Goal: Task Accomplishment & Management: Use online tool/utility

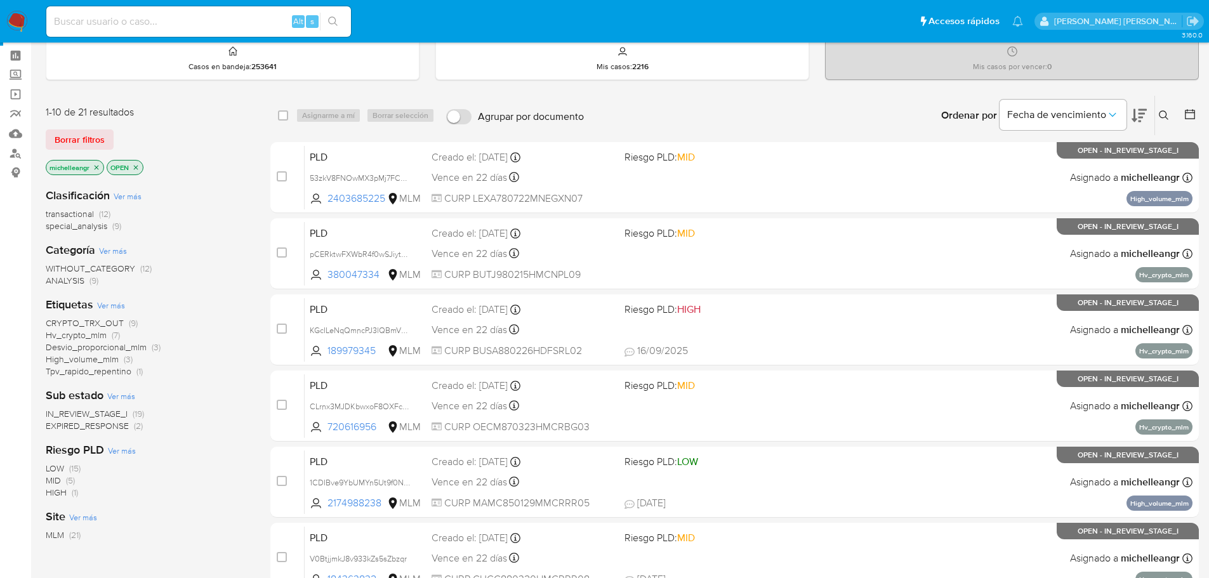
scroll to position [63, 0]
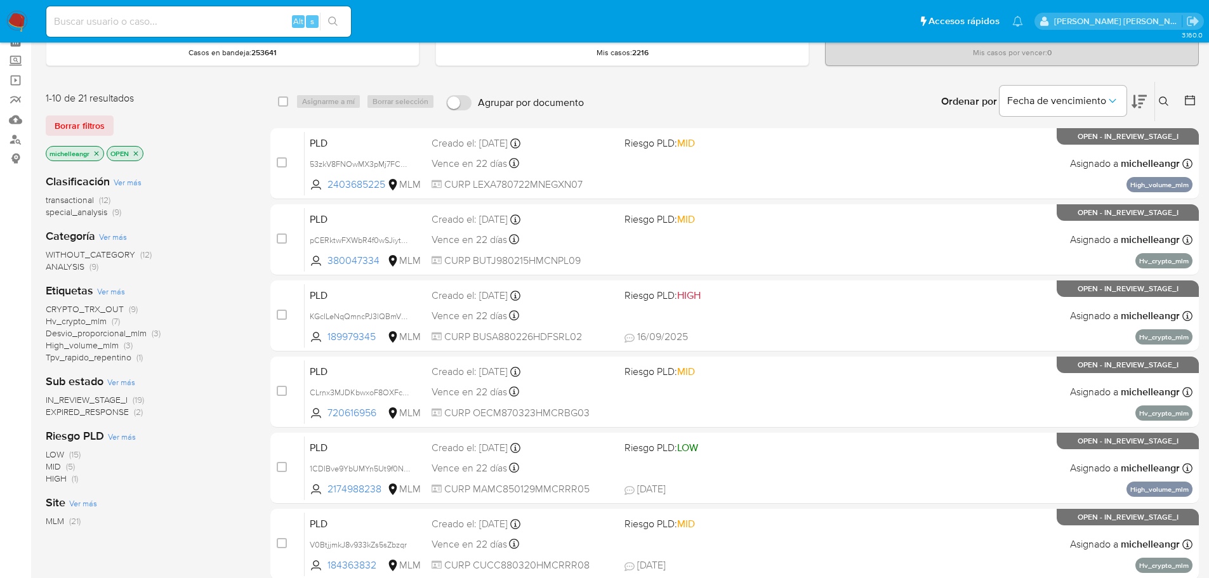
click at [90, 415] on span "EXPIRED_RESPONSE" at bounding box center [87, 412] width 83 height 13
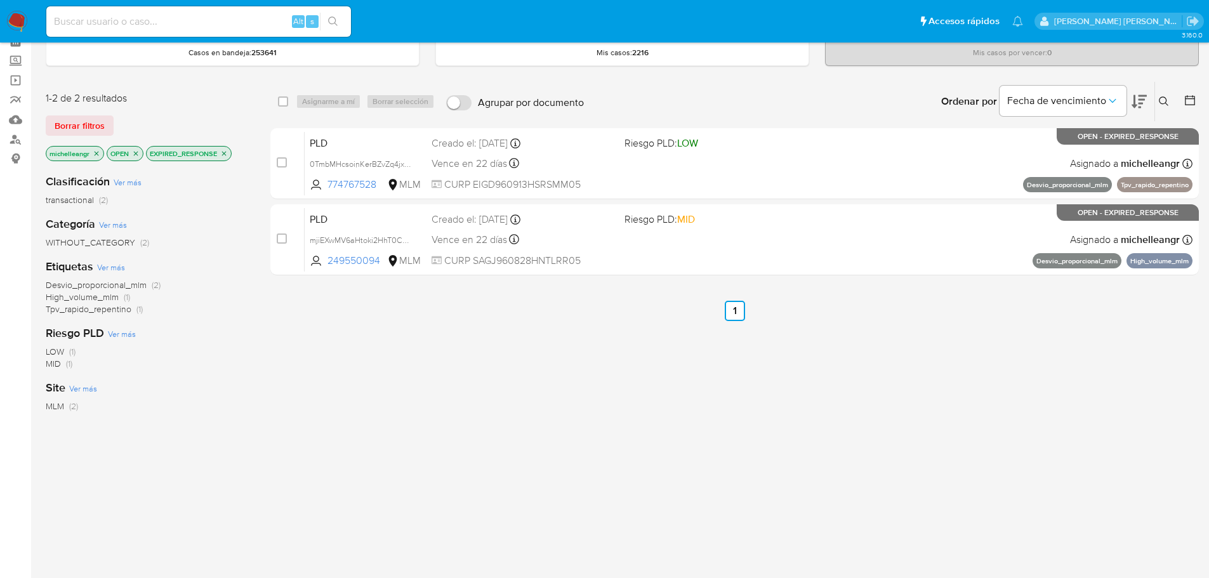
click at [139, 11] on div "Alt s" at bounding box center [198, 21] width 305 height 30
click at [135, 18] on input at bounding box center [198, 21] width 305 height 17
paste input "538562810"
type input "538562810"
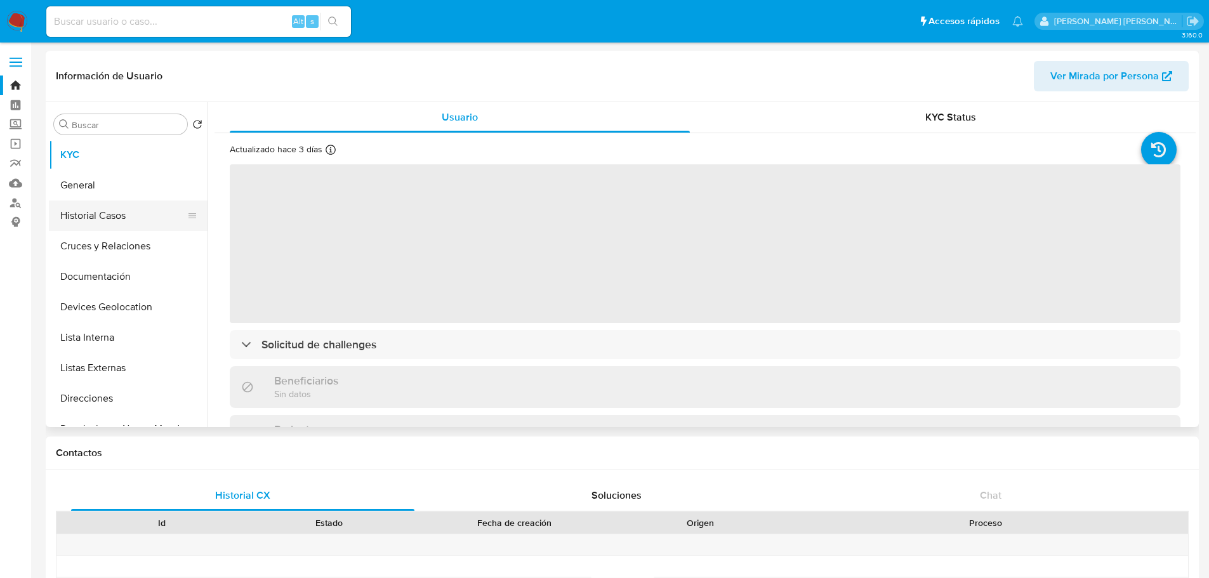
click at [122, 218] on button "Historial Casos" at bounding box center [123, 216] width 149 height 30
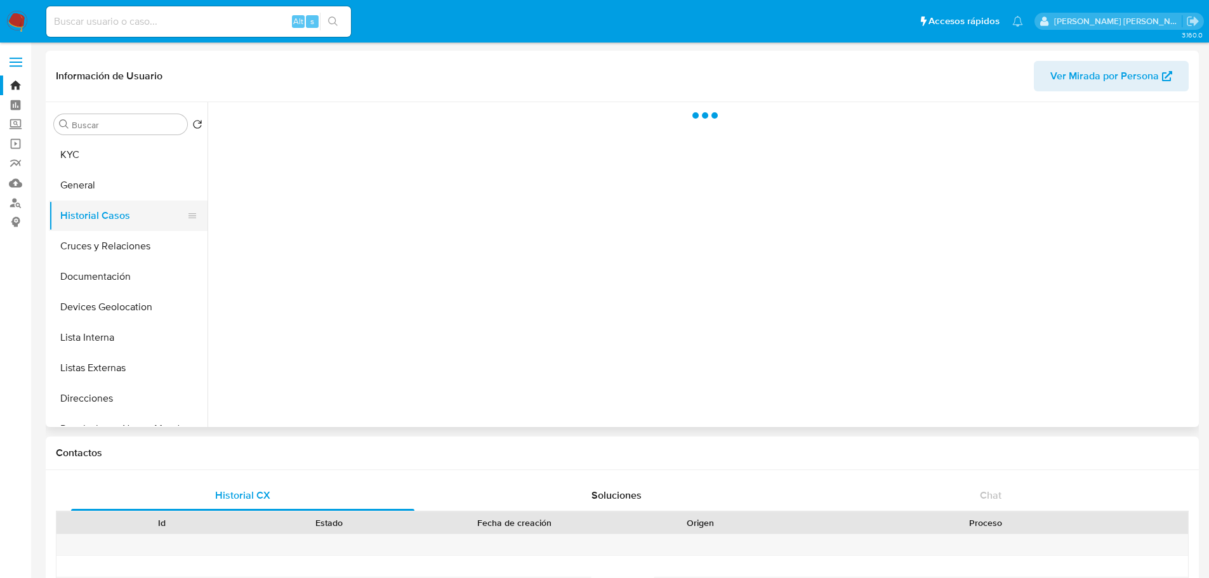
select select "10"
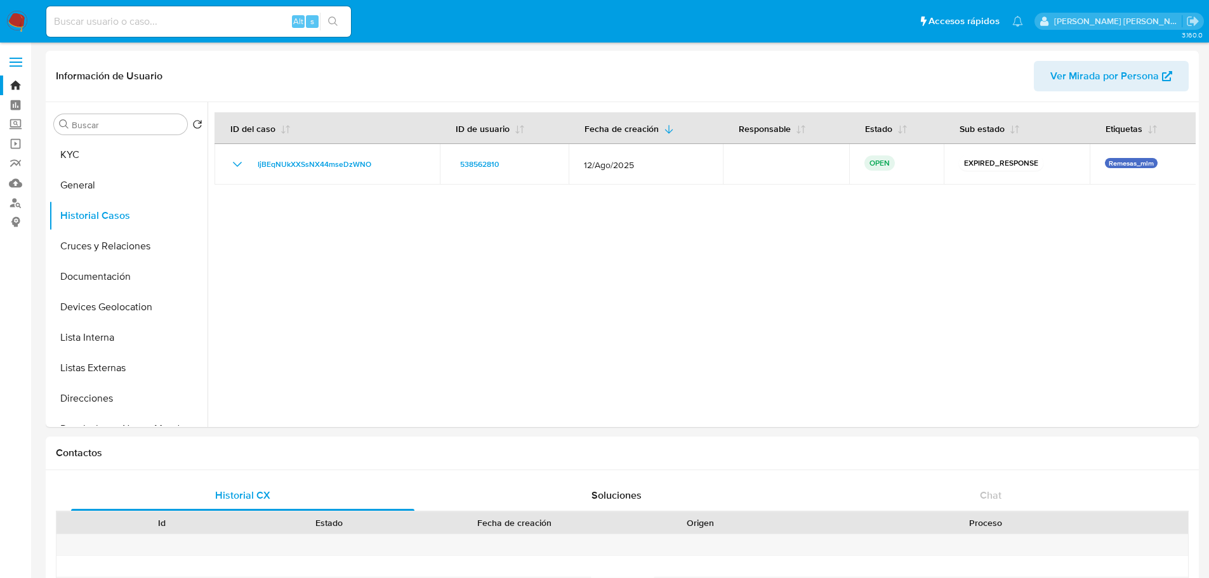
click at [11, 18] on img at bounding box center [17, 22] width 22 height 22
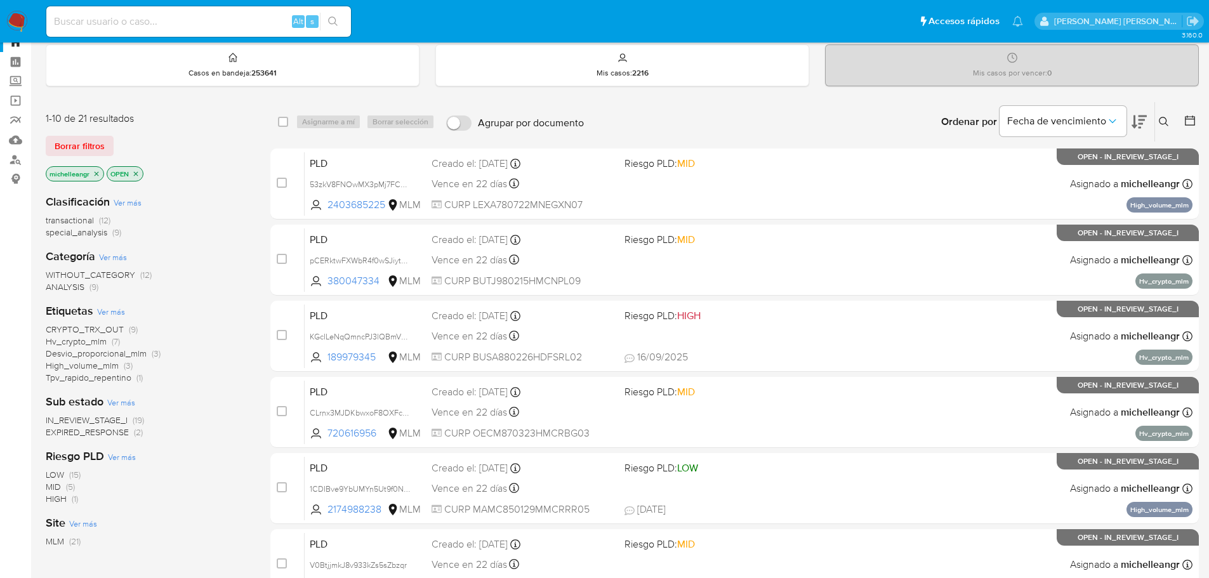
scroll to position [63, 0]
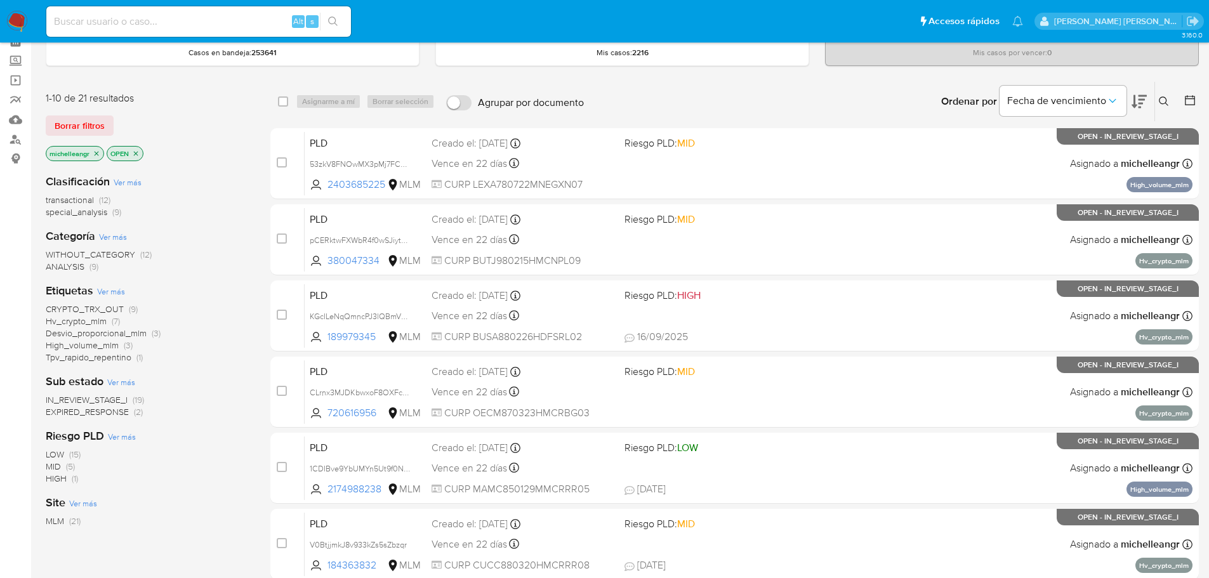
click at [126, 416] on span "EXPIRED_RESPONSE" at bounding box center [87, 412] width 83 height 13
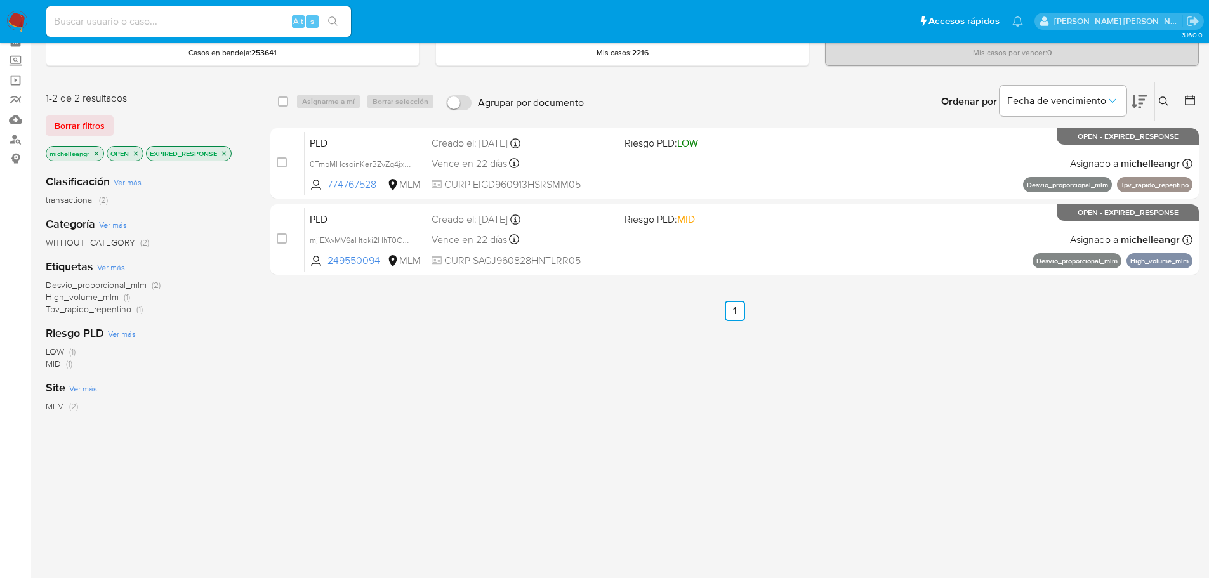
click at [226, 154] on icon "close-filter" at bounding box center [224, 154] width 8 height 8
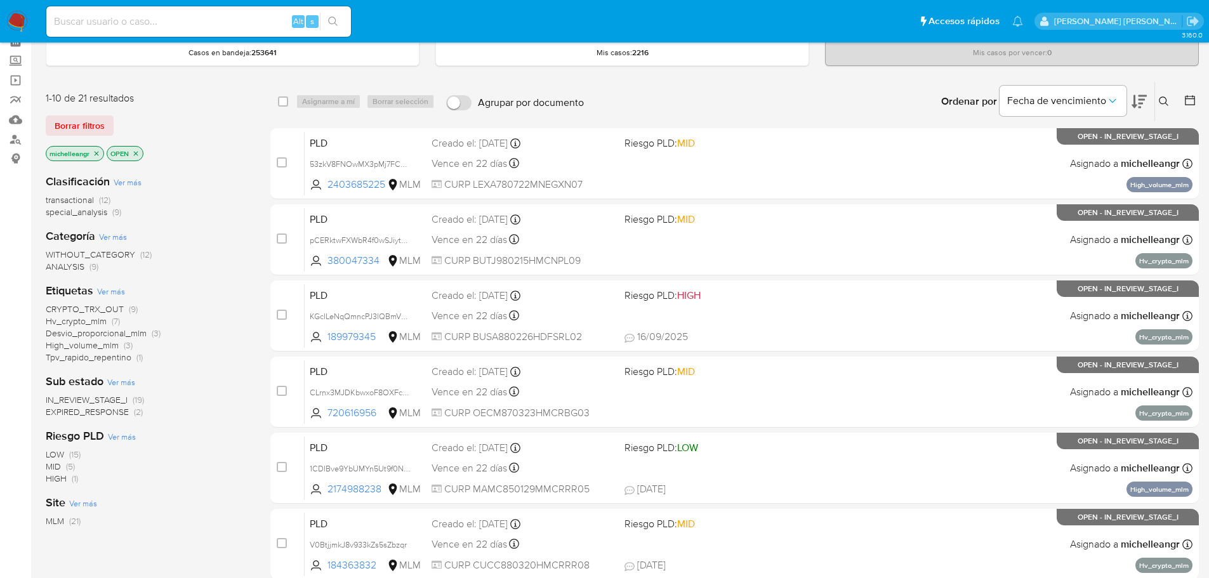
click at [100, 413] on span "EXPIRED_RESPONSE" at bounding box center [87, 412] width 83 height 13
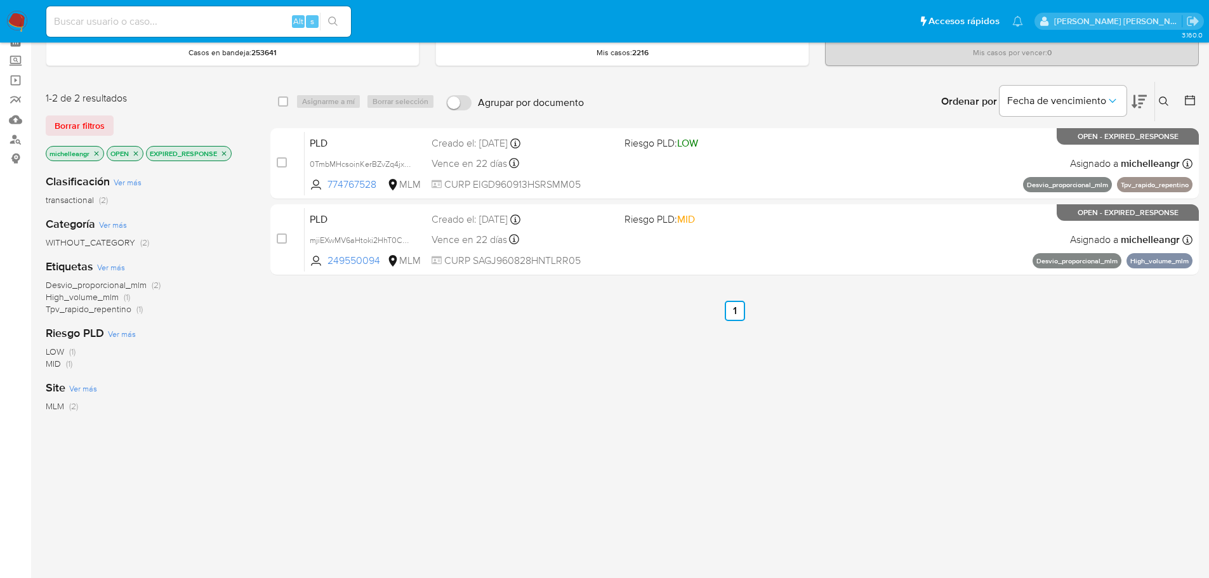
click at [190, 17] on input at bounding box center [198, 21] width 305 height 17
paste input "538562810"
type input "538562810"
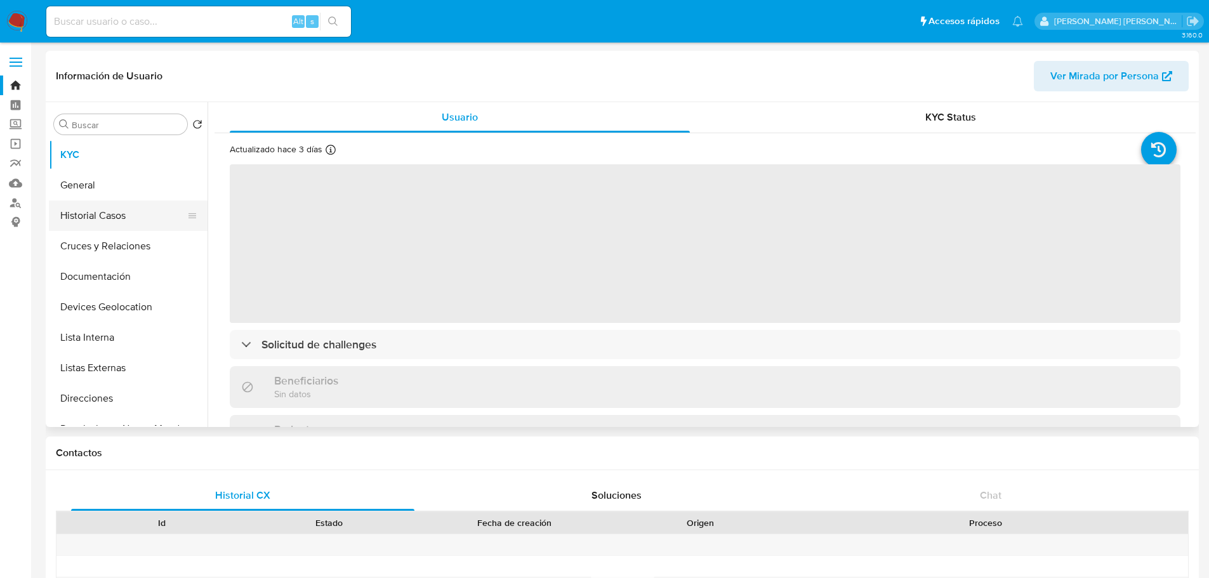
click at [119, 218] on button "Historial Casos" at bounding box center [123, 216] width 149 height 30
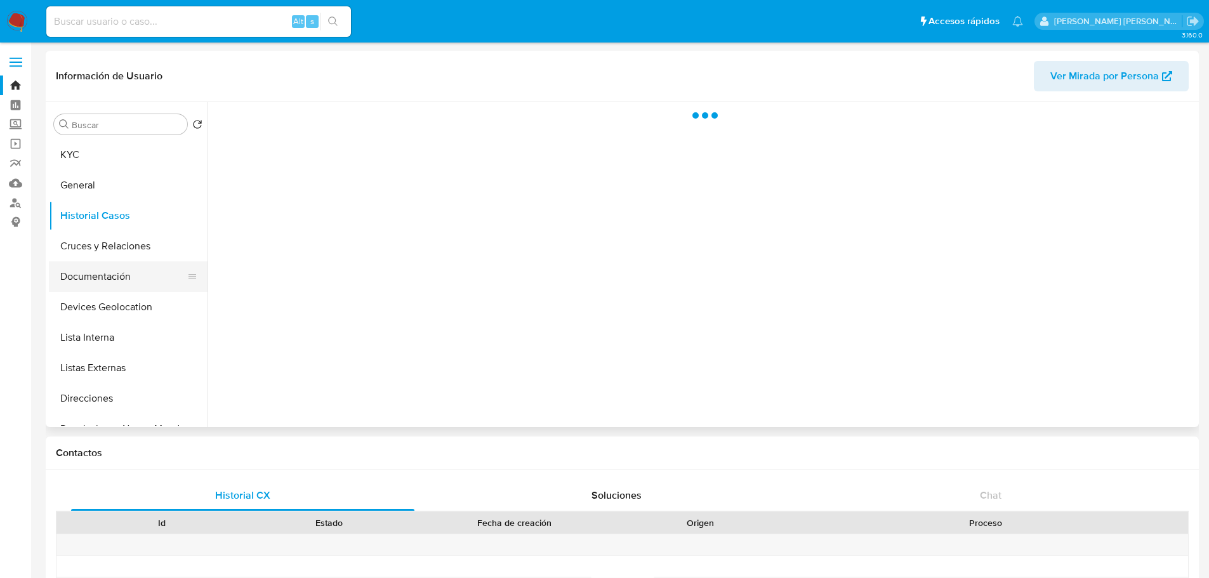
select select "10"
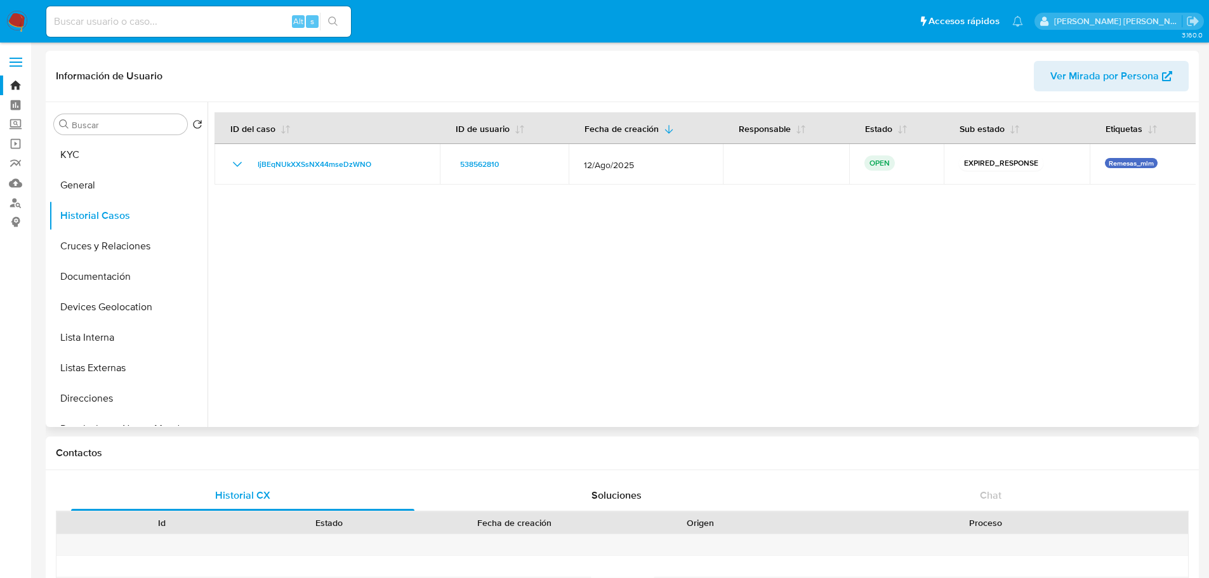
click at [1127, 316] on div at bounding box center [702, 264] width 988 height 325
click at [14, 24] on img at bounding box center [17, 22] width 22 height 22
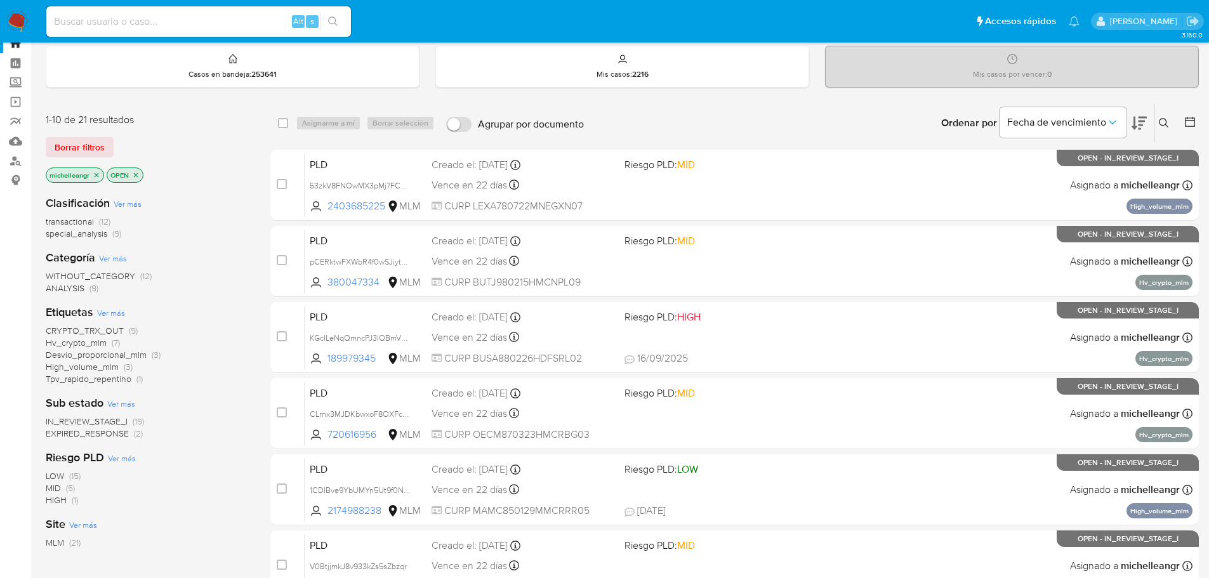
scroll to position [63, 0]
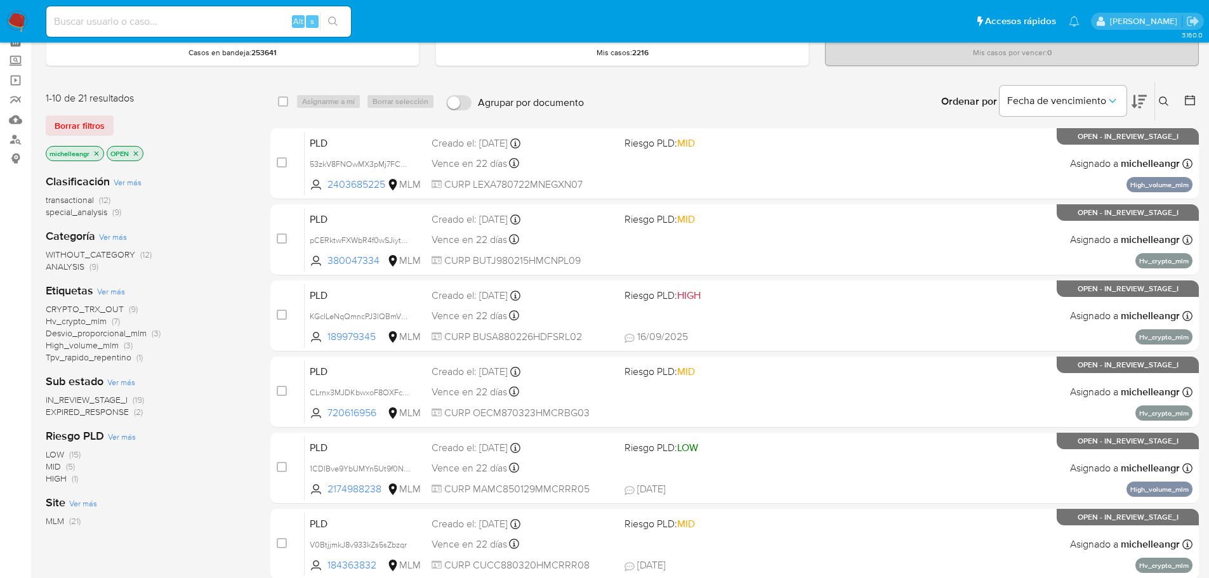
click at [114, 401] on span "IN_REVIEW_STAGE_I" at bounding box center [87, 400] width 82 height 13
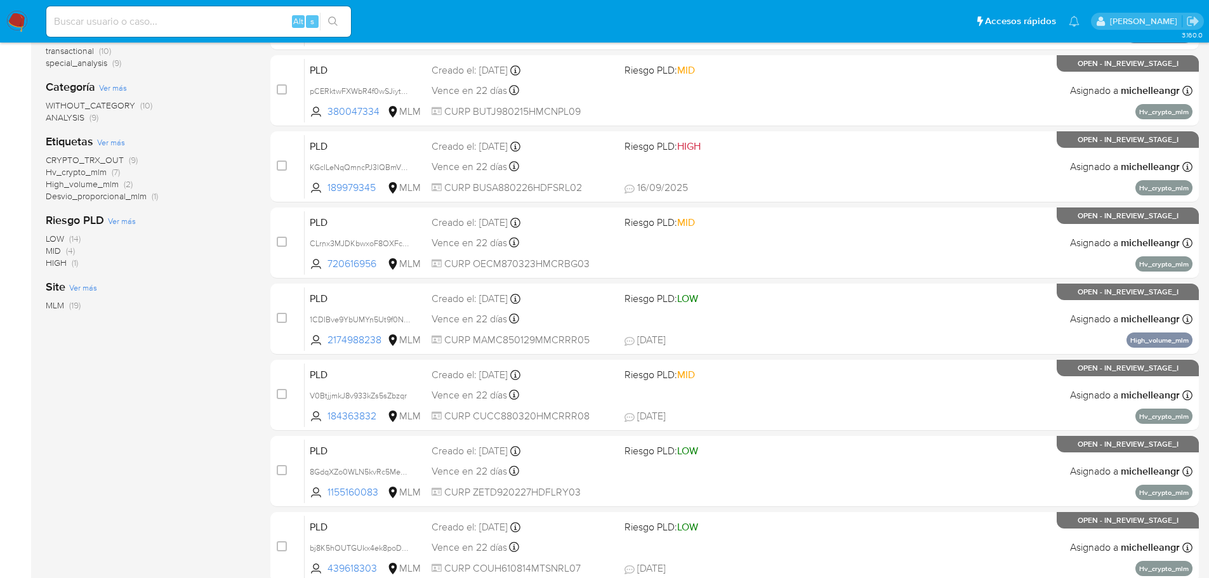
scroll to position [152, 0]
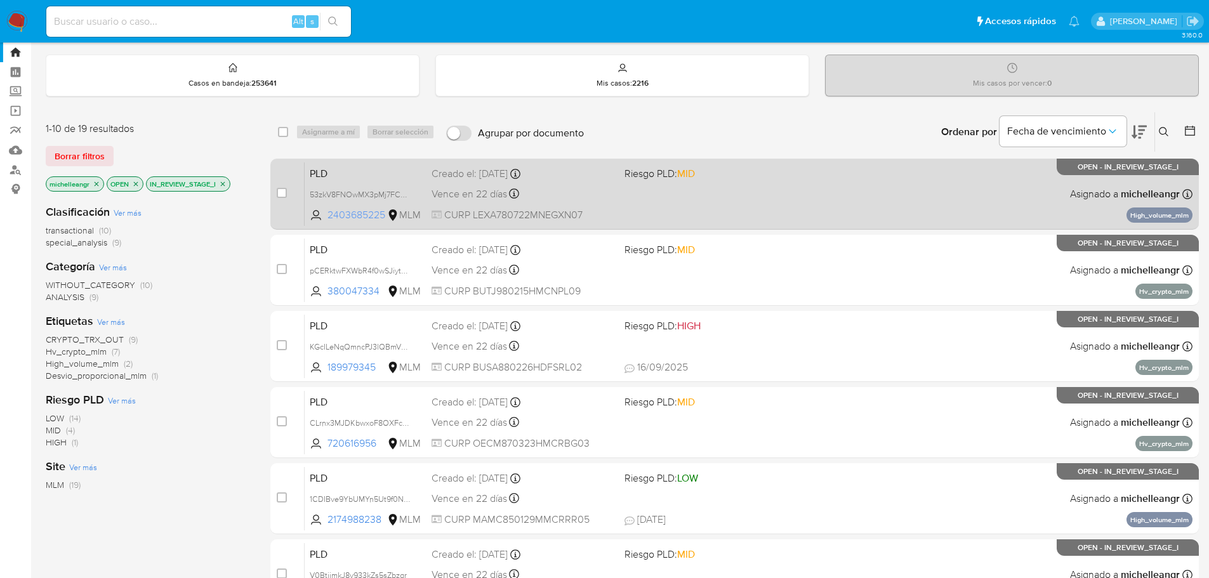
scroll to position [63, 0]
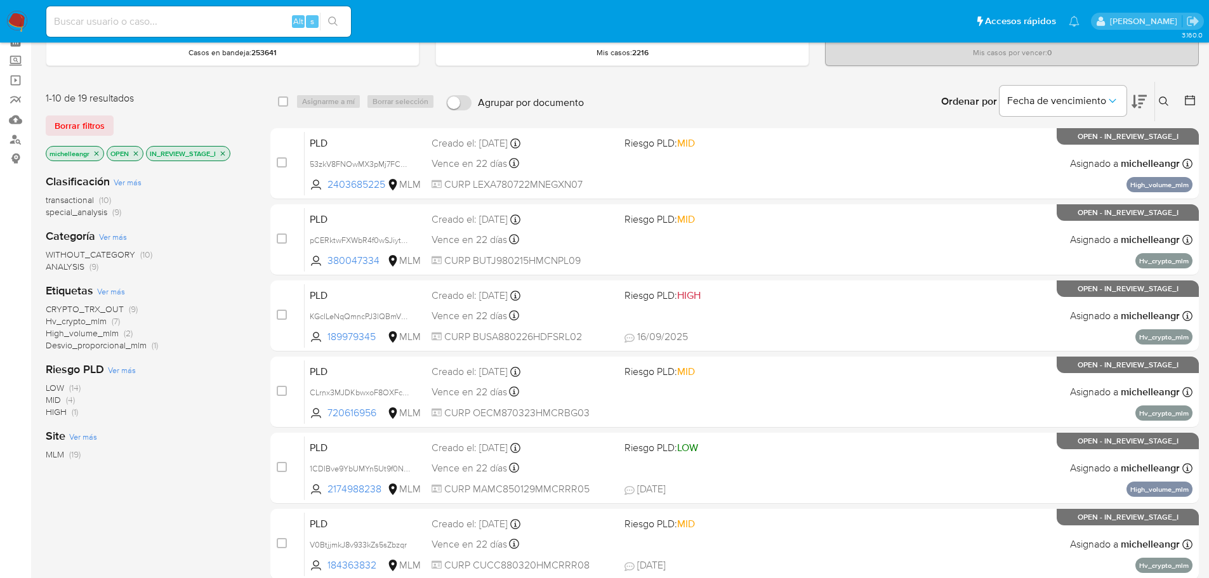
drag, startPoint x: 94, startPoint y: 349, endPoint x: 265, endPoint y: 322, distance: 172.9
click at [94, 348] on span "Desvio_proporcional_mlm" at bounding box center [96, 345] width 101 height 13
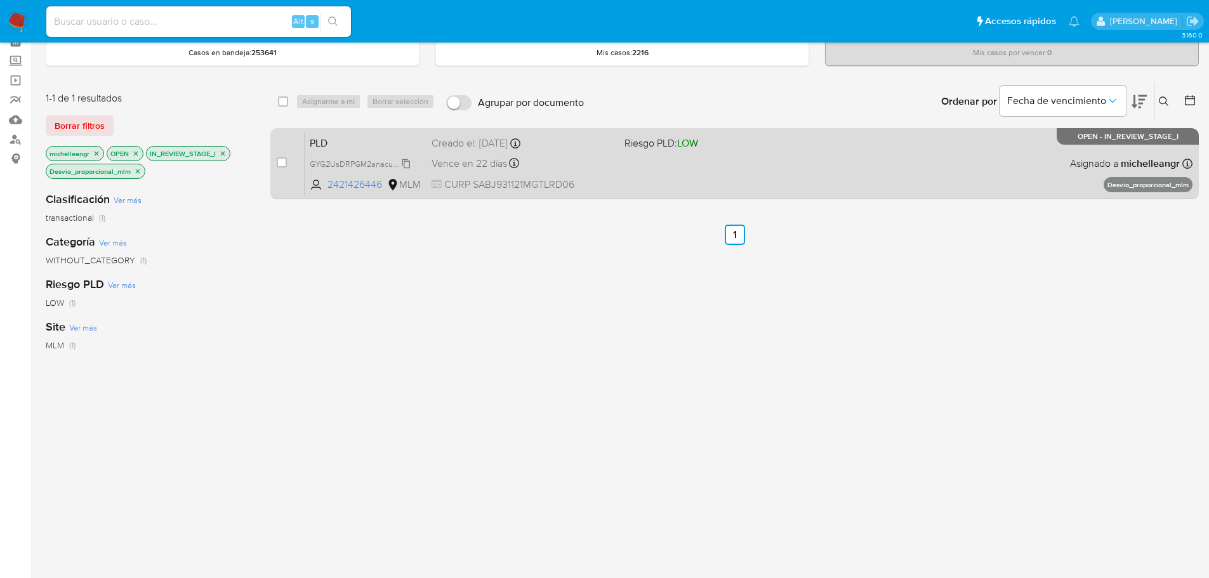
click at [404, 159] on span "GYG2UsDRPGM2anacuIbpsM5s" at bounding box center [366, 163] width 112 height 14
click at [347, 146] on span "PLD" at bounding box center [366, 142] width 112 height 17
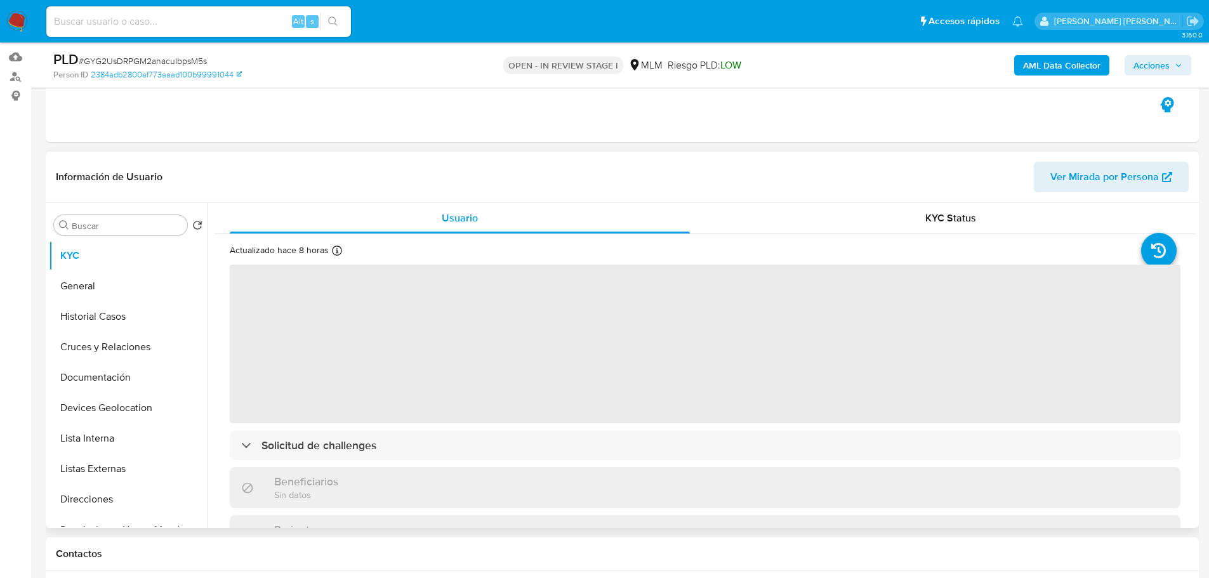
scroll to position [127, 0]
select select "10"
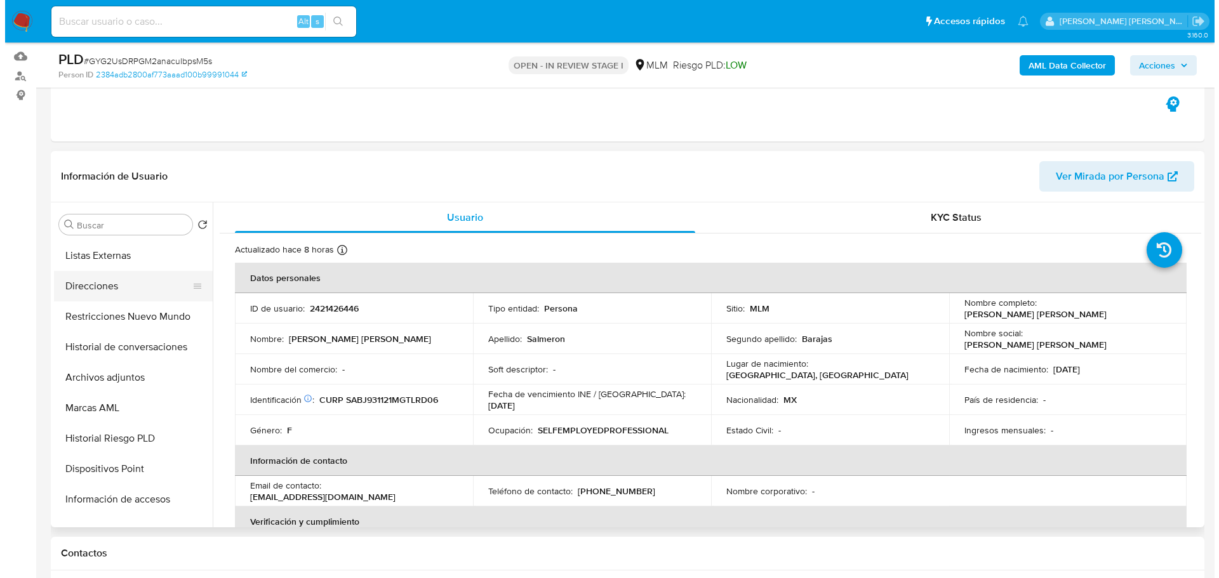
scroll to position [190, 0]
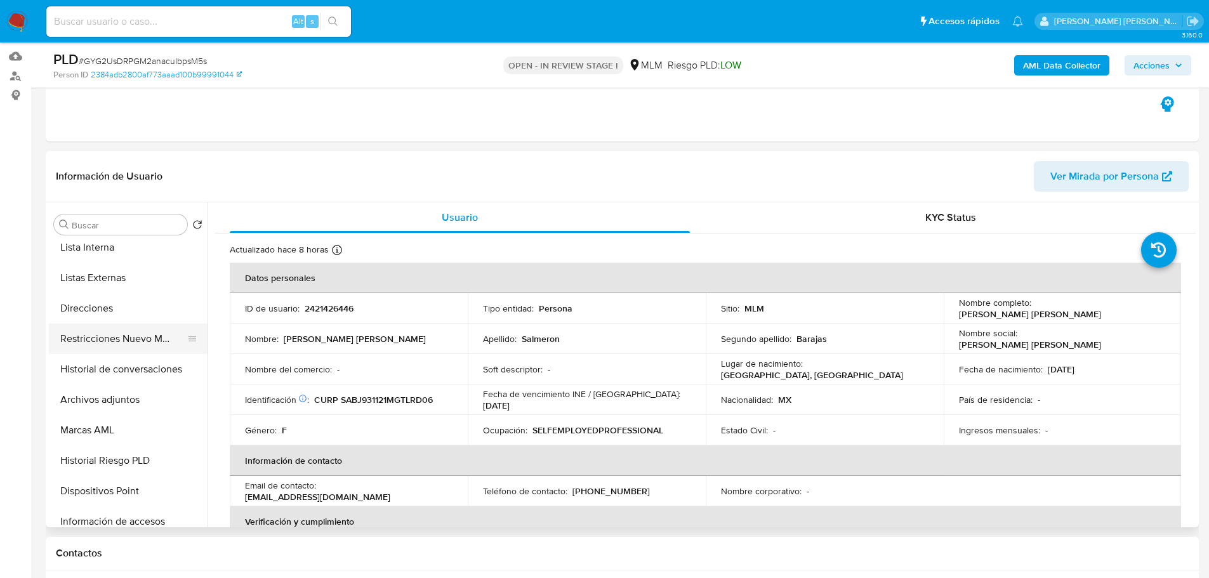
click at [128, 333] on button "Restricciones Nuevo Mundo" at bounding box center [123, 339] width 149 height 30
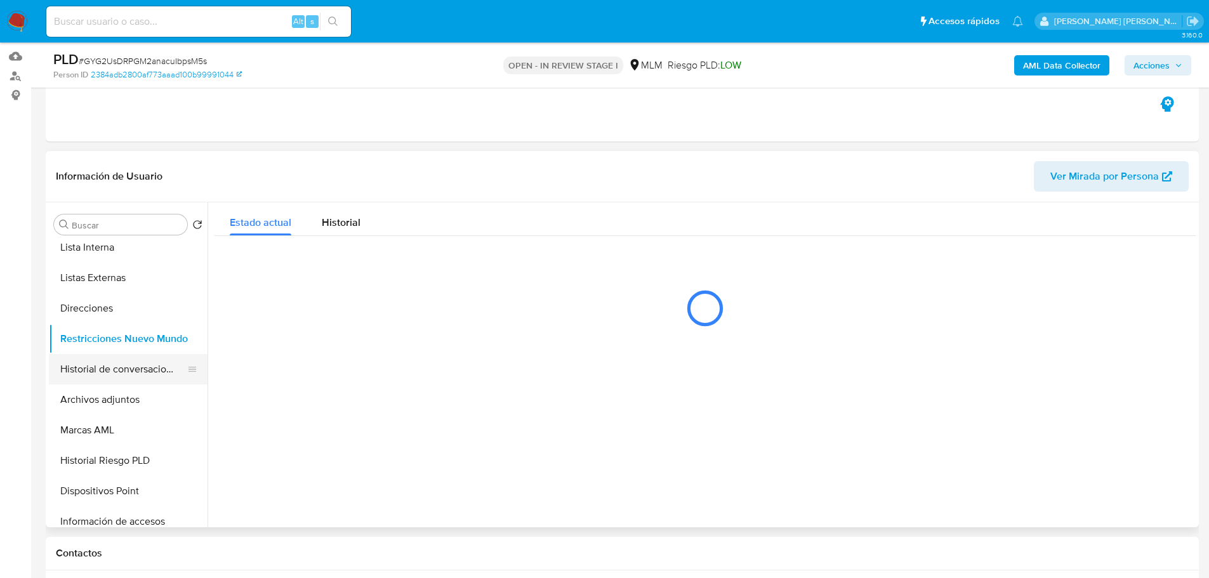
click at [106, 372] on button "Historial de conversaciones" at bounding box center [123, 369] width 149 height 30
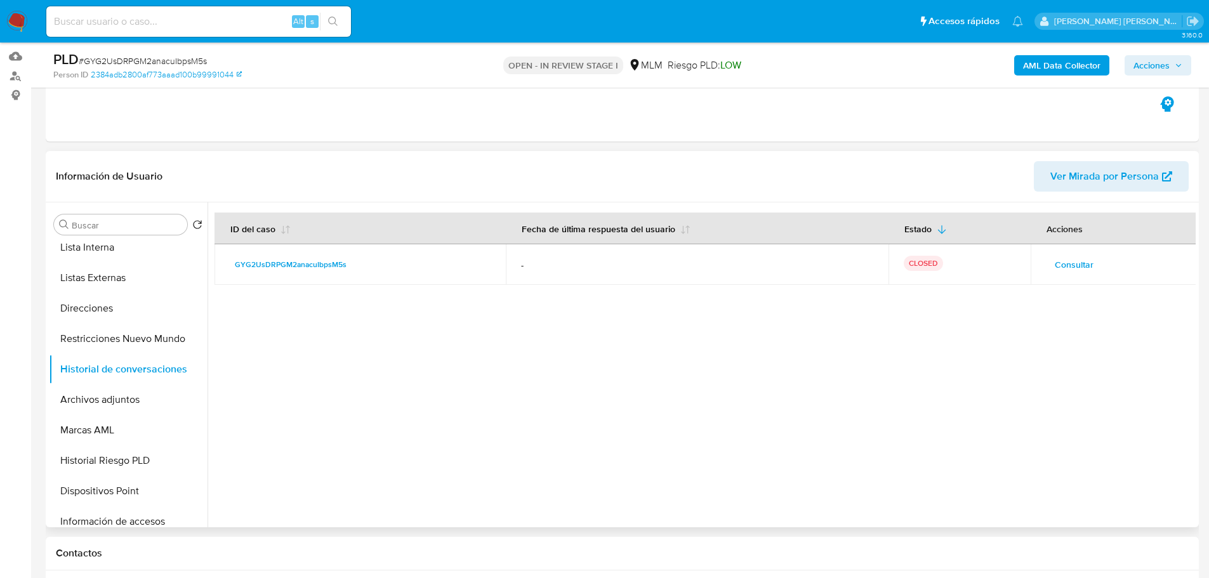
click at [1078, 268] on span "Consultar" at bounding box center [1074, 265] width 39 height 18
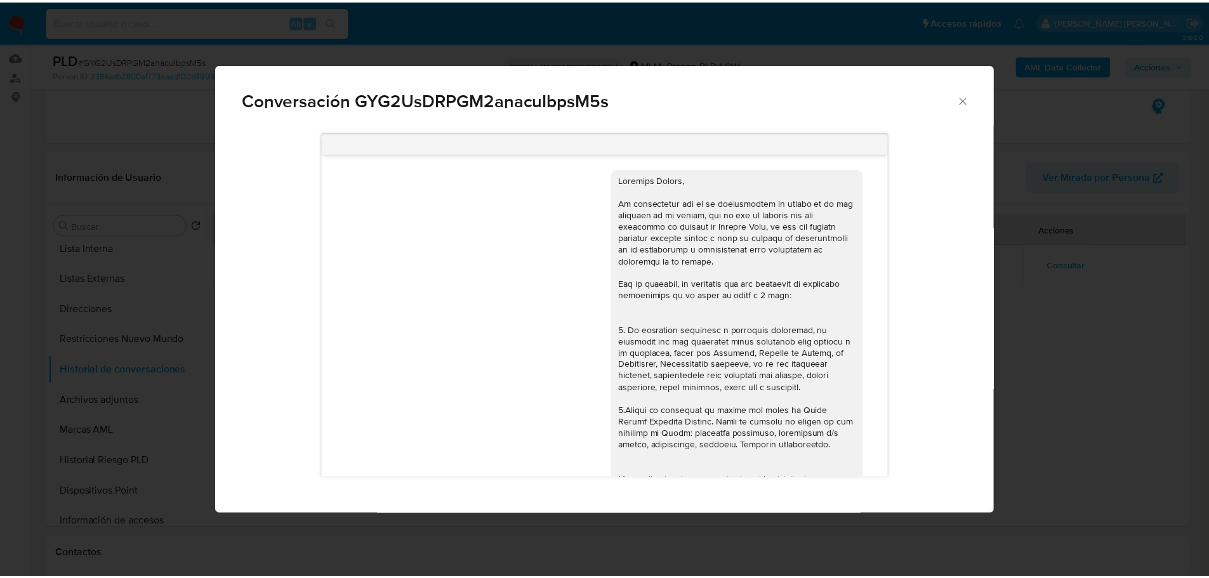
scroll to position [118, 0]
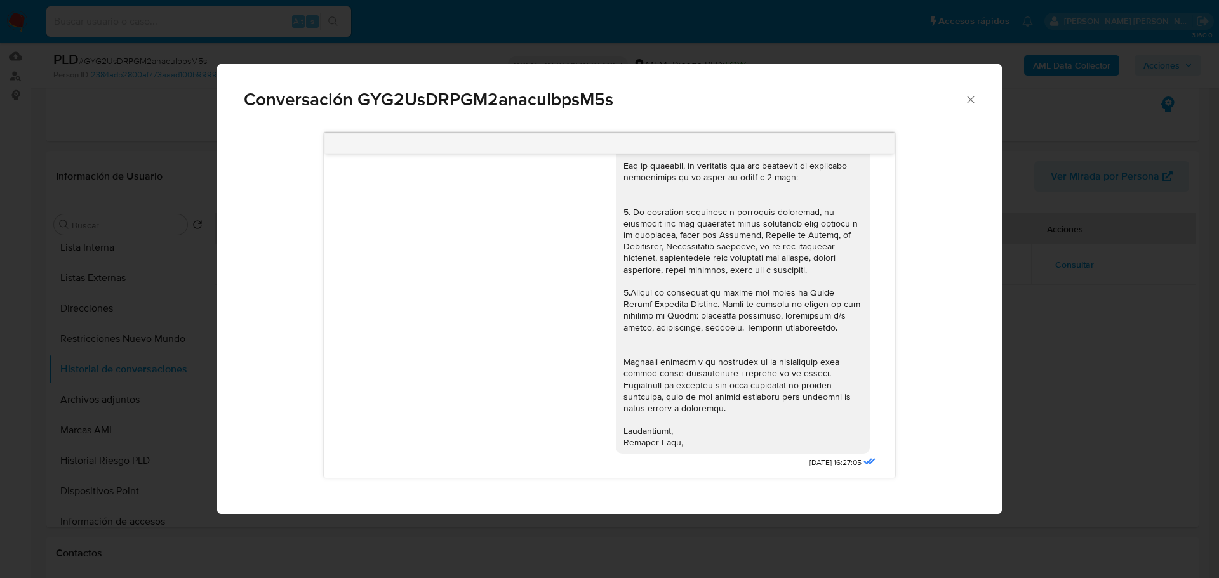
click at [963, 97] on span "Conversación GYG2UsDRPGM2anacuIbpsM5s" at bounding box center [604, 100] width 720 height 18
click at [971, 99] on icon "Cerrar" at bounding box center [970, 99] width 7 height 7
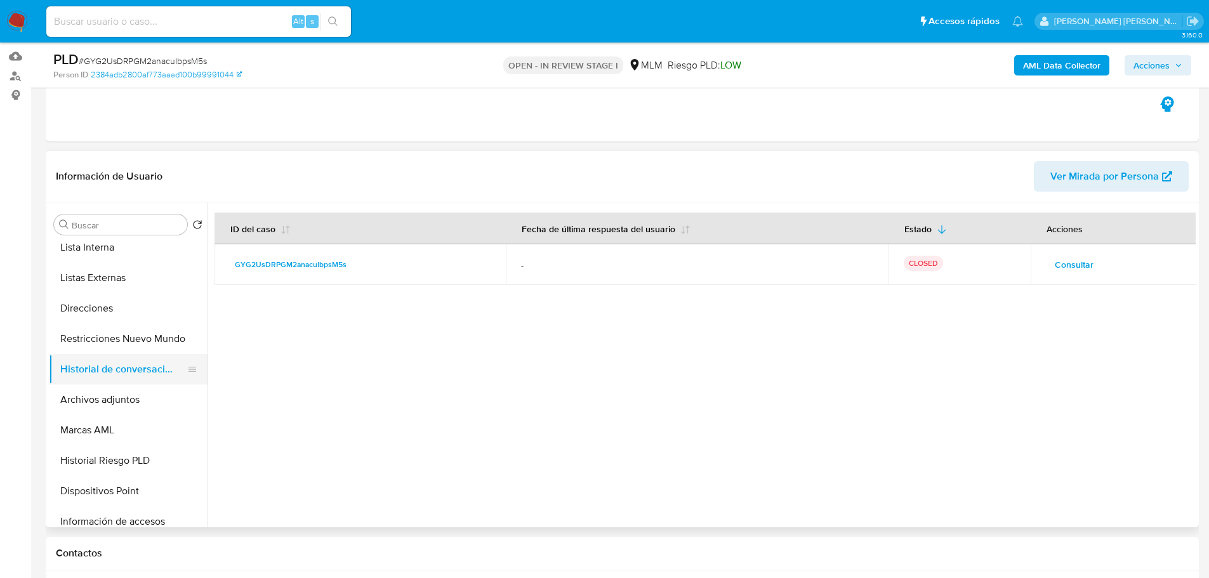
click at [76, 355] on button "Historial de conversaciones" at bounding box center [123, 369] width 149 height 30
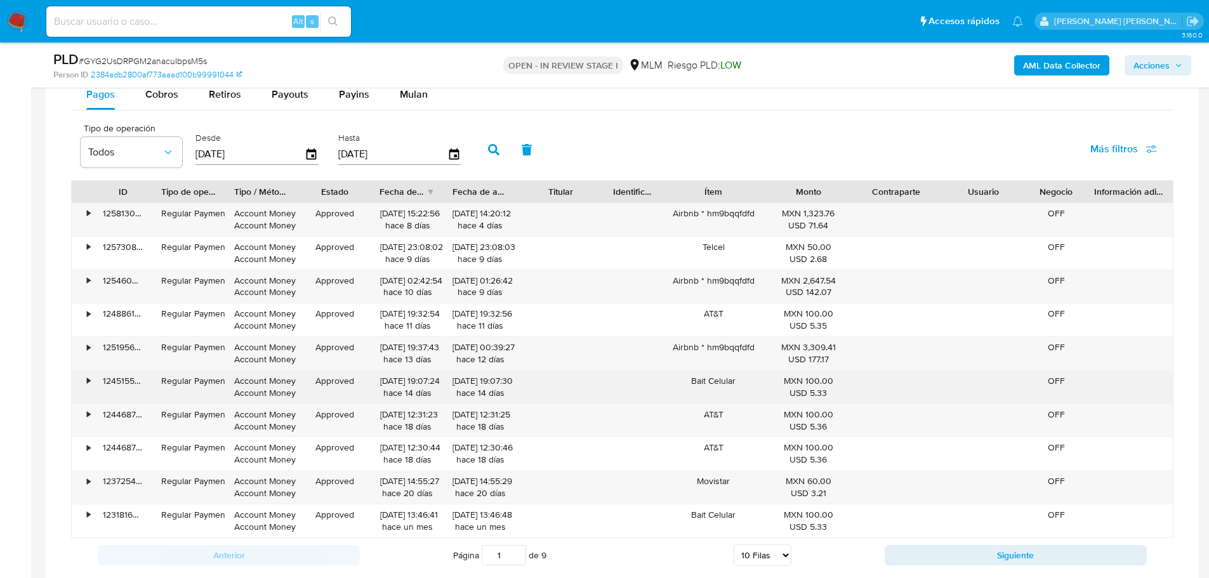
scroll to position [1079, 0]
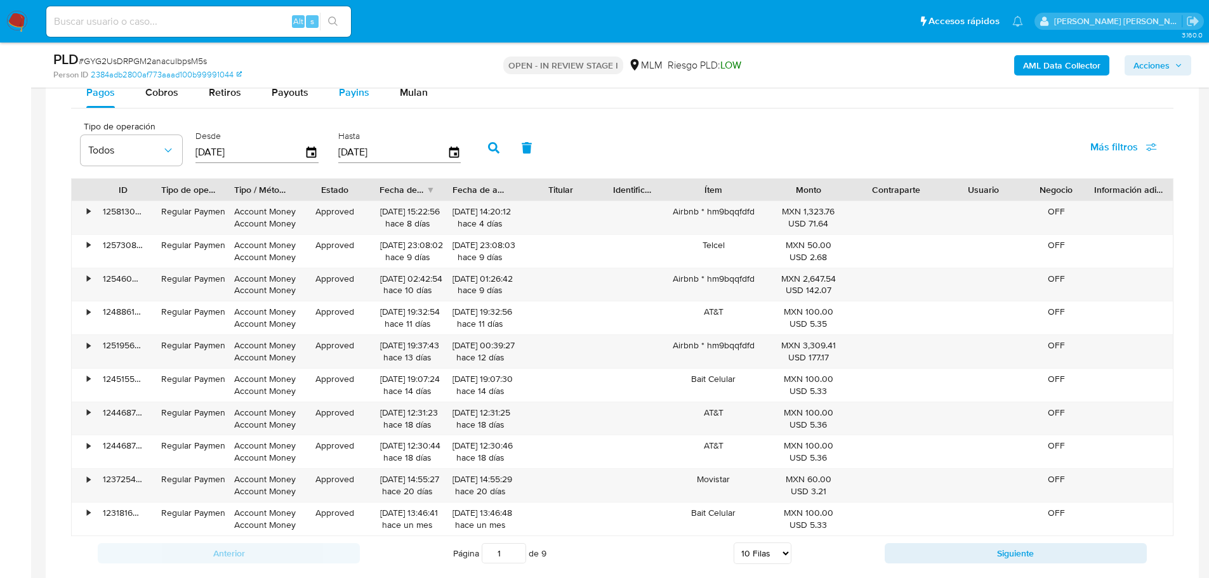
click at [352, 88] on span "Payins" at bounding box center [354, 92] width 30 height 15
select select "10"
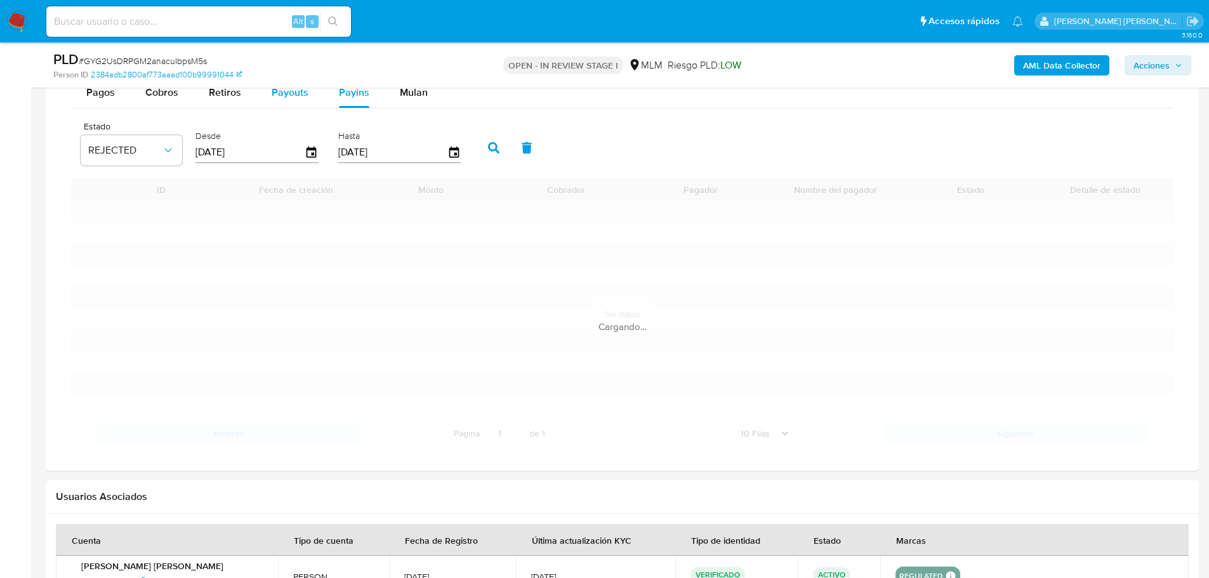
click at [295, 97] on span "Payouts" at bounding box center [290, 92] width 37 height 15
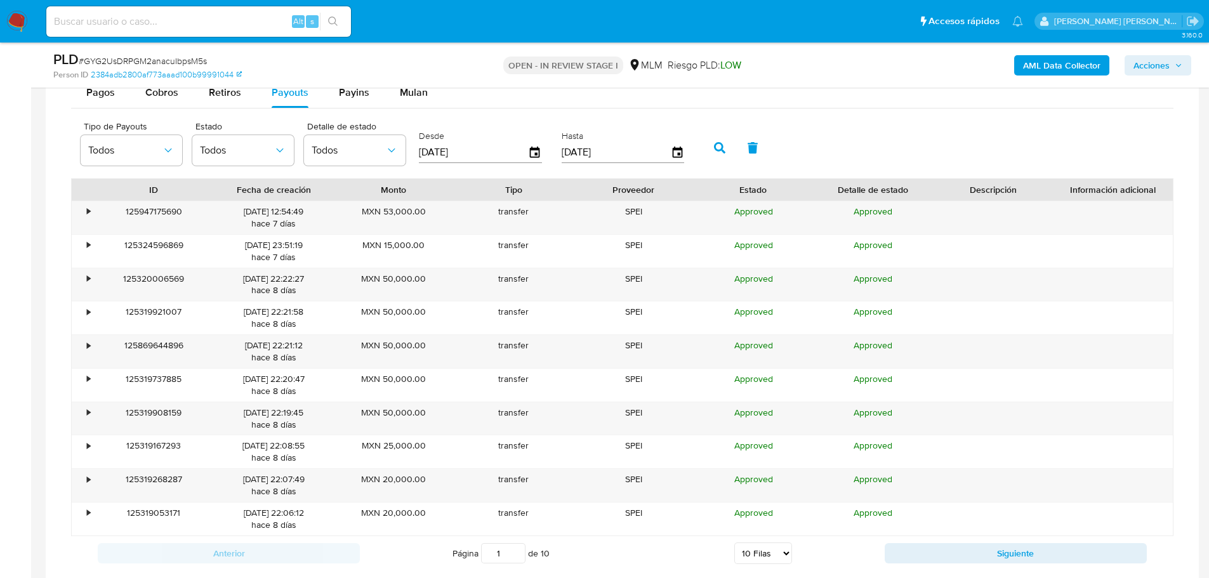
click at [765, 557] on select "5 Filas 10 Filas 20 Filas 25 Filas 50 Filas 100 Filas" at bounding box center [763, 554] width 58 height 22
select select "100"
click at [734, 543] on select "5 Filas 10 Filas 20 Filas 25 Filas 50 Filas 100 Filas" at bounding box center [763, 554] width 58 height 22
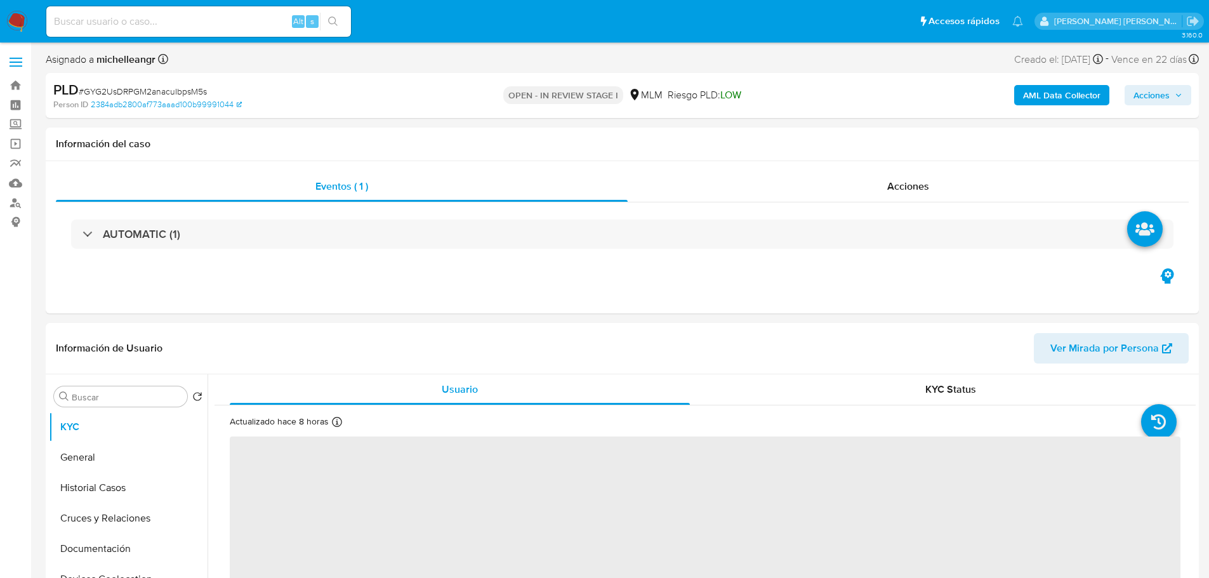
select select "10"
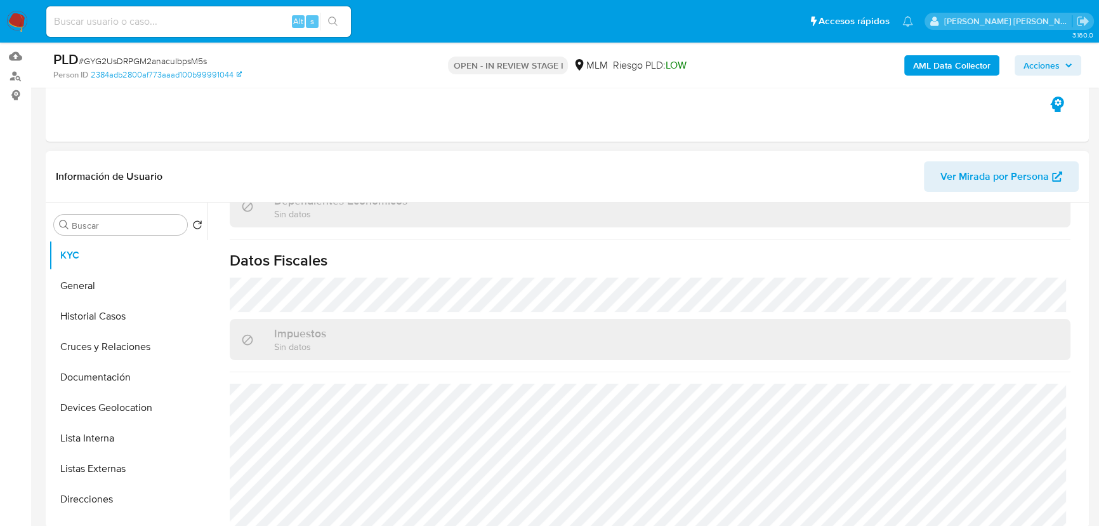
scroll to position [785, 0]
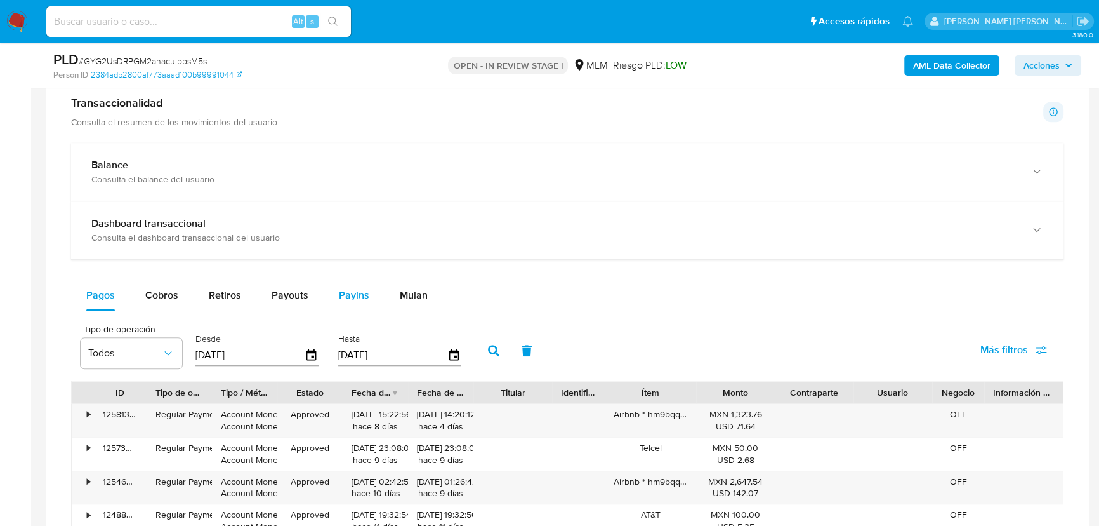
click at [345, 296] on span "Payins" at bounding box center [354, 295] width 30 height 15
select select "10"
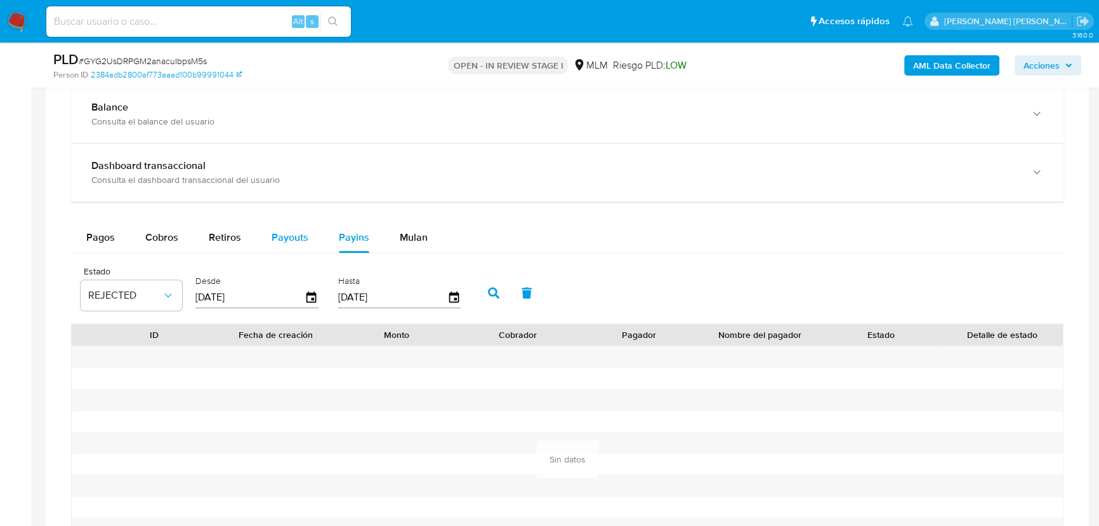
click at [288, 230] on span "Payouts" at bounding box center [290, 237] width 37 height 15
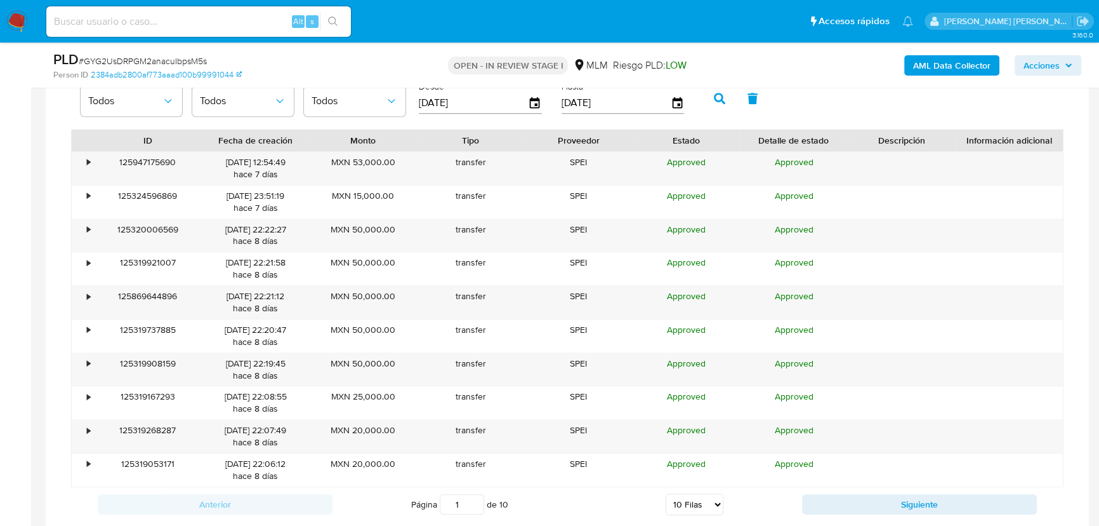
scroll to position [1165, 0]
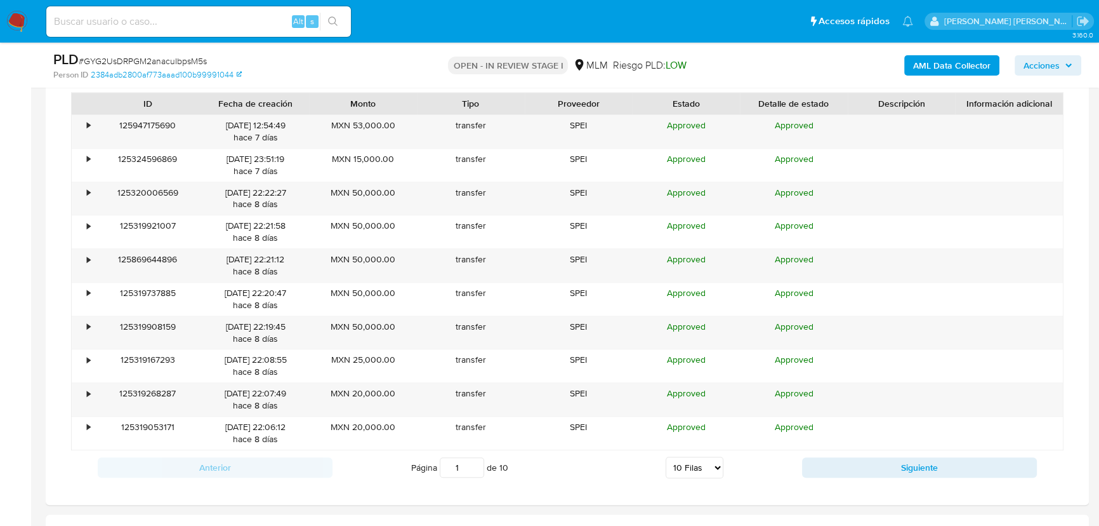
click at [689, 467] on select "5 Filas 10 Filas 20 Filas 25 Filas 50 Filas 100 Filas" at bounding box center [695, 467] width 58 height 22
select select "25"
click at [666, 456] on select "5 Filas 10 Filas 20 Filas 25 Filas 50 Filas 100 Filas" at bounding box center [695, 467] width 58 height 22
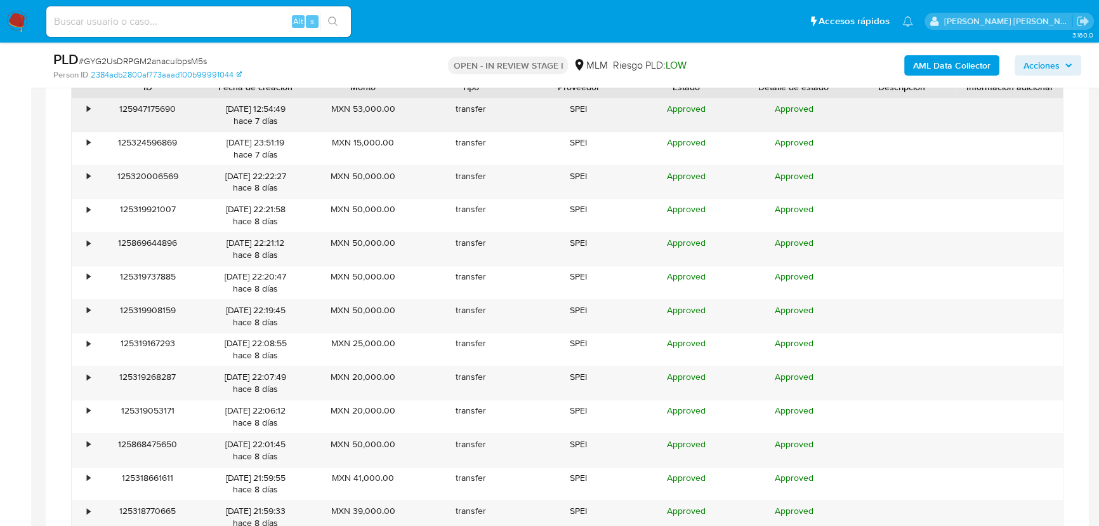
scroll to position [1108, 0]
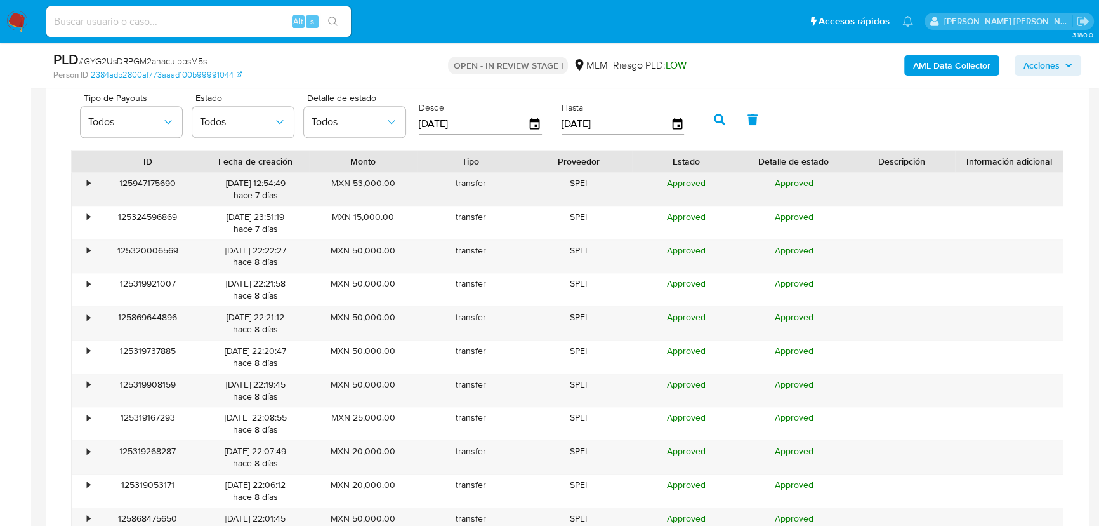
click at [88, 183] on div "•" at bounding box center [88, 183] width 3 height 12
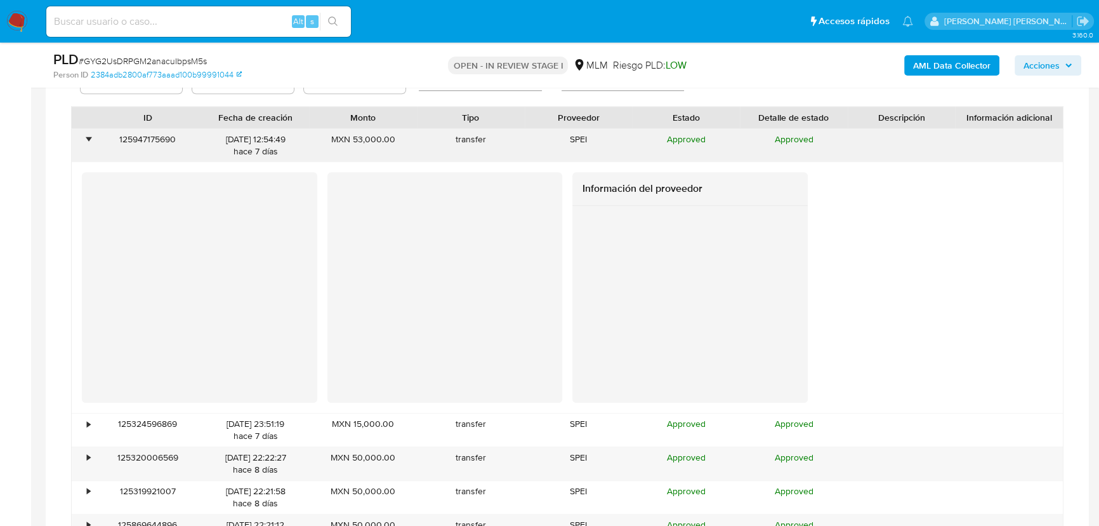
scroll to position [1281, 0]
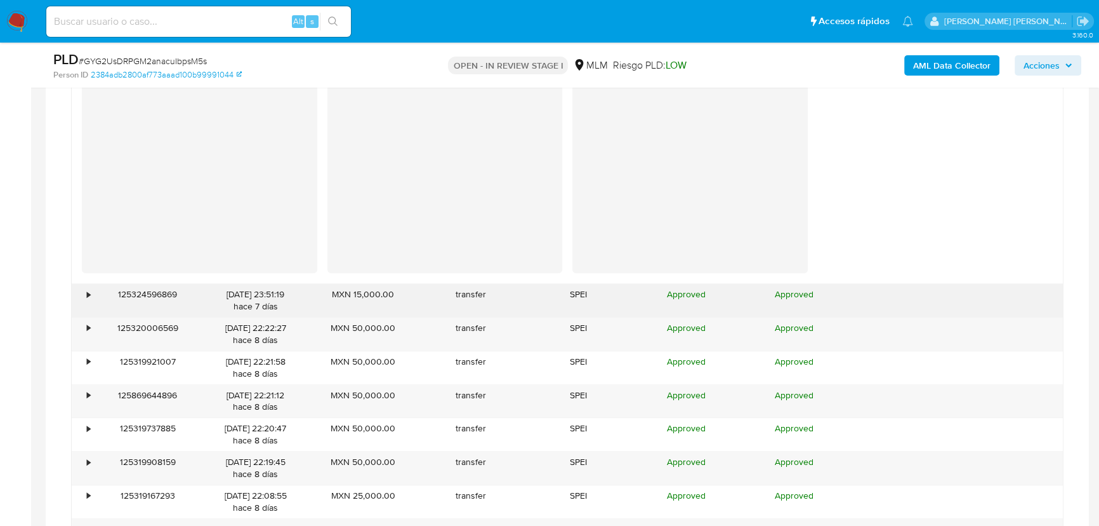
click at [87, 292] on div "•" at bounding box center [88, 294] width 3 height 12
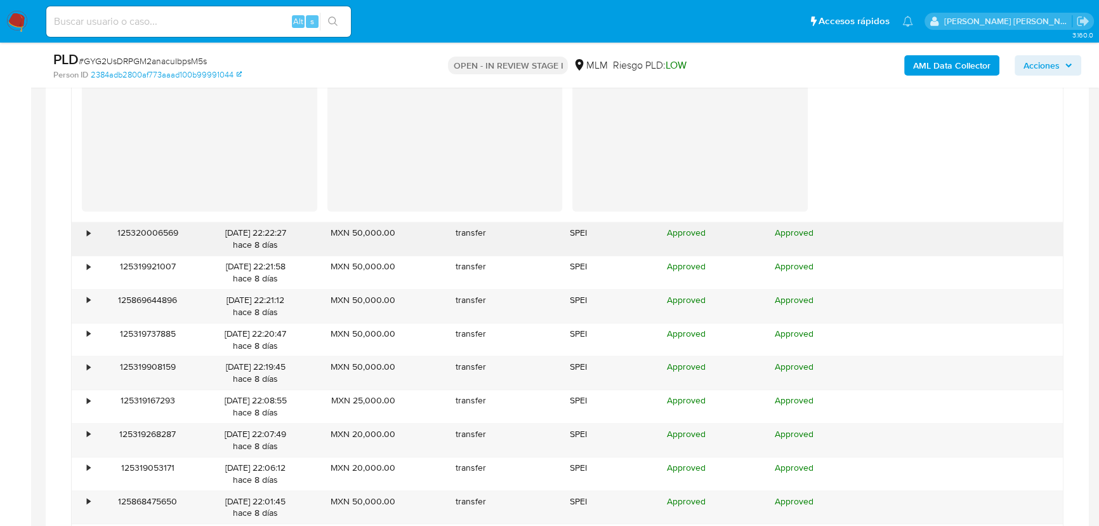
click at [89, 235] on div "•" at bounding box center [88, 233] width 3 height 12
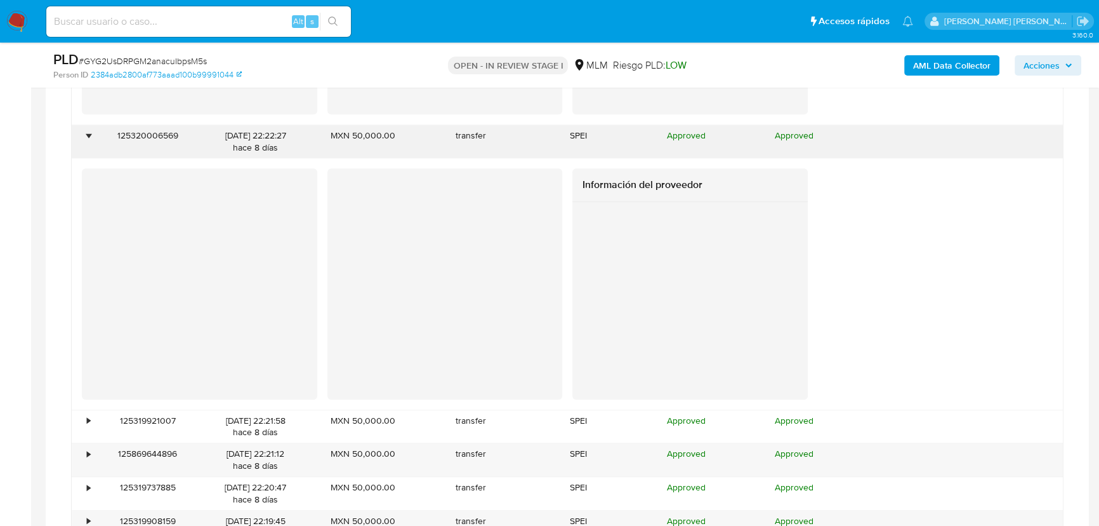
scroll to position [1858, 0]
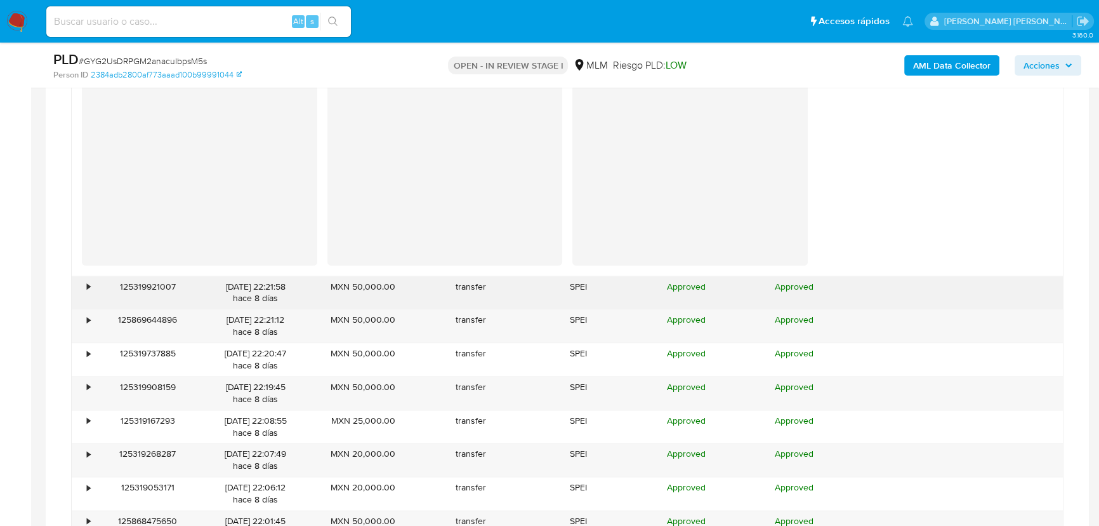
click at [100, 286] on div "125319921007" at bounding box center [148, 292] width 108 height 33
click at [95, 286] on div "125319921007" at bounding box center [148, 292] width 108 height 33
click at [88, 284] on div "•" at bounding box center [88, 287] width 3 height 12
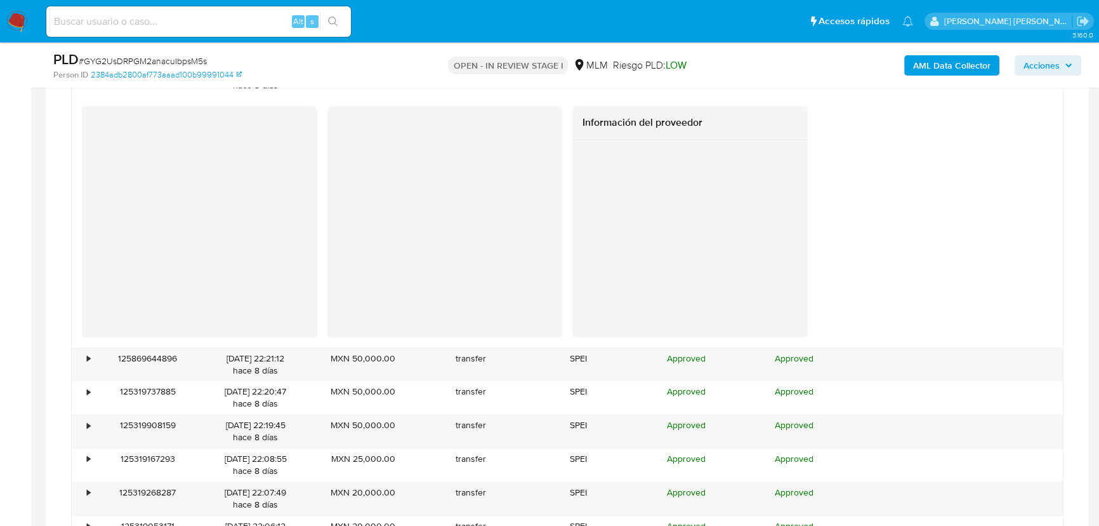
scroll to position [2088, 0]
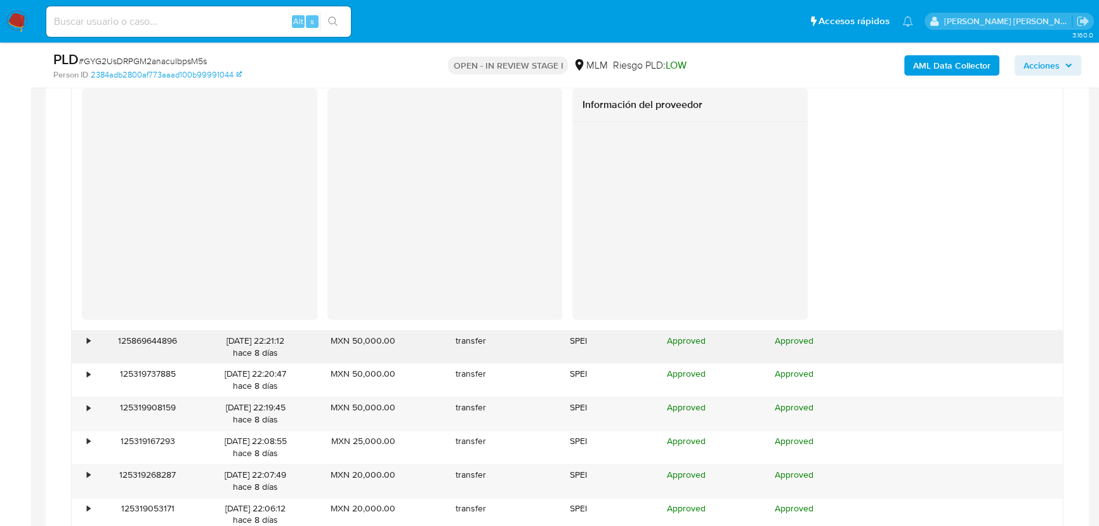
click at [97, 335] on div "125869644896" at bounding box center [148, 346] width 108 height 33
click at [94, 336] on div "125869644896" at bounding box center [148, 346] width 108 height 33
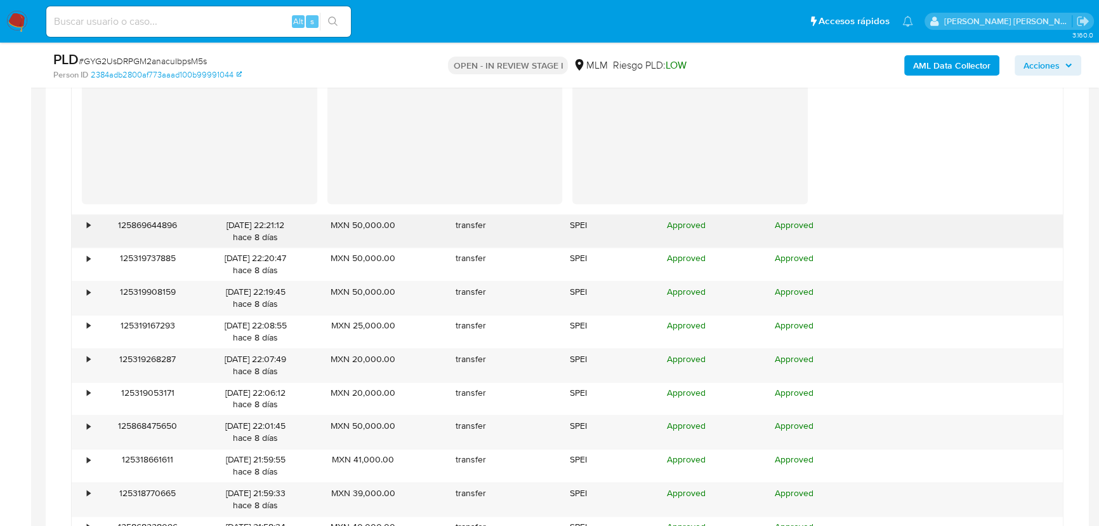
click at [89, 225] on div "•" at bounding box center [88, 225] width 3 height 12
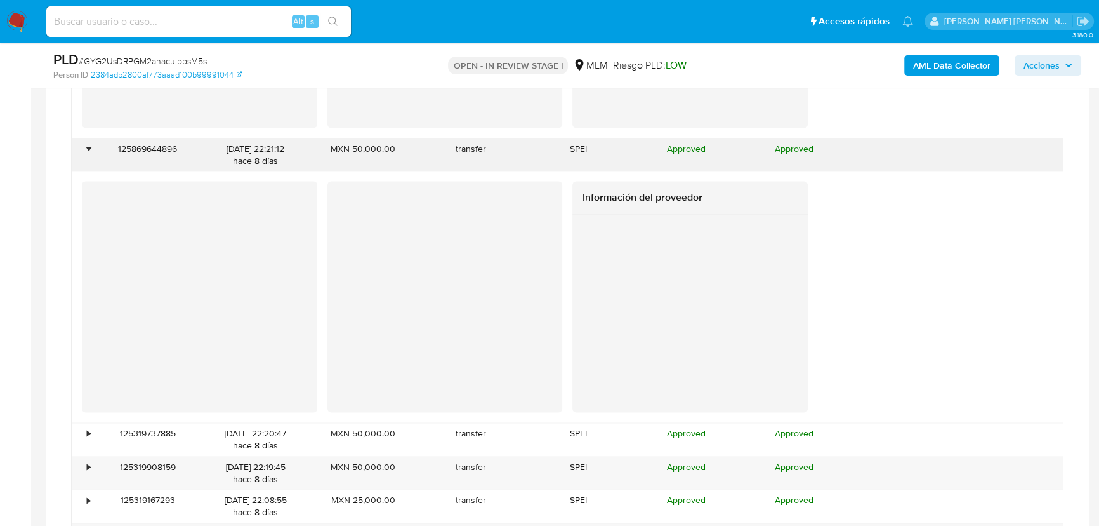
scroll to position [2377, 0]
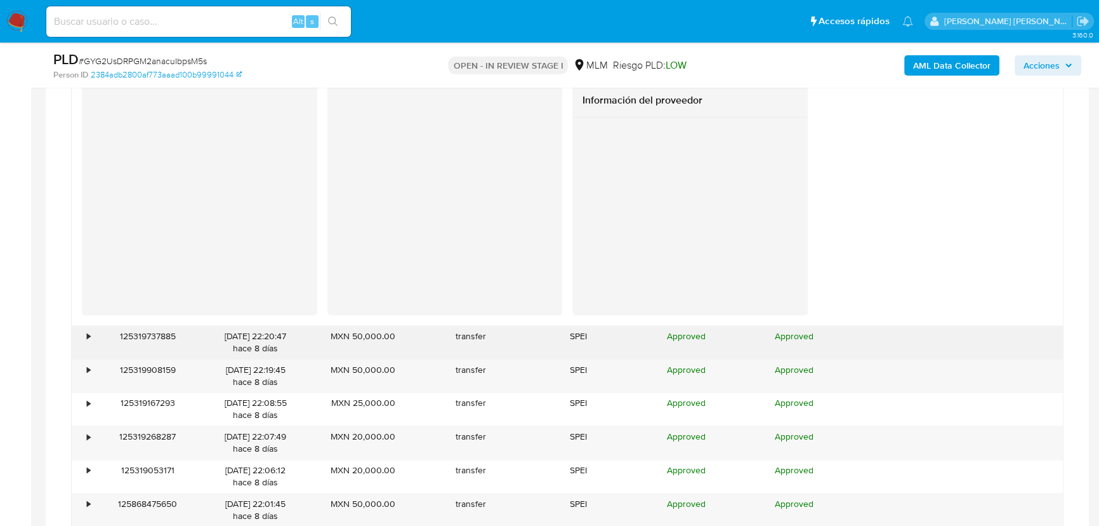
click at [89, 340] on div "•" at bounding box center [88, 336] width 3 height 12
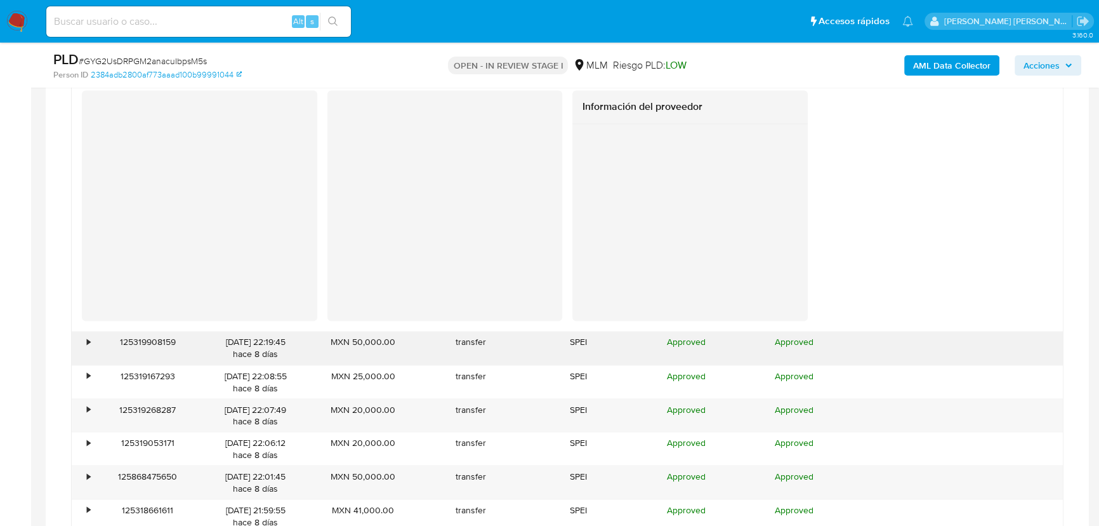
scroll to position [2666, 0]
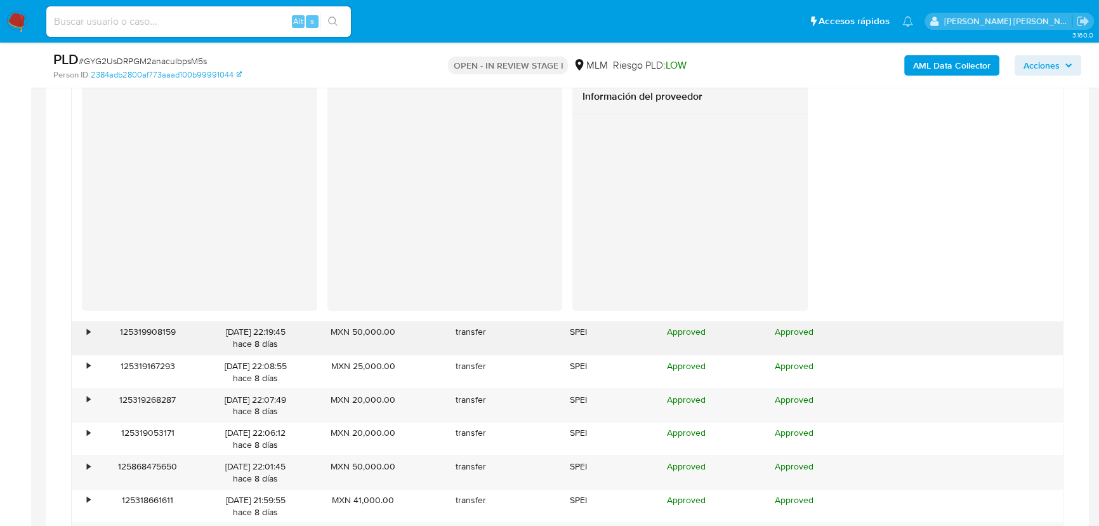
click at [91, 336] on div "•" at bounding box center [83, 337] width 22 height 33
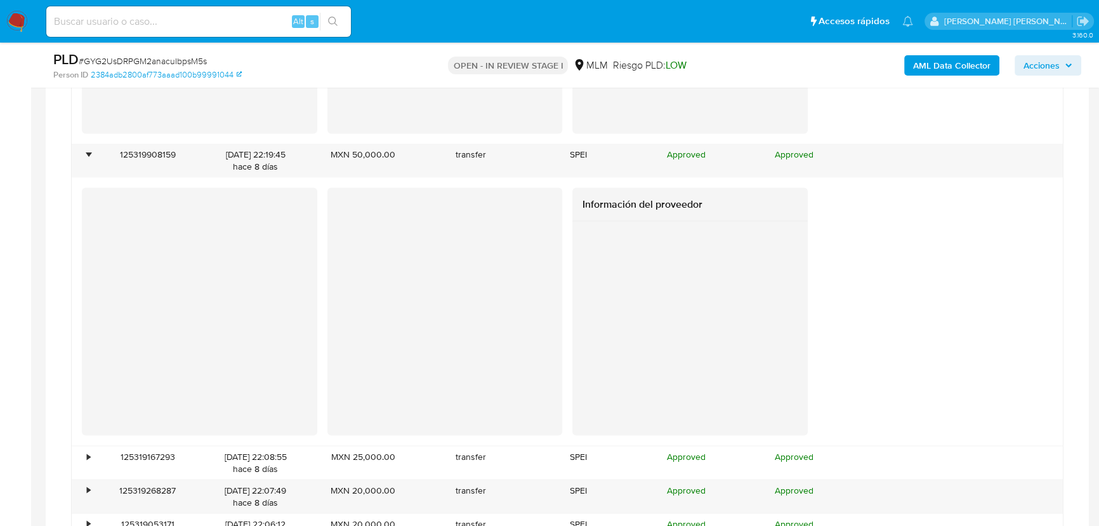
scroll to position [2896, 0]
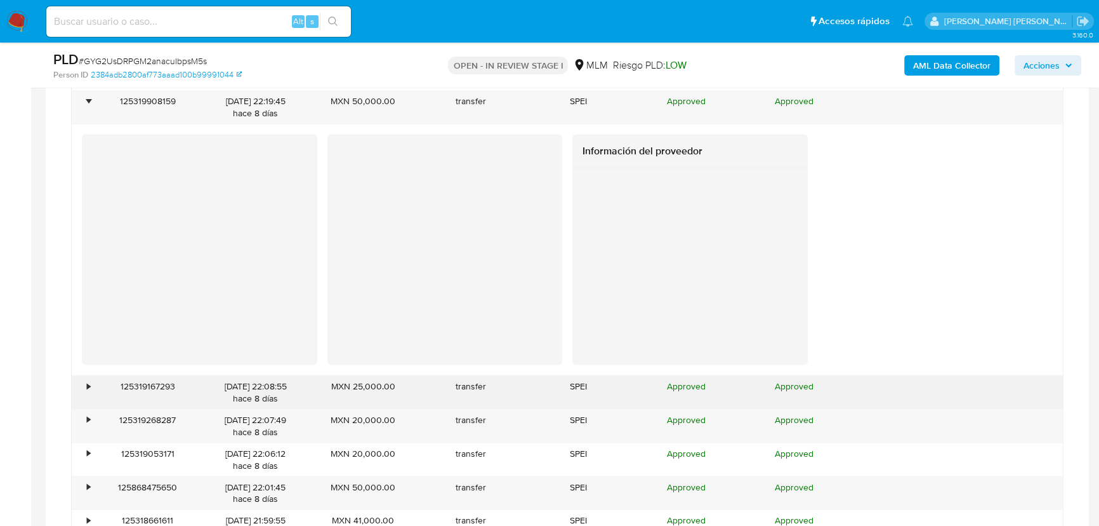
click at [89, 378] on div "•" at bounding box center [83, 391] width 22 height 33
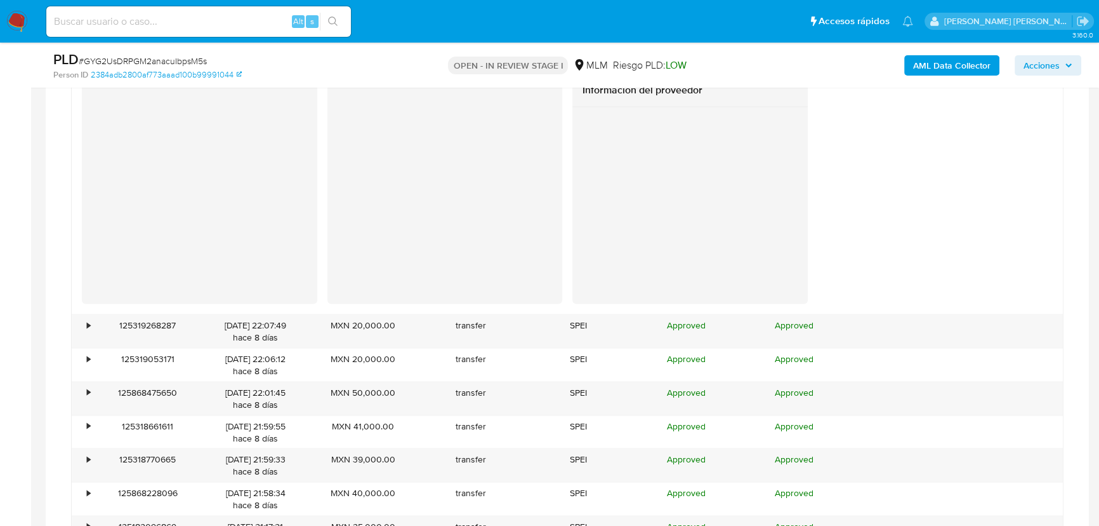
scroll to position [3243, 0]
click at [85, 322] on div "•" at bounding box center [83, 329] width 22 height 33
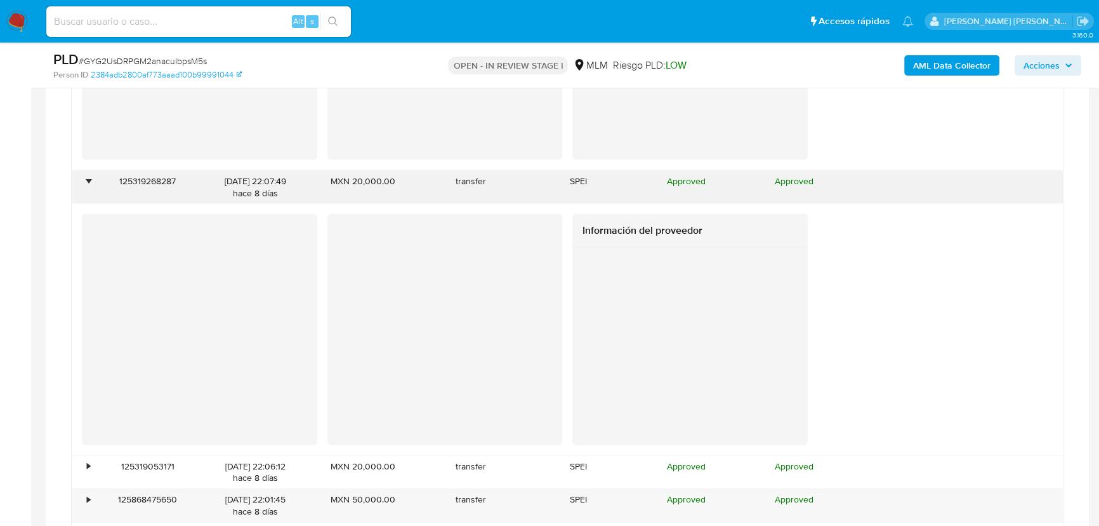
scroll to position [3473, 0]
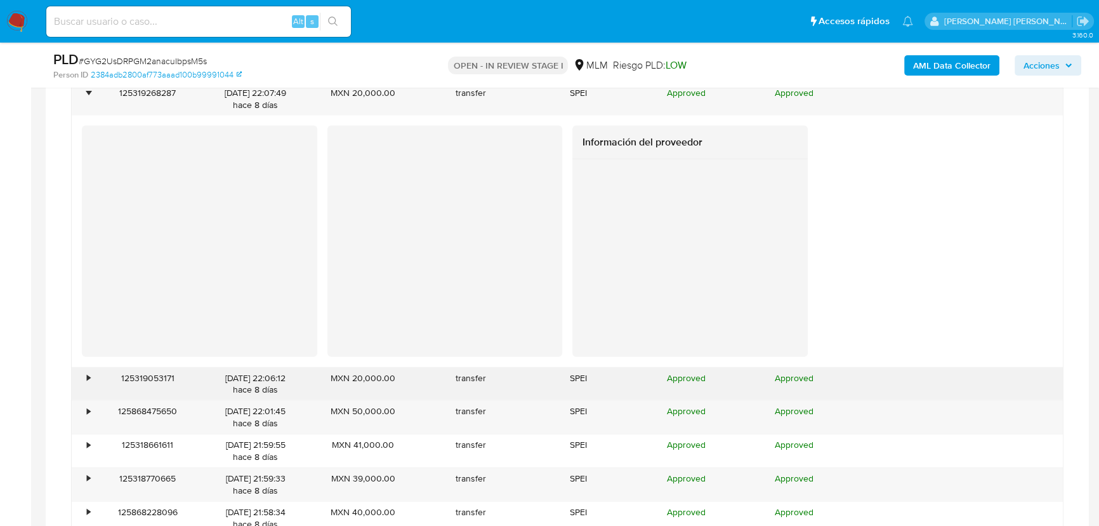
click at [87, 381] on div "•" at bounding box center [88, 378] width 3 height 12
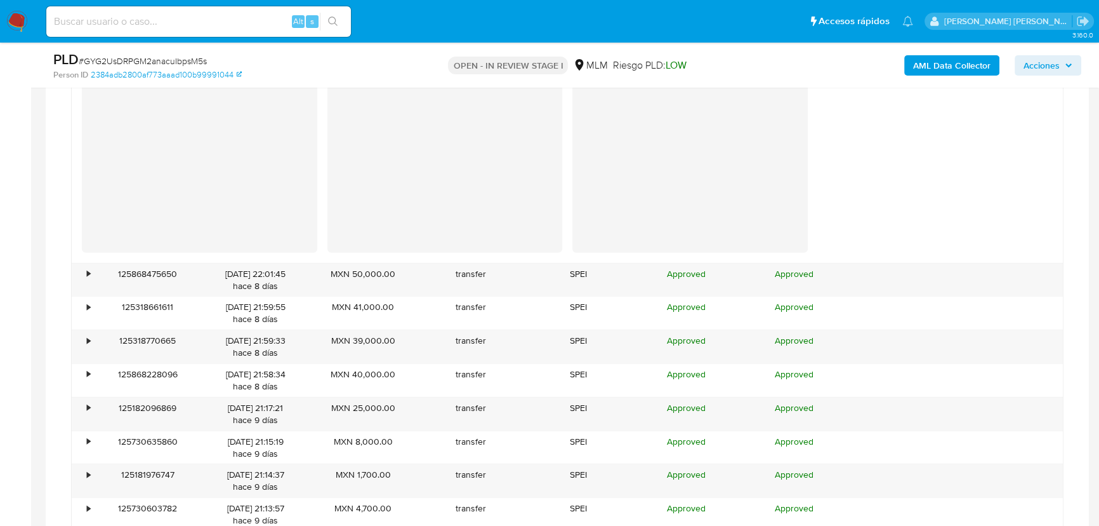
scroll to position [3878, 0]
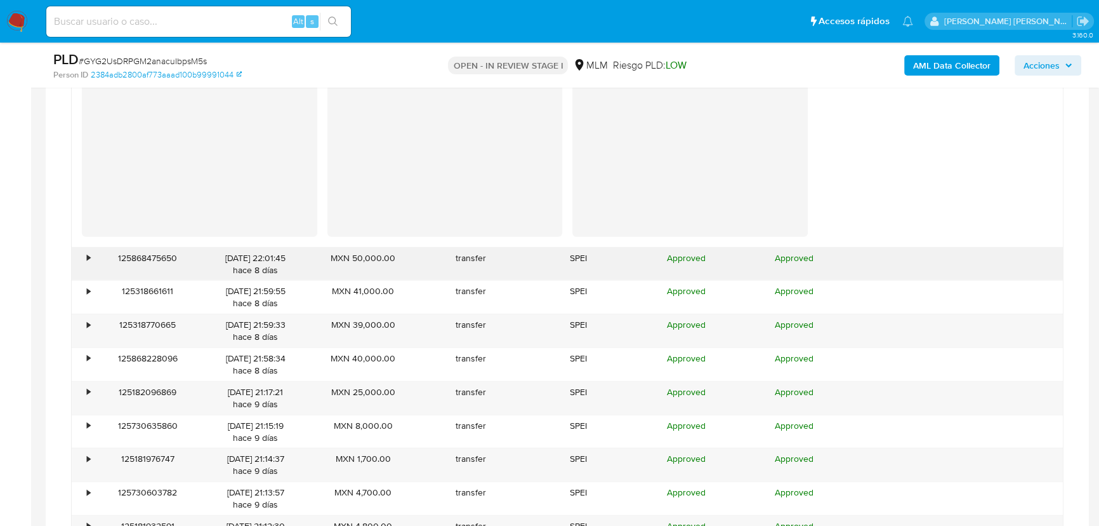
click at [85, 260] on div "•" at bounding box center [83, 264] width 22 height 33
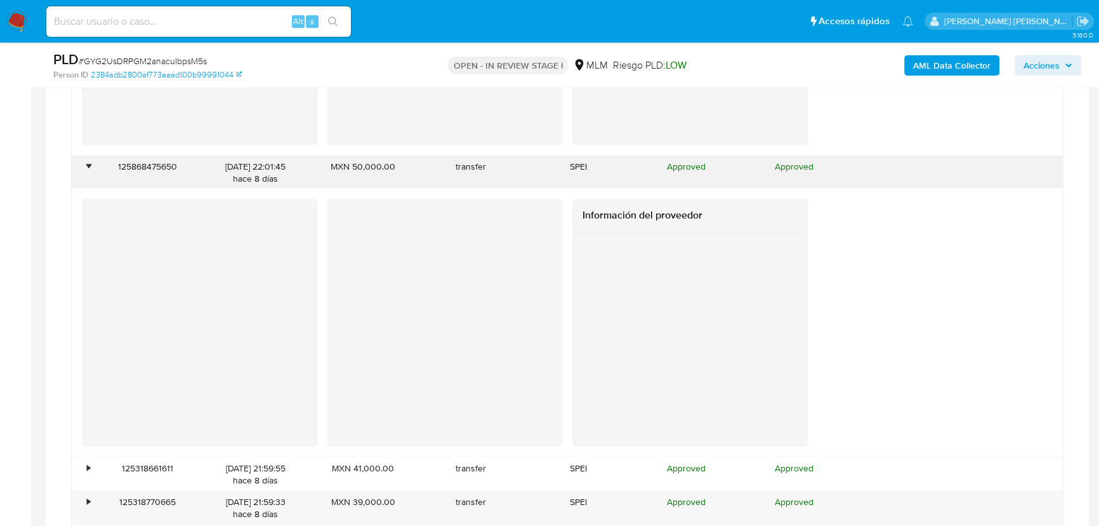
scroll to position [4050, 0]
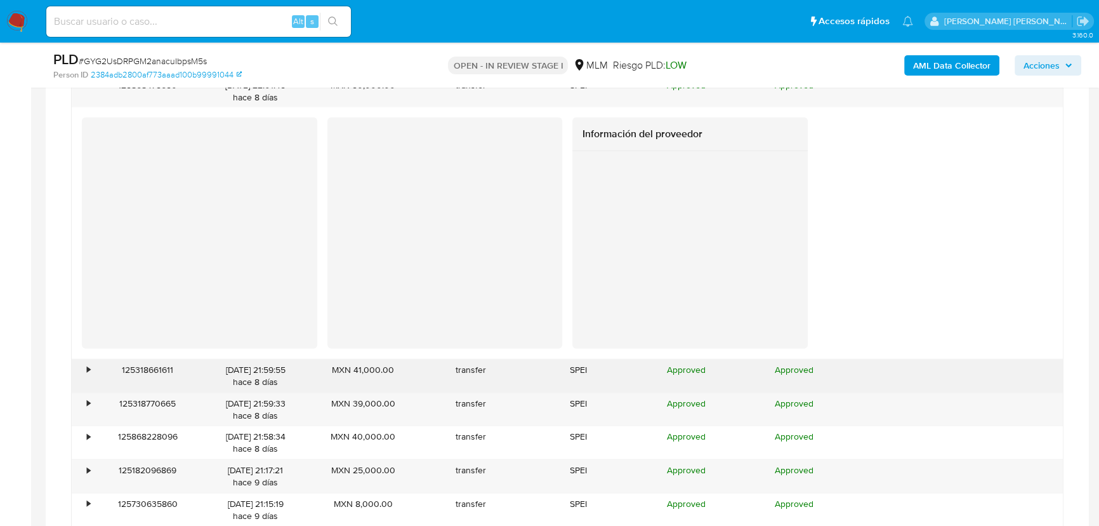
click at [81, 362] on div "•" at bounding box center [83, 375] width 22 height 33
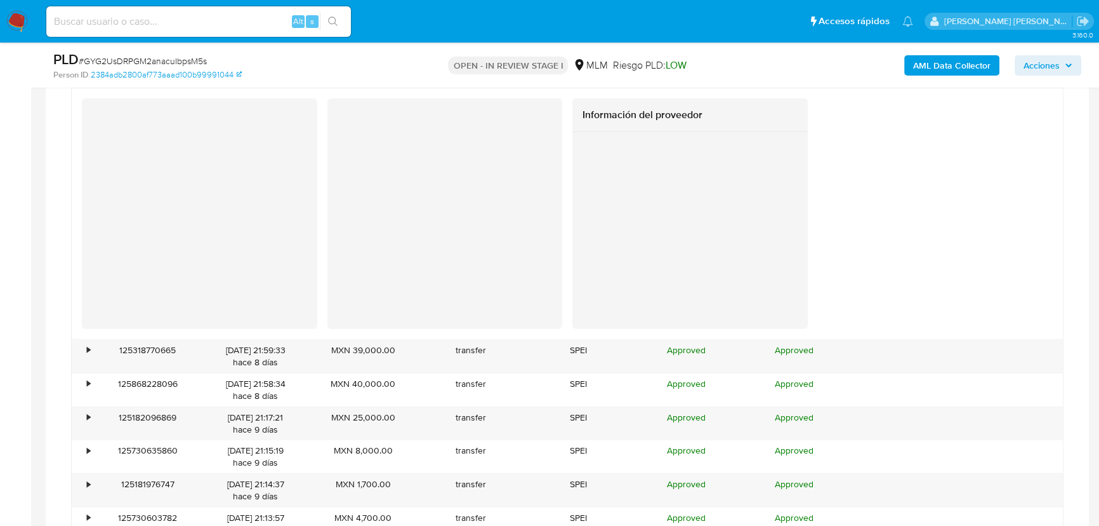
scroll to position [4397, 0]
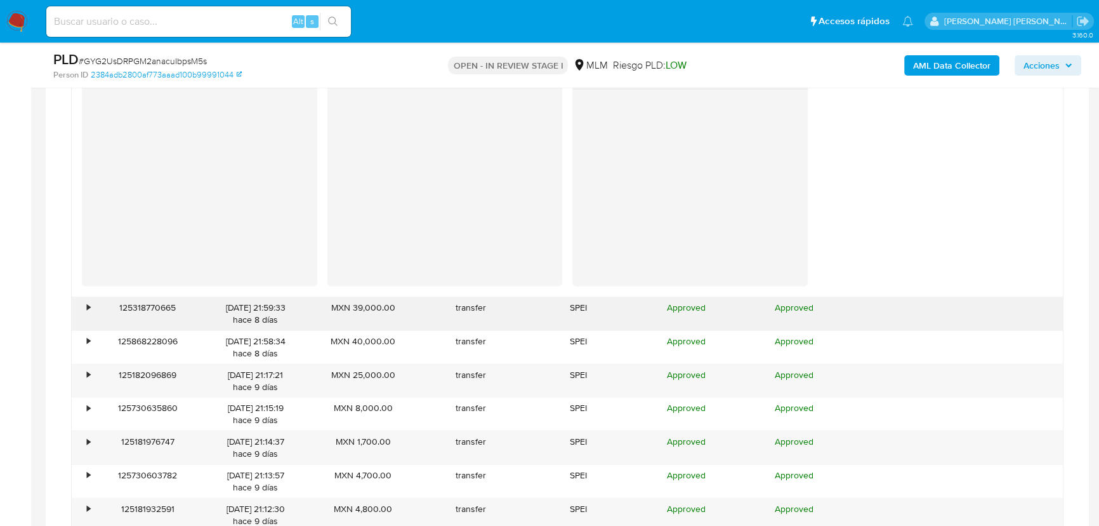
click at [89, 315] on div "•" at bounding box center [83, 313] width 22 height 33
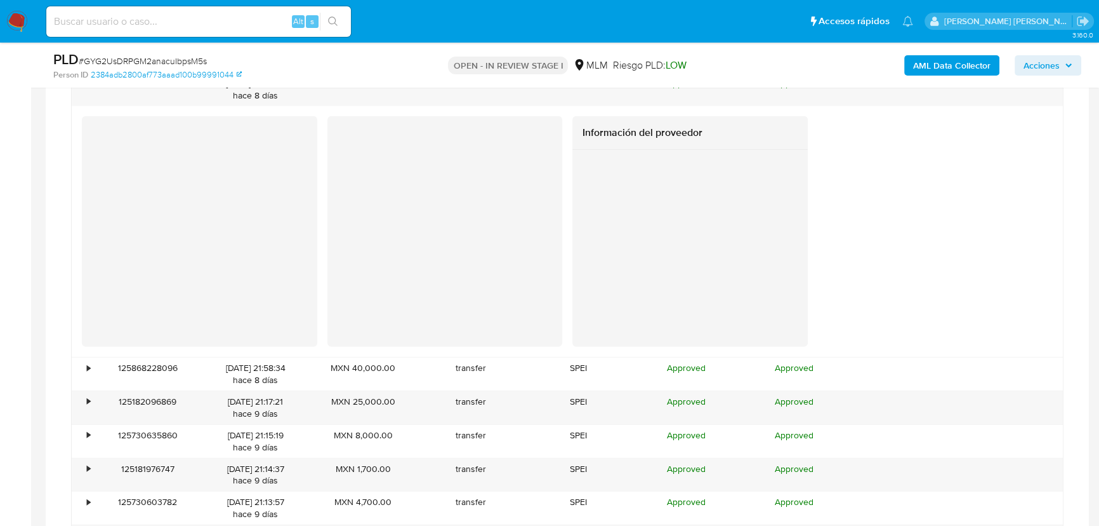
scroll to position [4685, 0]
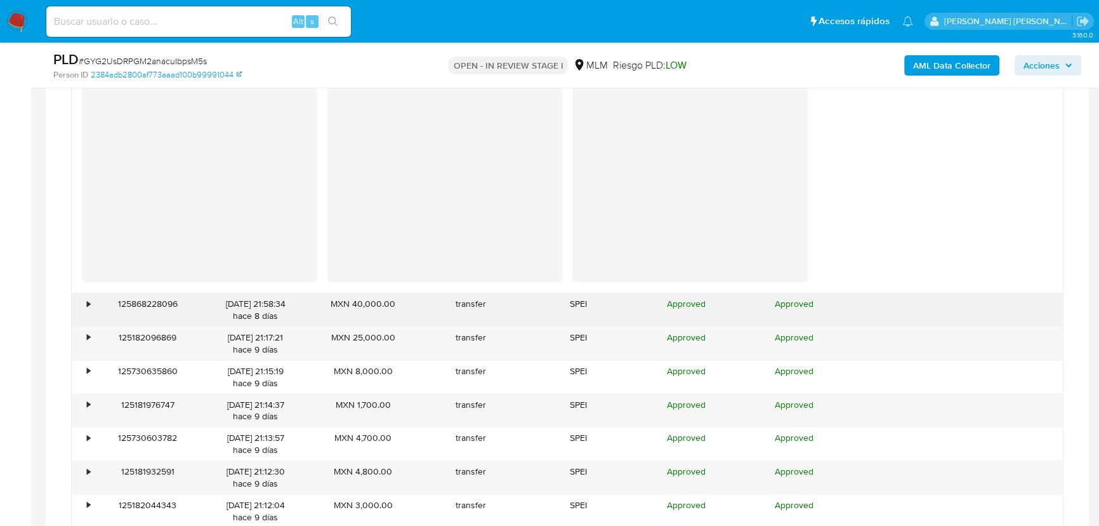
click at [88, 304] on div "•" at bounding box center [88, 304] width 3 height 12
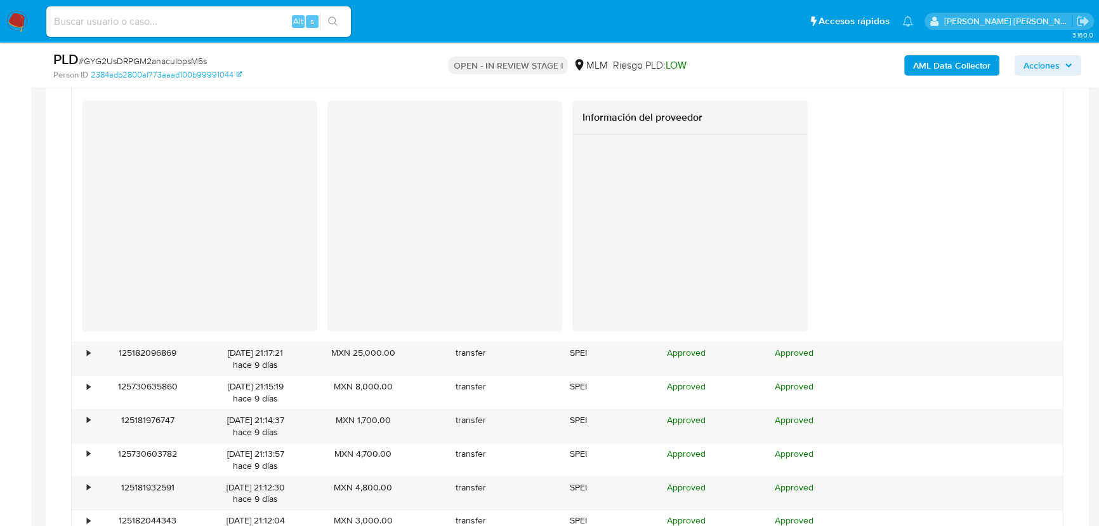
scroll to position [4974, 0]
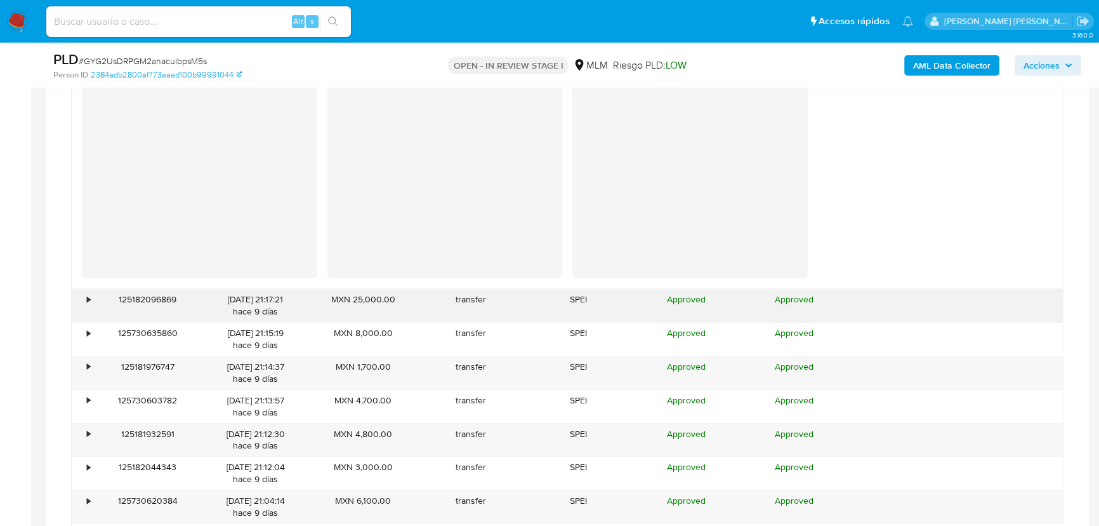
click at [87, 312] on div "•" at bounding box center [83, 305] width 22 height 33
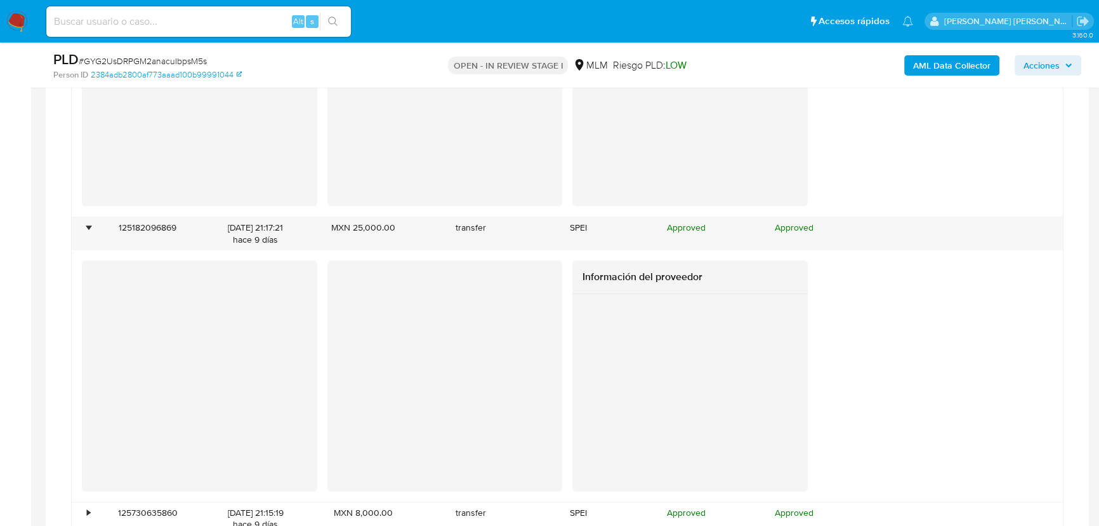
scroll to position [5205, 0]
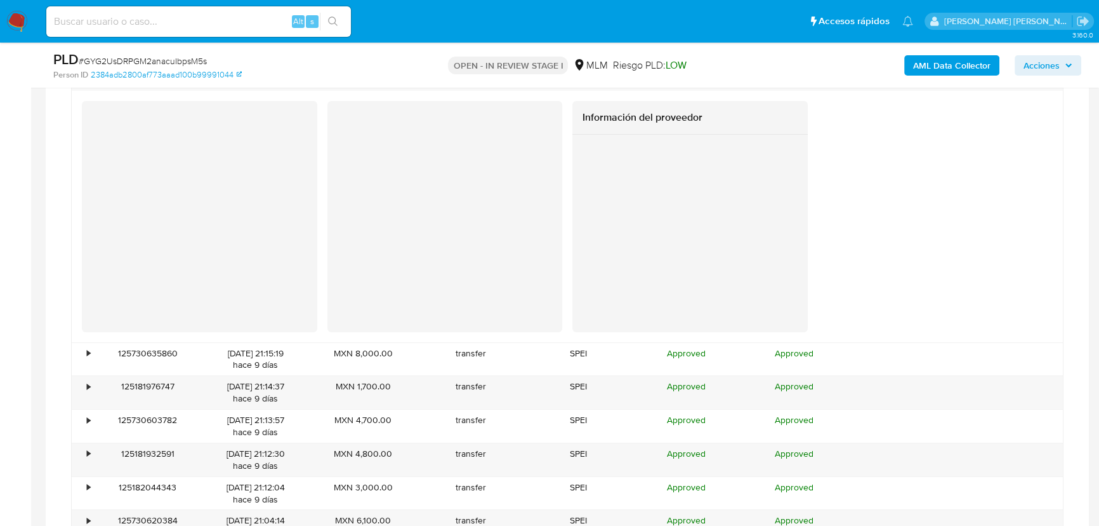
click at [89, 338] on div "Información del proveedor" at bounding box center [567, 216] width 991 height 251
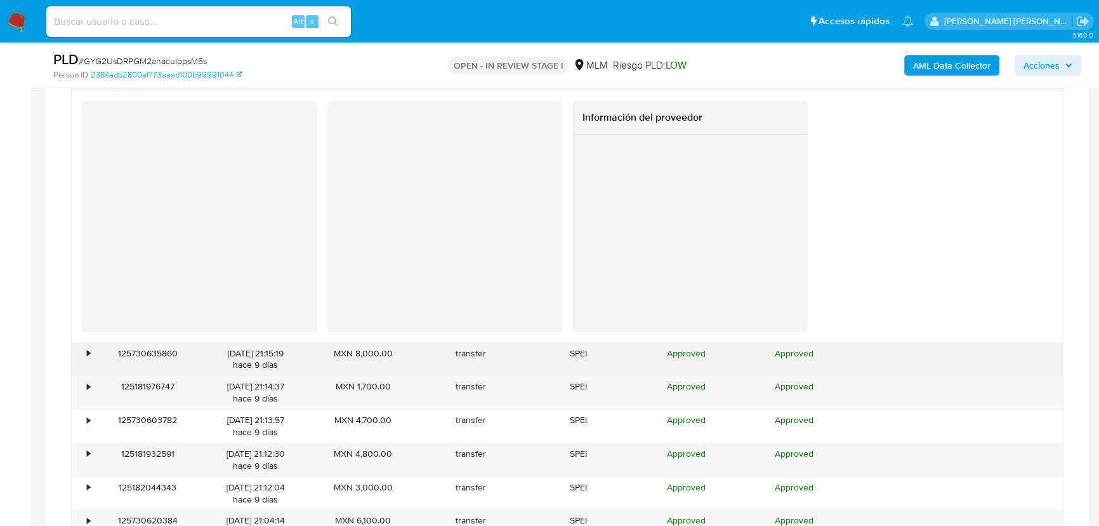
click at [89, 358] on div "•" at bounding box center [83, 359] width 22 height 33
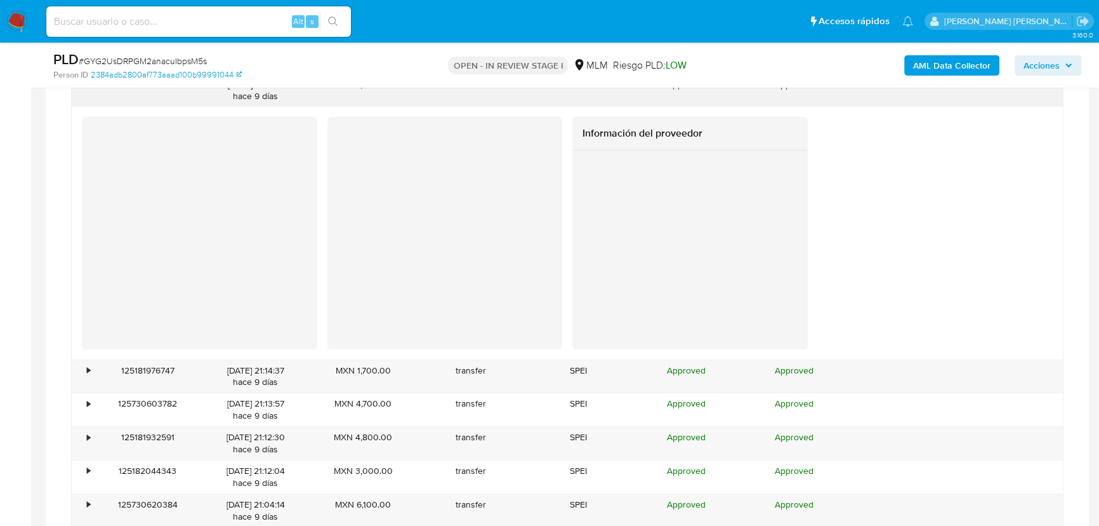
scroll to position [5493, 0]
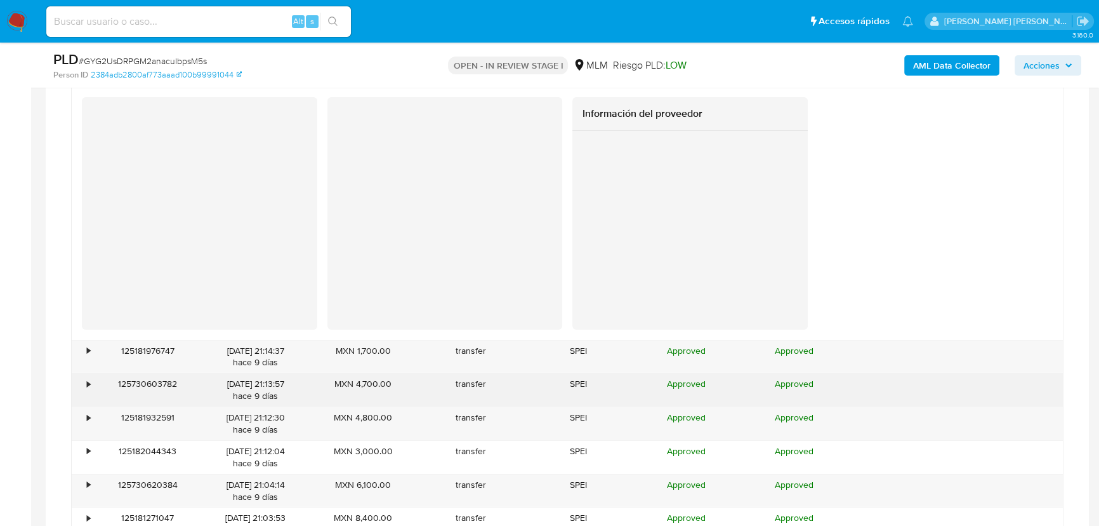
click at [89, 378] on div "•" at bounding box center [88, 384] width 3 height 12
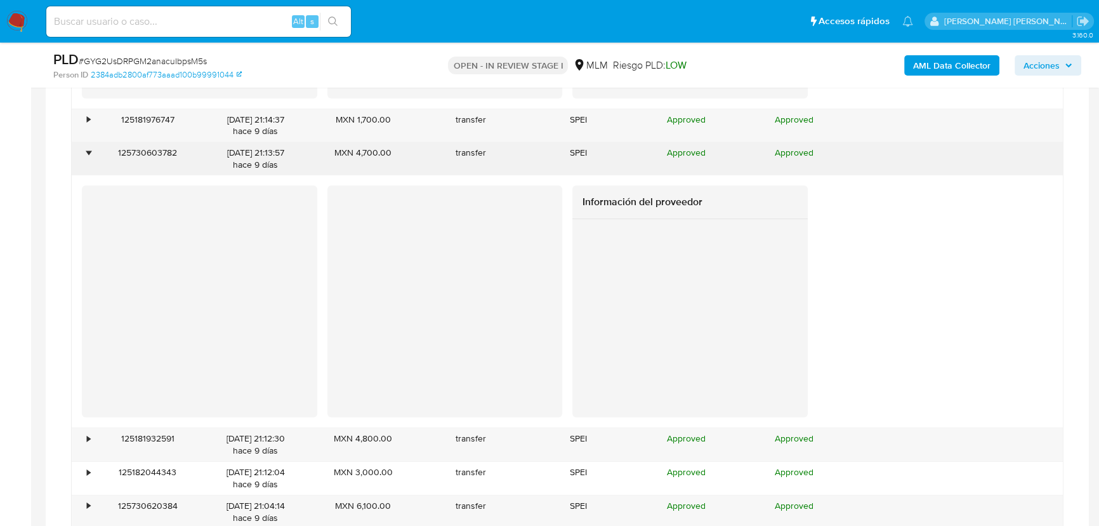
scroll to position [5840, 0]
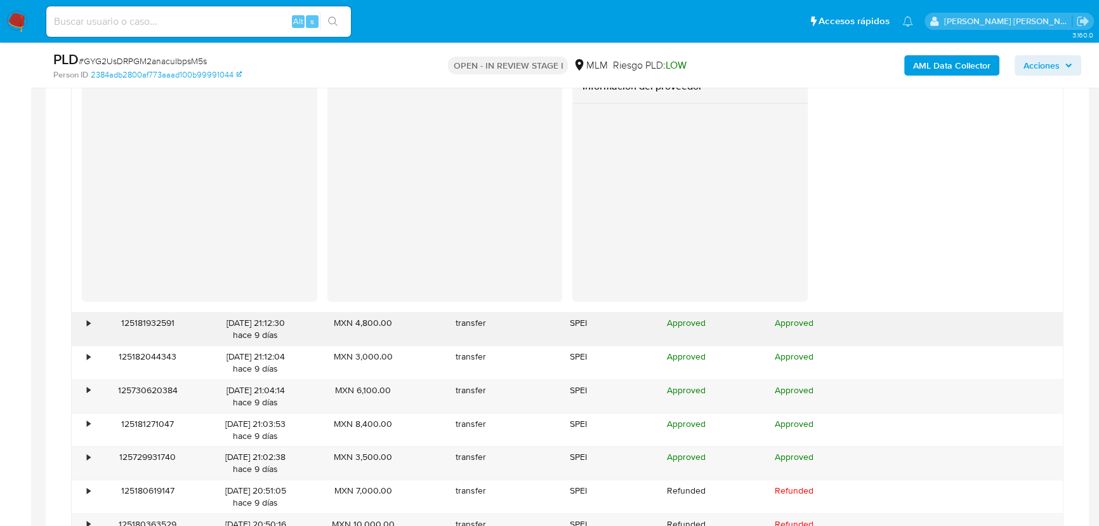
click at [93, 319] on div "•" at bounding box center [83, 328] width 22 height 33
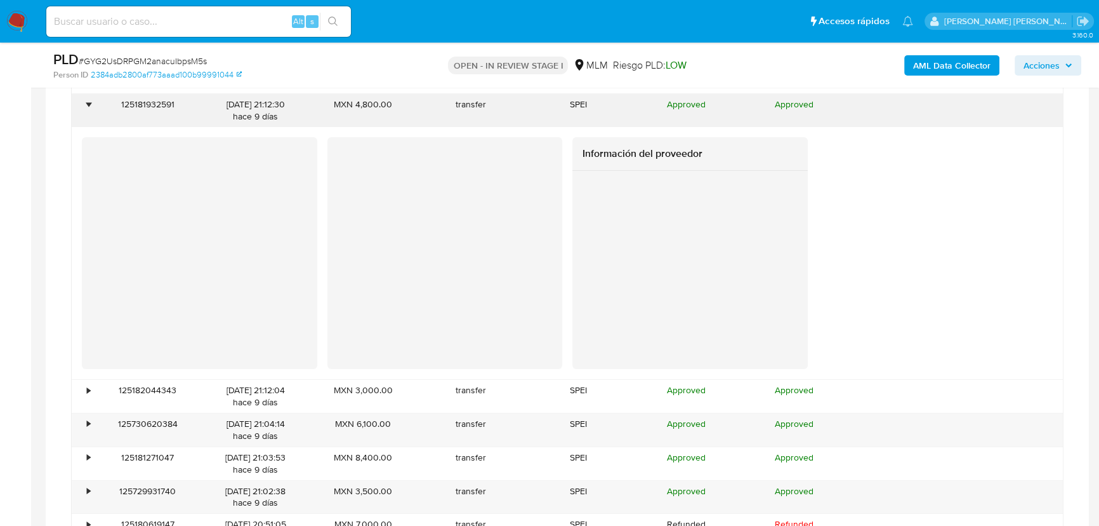
scroll to position [6070, 0]
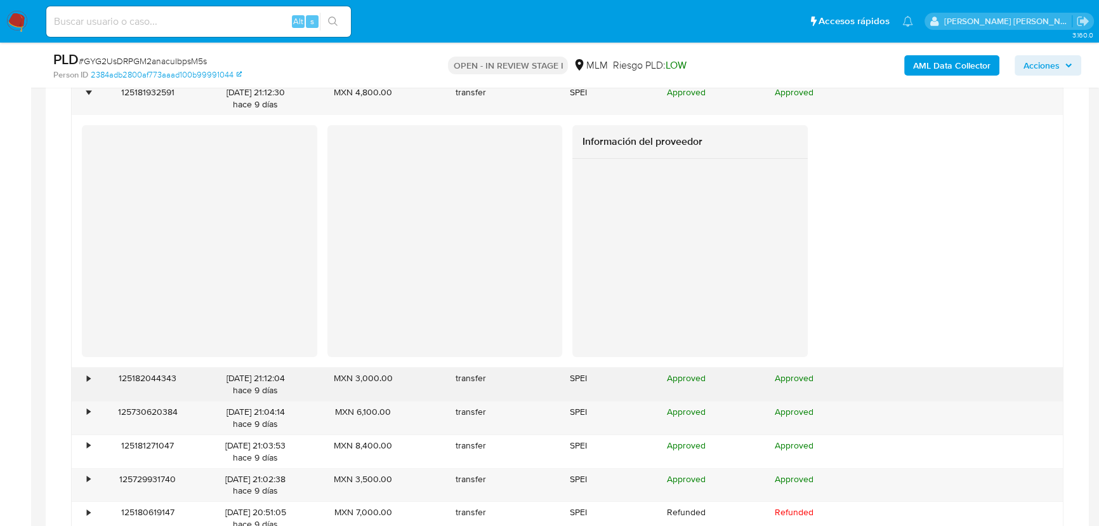
click at [88, 368] on div "•" at bounding box center [83, 384] width 22 height 33
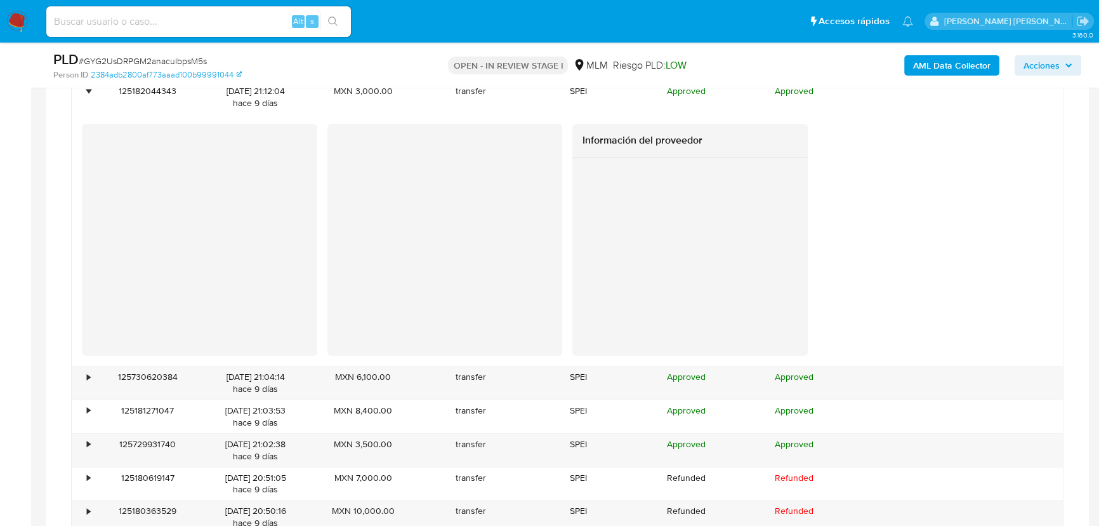
scroll to position [6474, 0]
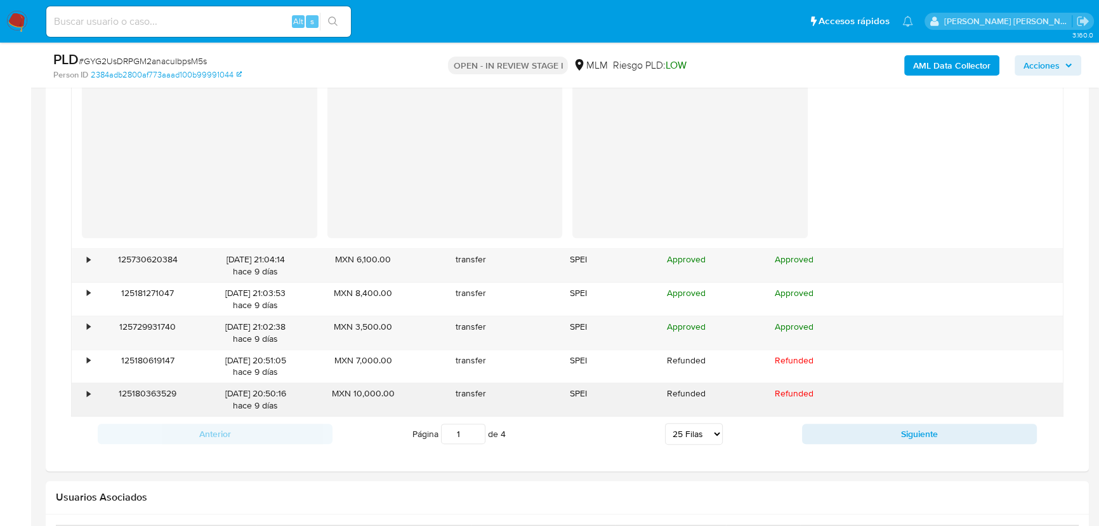
drag, startPoint x: 83, startPoint y: 392, endPoint x: 98, endPoint y: 391, distance: 15.9
click at [83, 392] on div "•" at bounding box center [83, 399] width 22 height 33
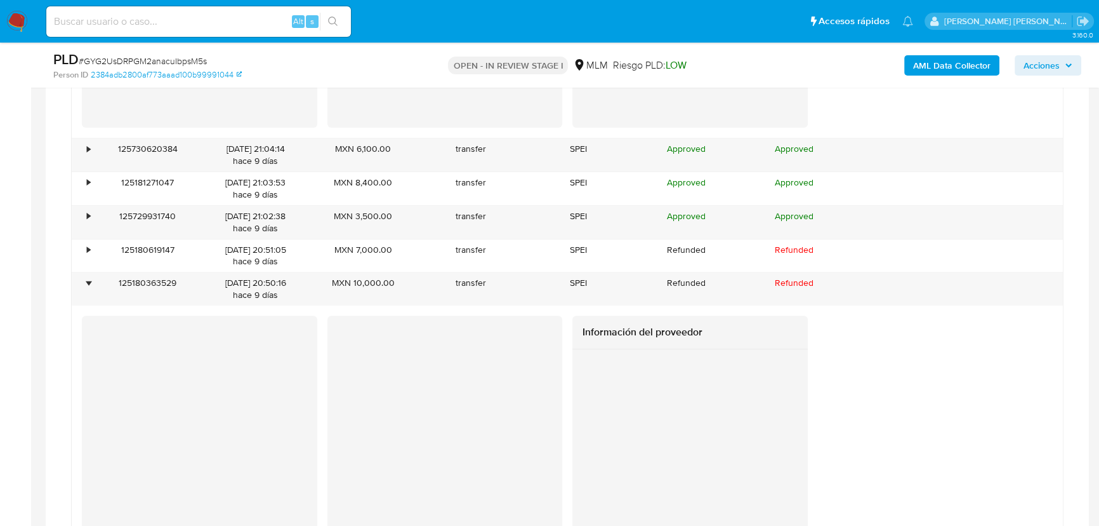
scroll to position [6647, 0]
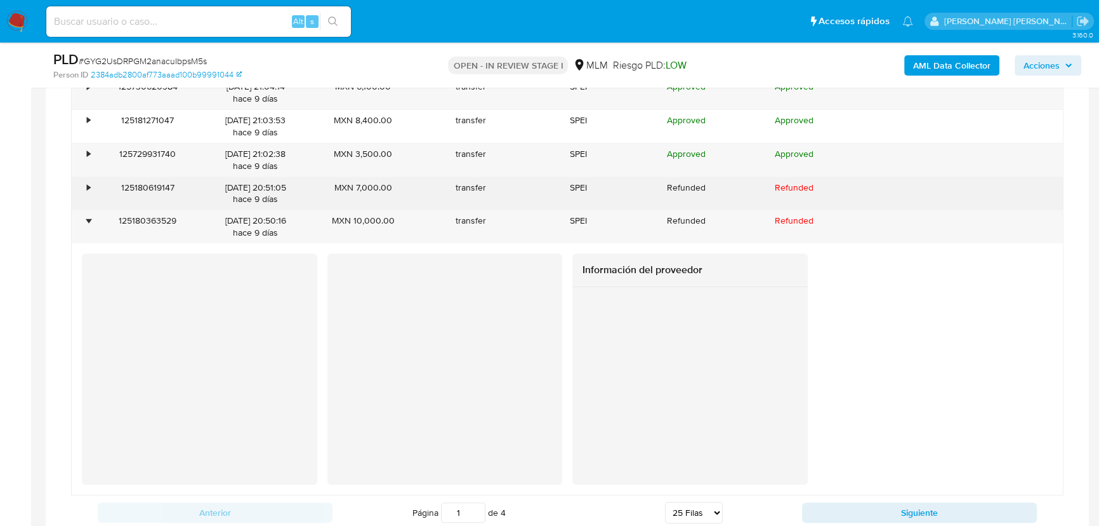
click at [82, 188] on div "•" at bounding box center [83, 193] width 22 height 33
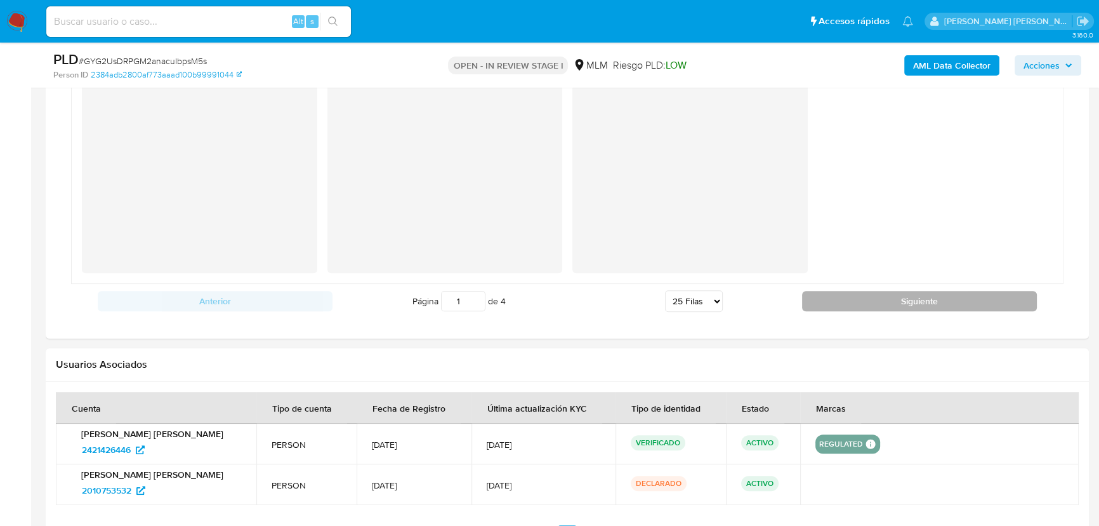
click at [889, 305] on button "Siguiente" at bounding box center [919, 301] width 235 height 20
type input "2"
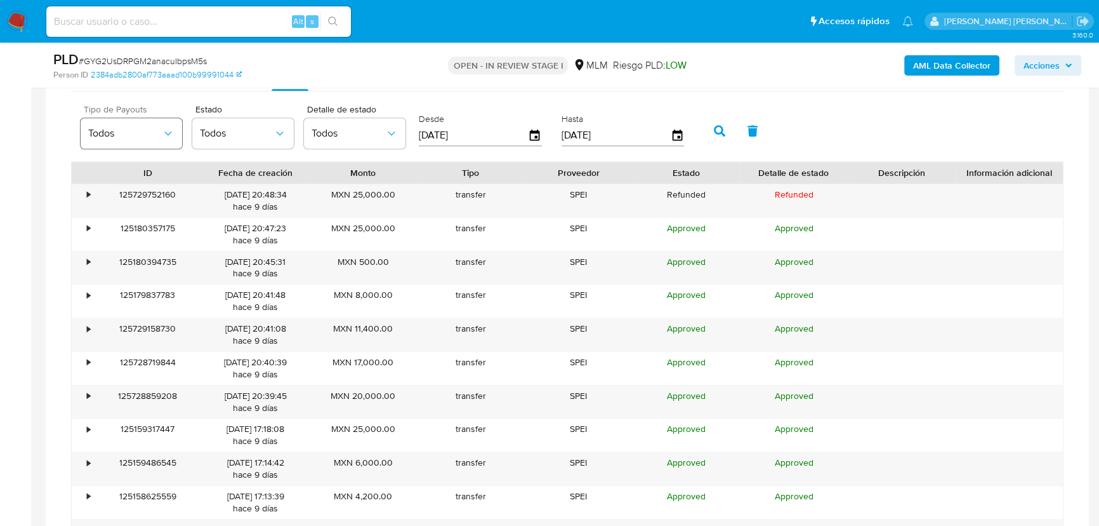
scroll to position [979, 0]
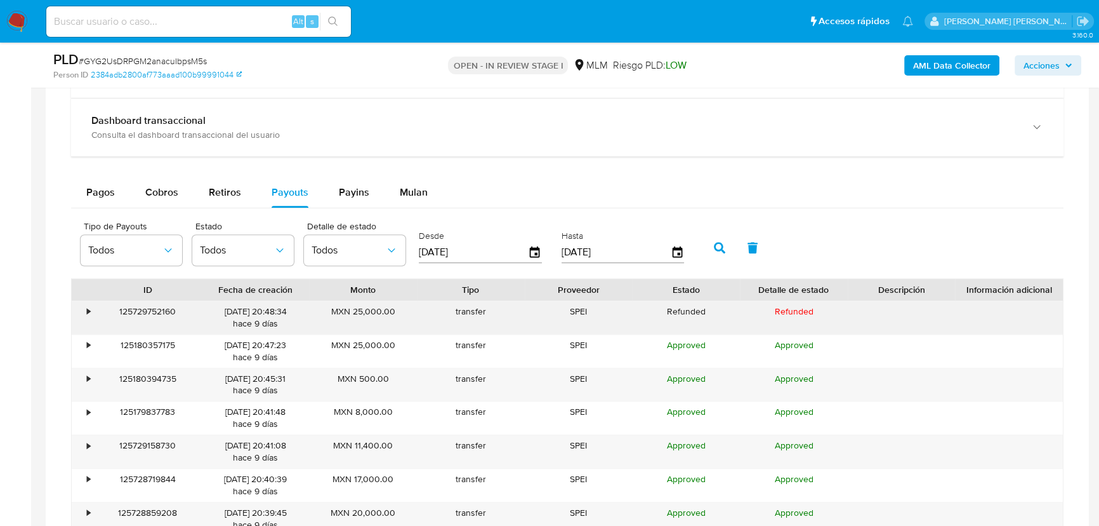
click at [89, 307] on div "•" at bounding box center [88, 311] width 3 height 12
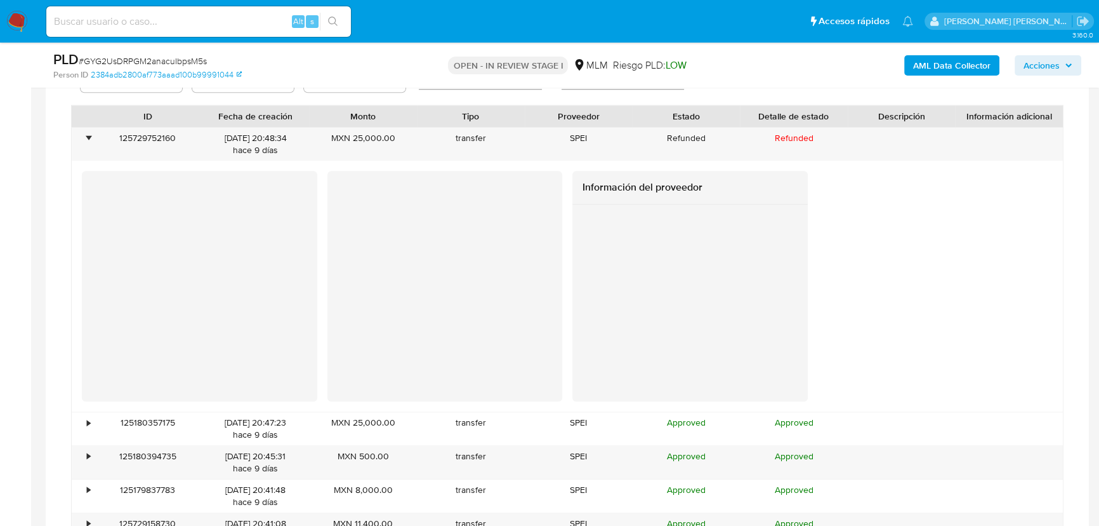
scroll to position [1210, 0]
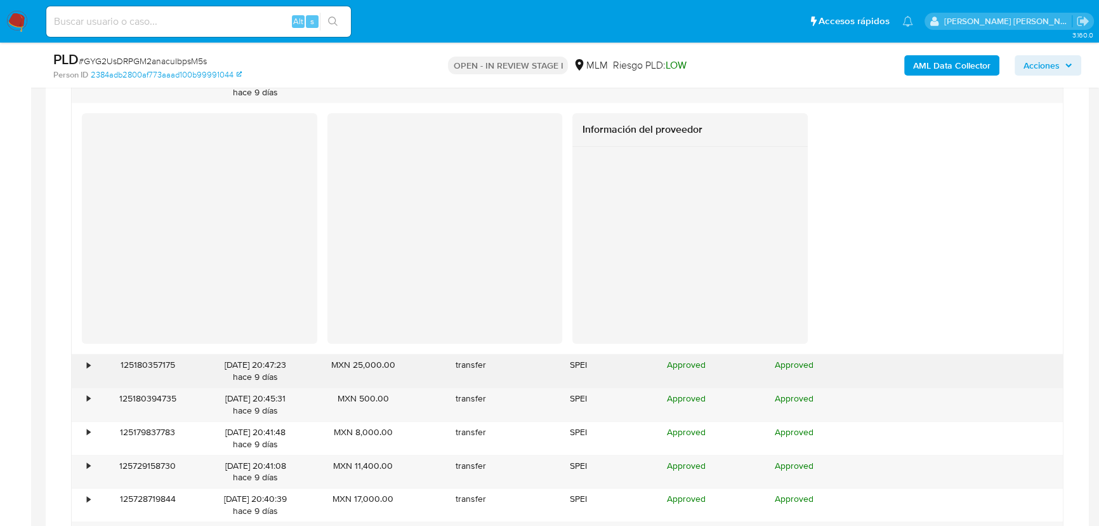
click at [91, 366] on div "•" at bounding box center [83, 370] width 22 height 33
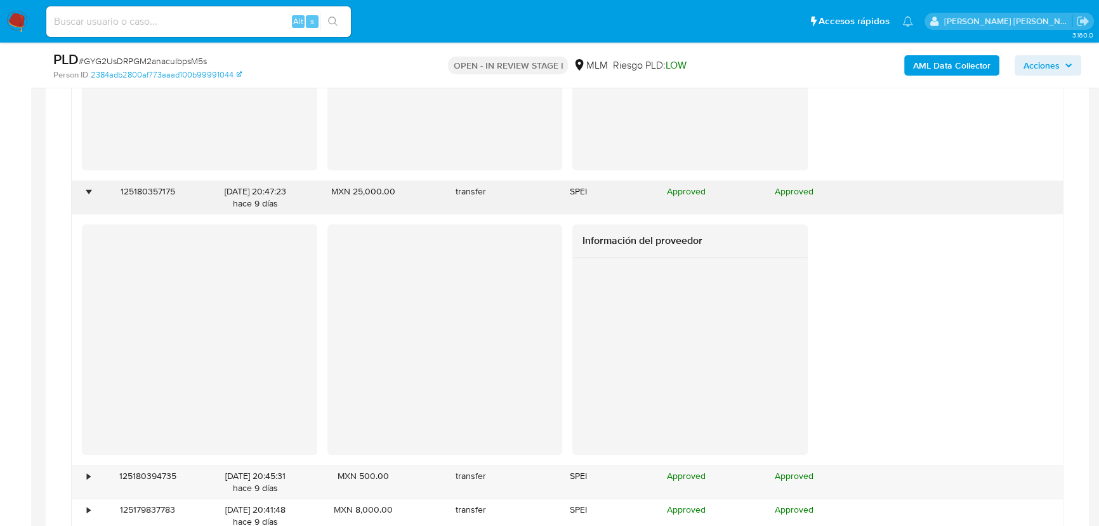
scroll to position [1499, 0]
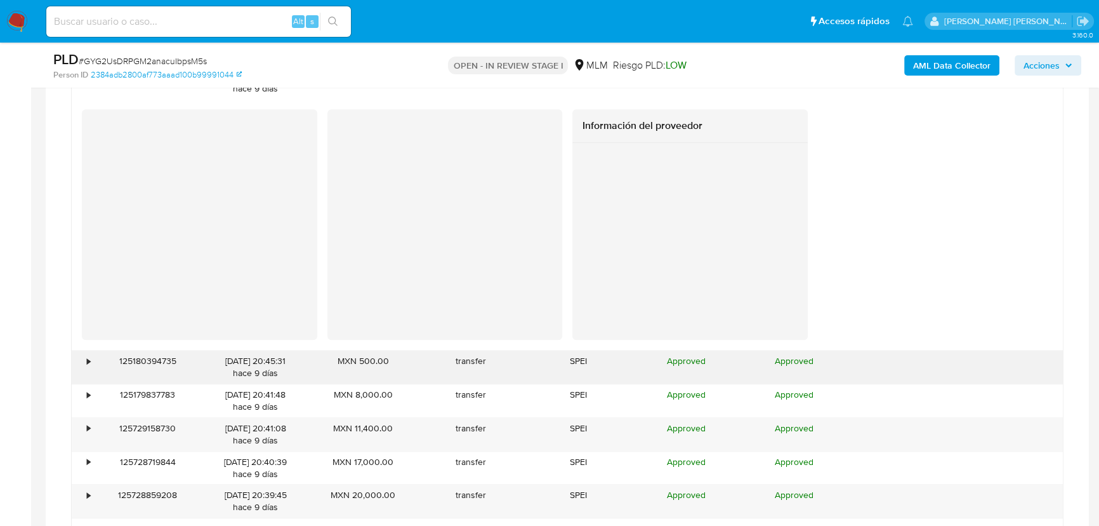
click at [92, 359] on div "•" at bounding box center [83, 366] width 22 height 33
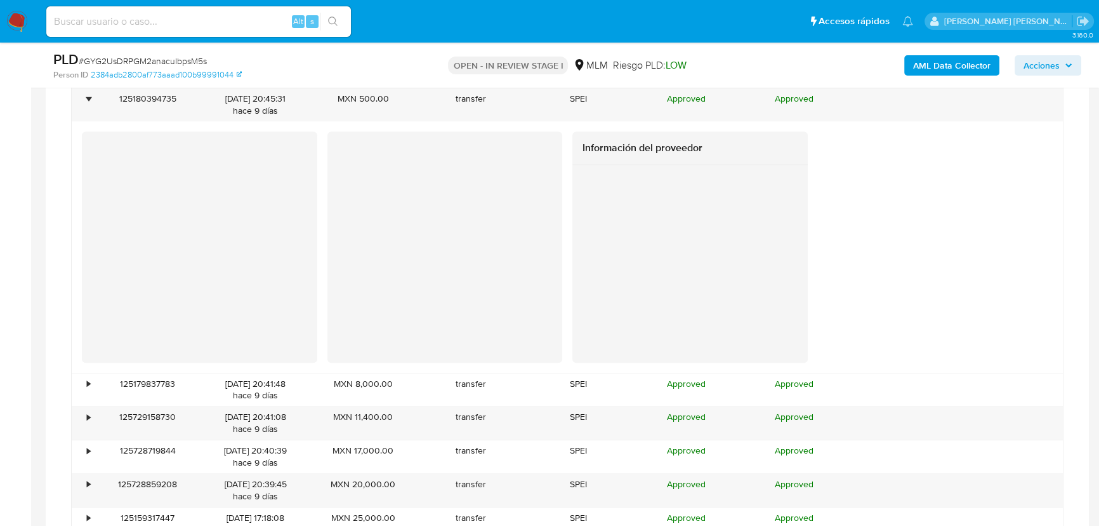
scroll to position [1787, 0]
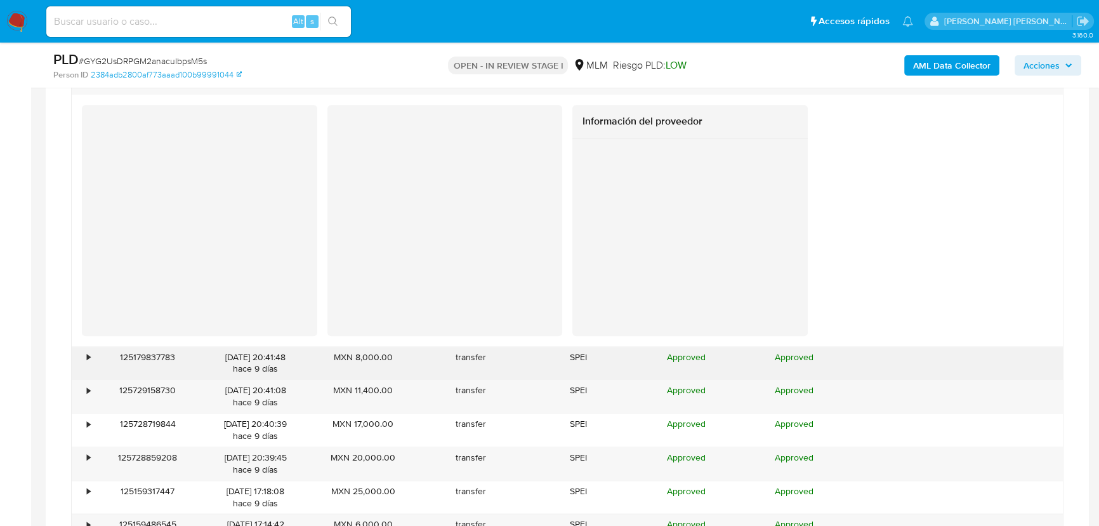
click at [94, 355] on div "125179837783" at bounding box center [148, 363] width 108 height 33
click at [89, 352] on div "•" at bounding box center [88, 357] width 3 height 12
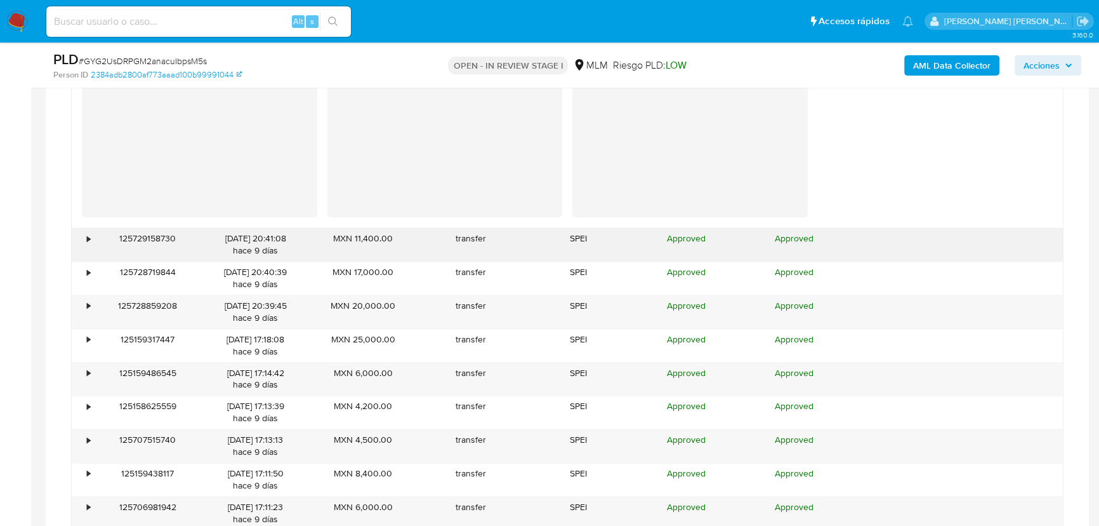
click at [89, 247] on div "•" at bounding box center [83, 244] width 22 height 33
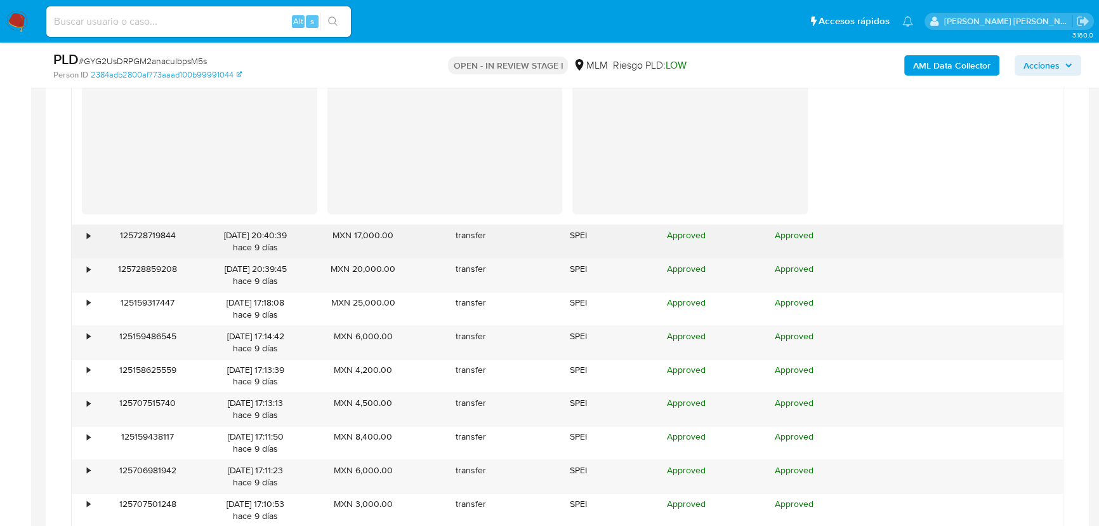
click at [88, 246] on div "•" at bounding box center [83, 241] width 22 height 33
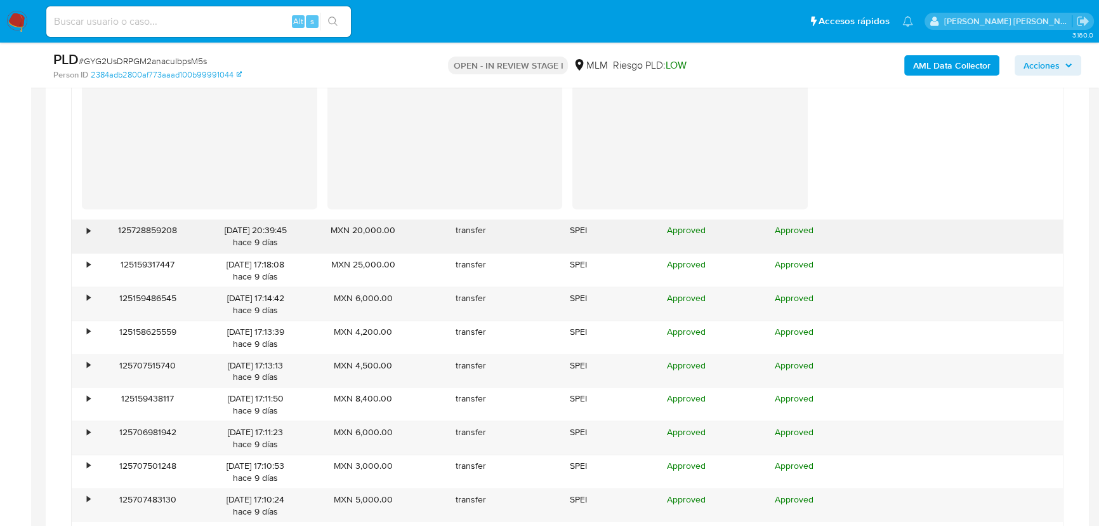
scroll to position [2826, 0]
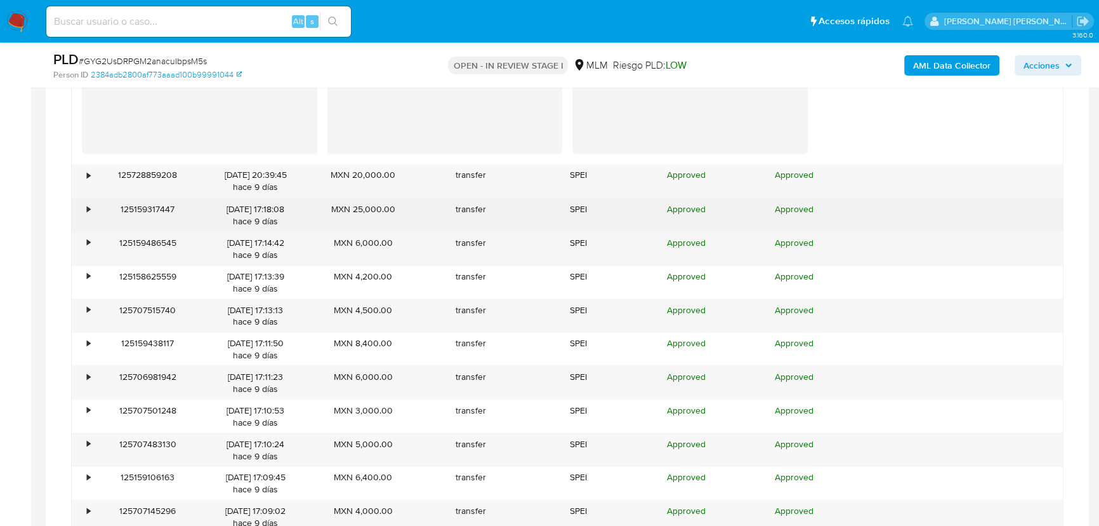
click at [84, 199] on div "•" at bounding box center [83, 214] width 22 height 33
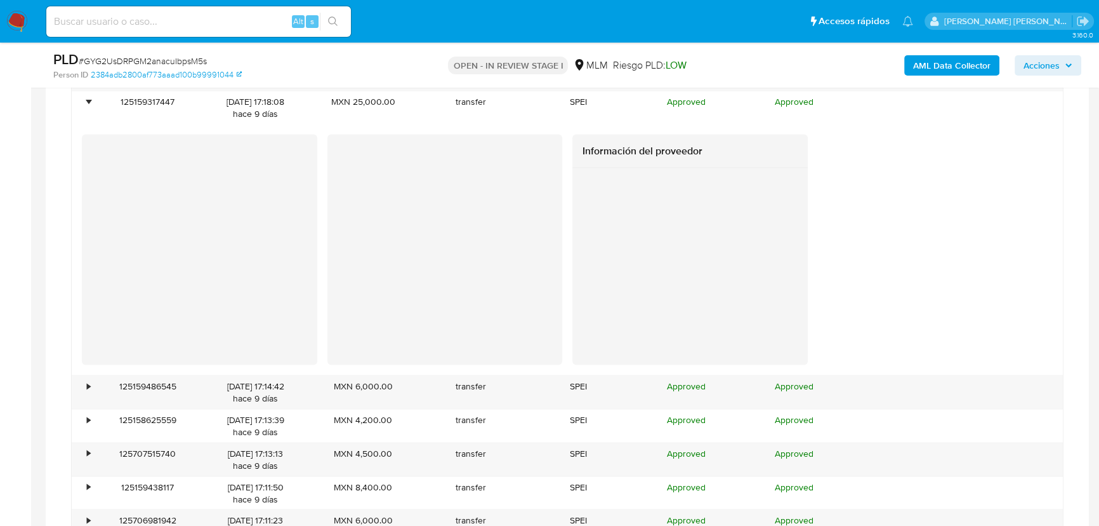
scroll to position [3057, 0]
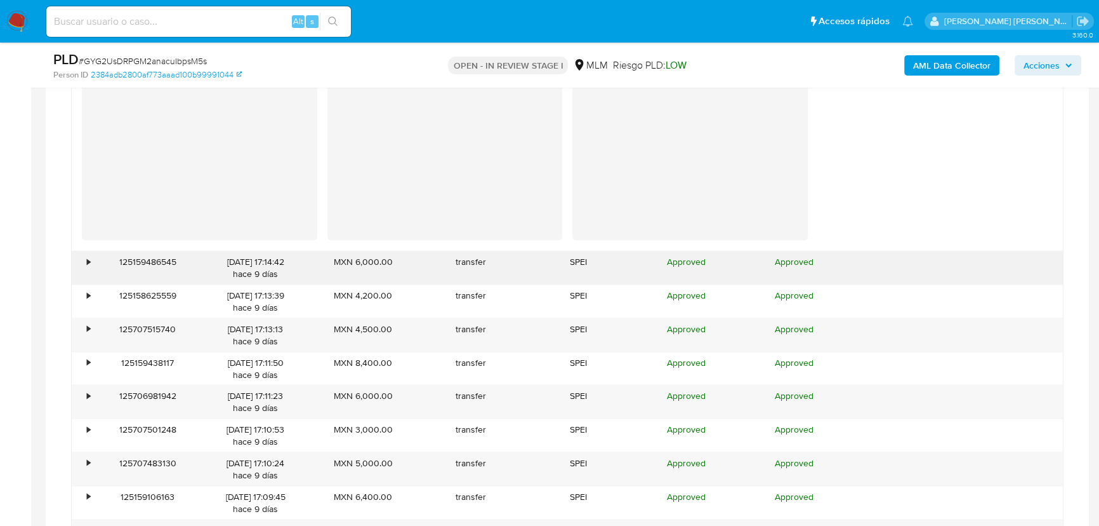
click at [94, 258] on div "125159486545" at bounding box center [148, 267] width 108 height 33
click at [87, 262] on div "•" at bounding box center [88, 262] width 3 height 12
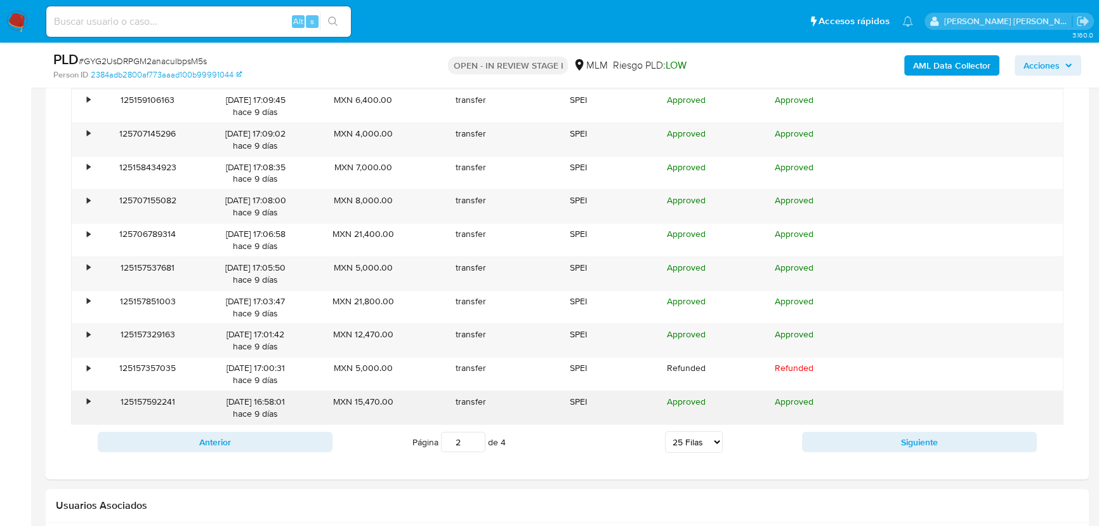
scroll to position [3749, 0]
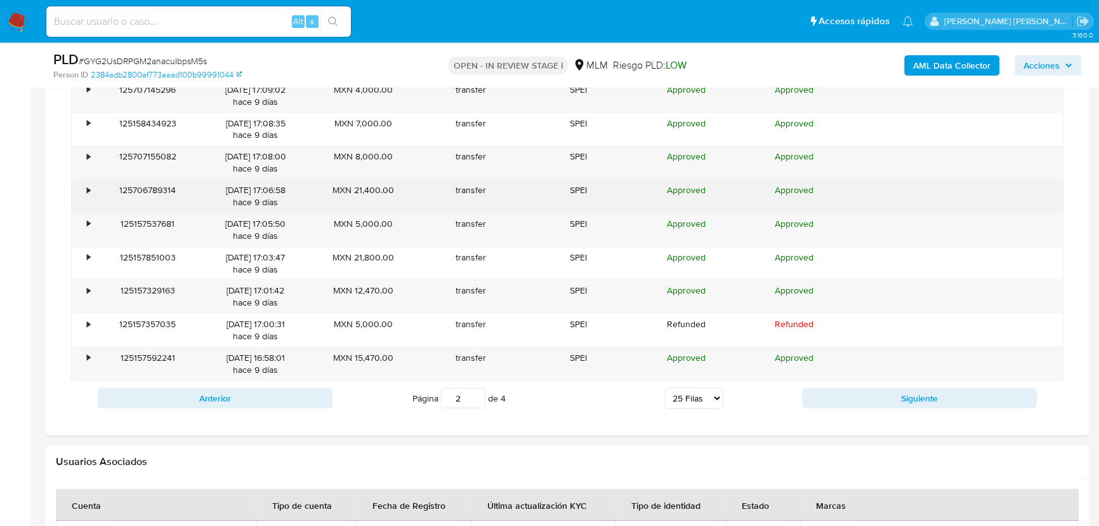
click at [89, 190] on div "•" at bounding box center [83, 196] width 22 height 33
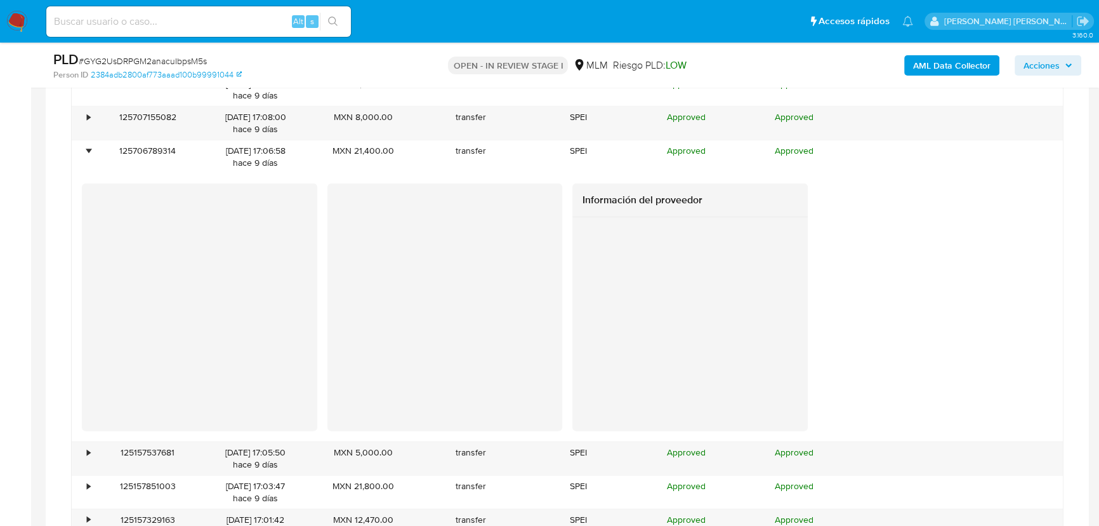
scroll to position [3980, 0]
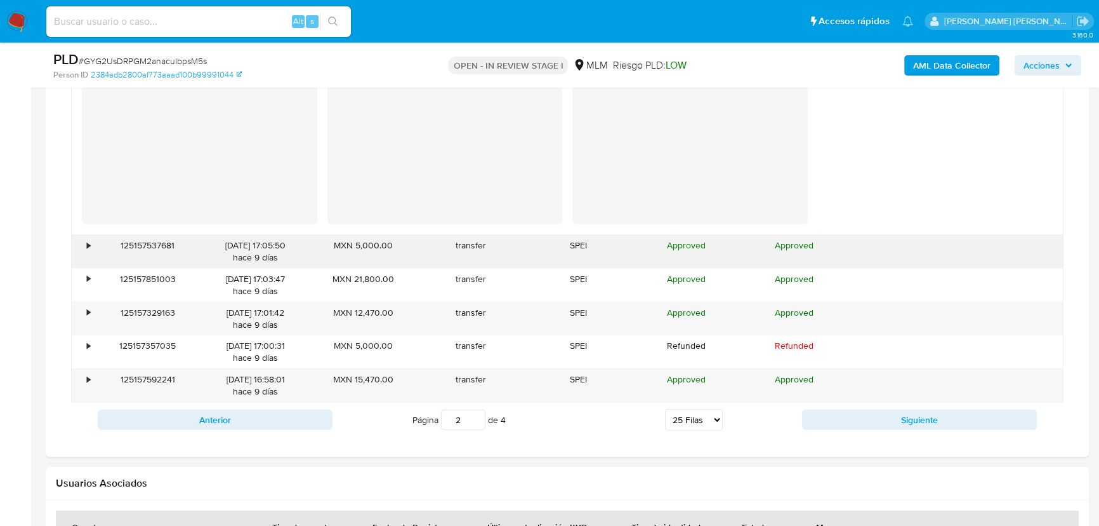
click at [88, 248] on div "•" at bounding box center [88, 245] width 3 height 12
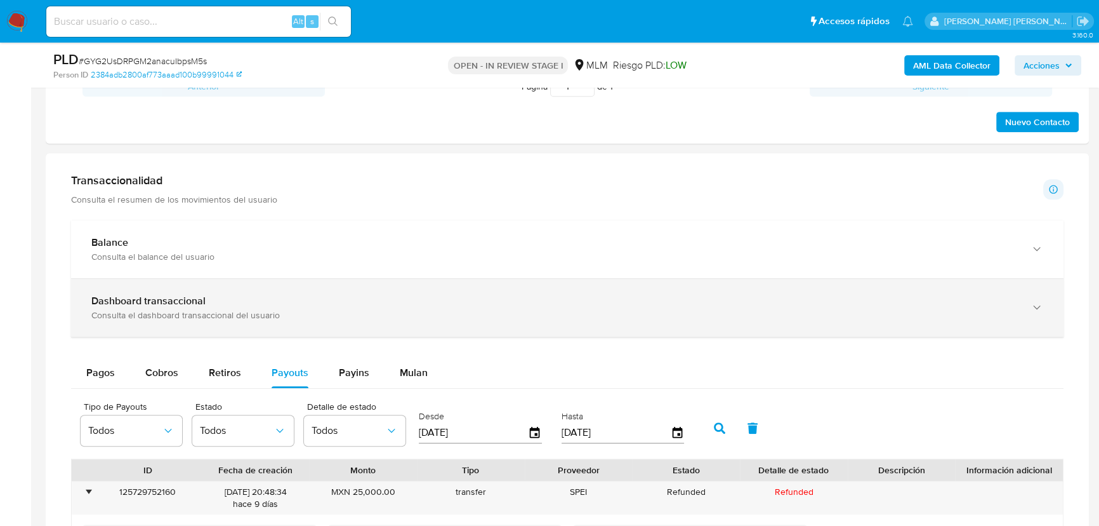
scroll to position [864, 0]
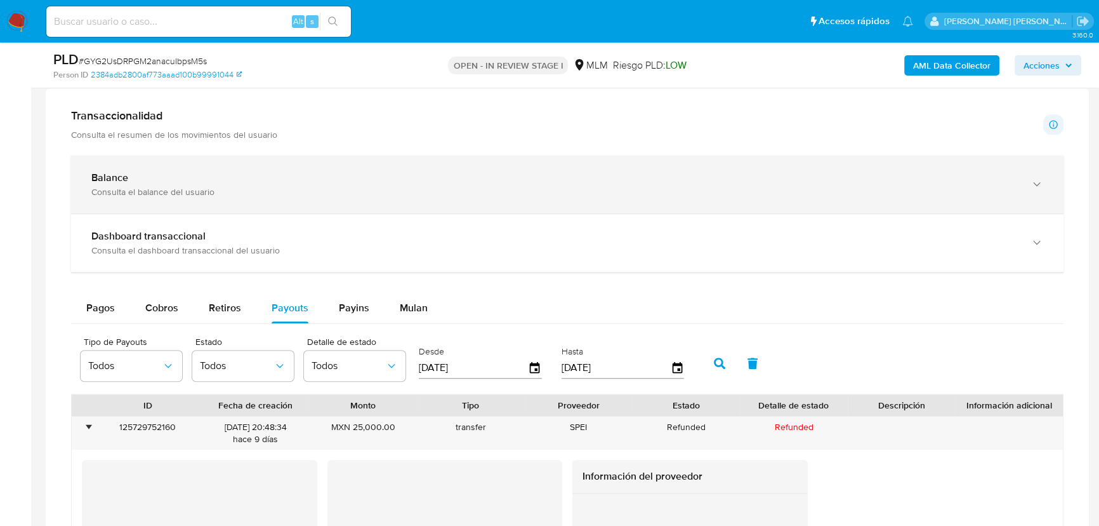
click at [232, 183] on div "Balance" at bounding box center [554, 177] width 927 height 13
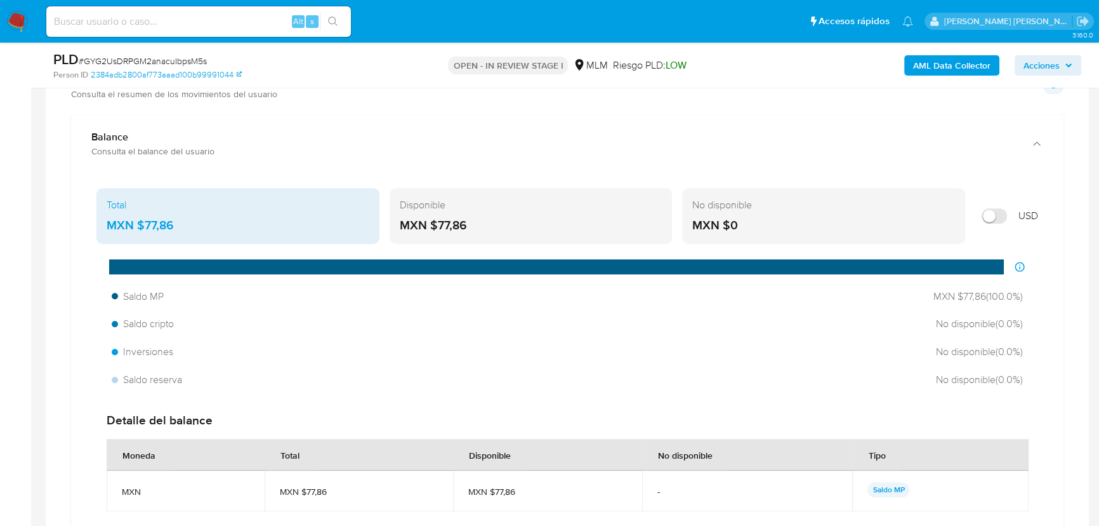
scroll to position [922, 0]
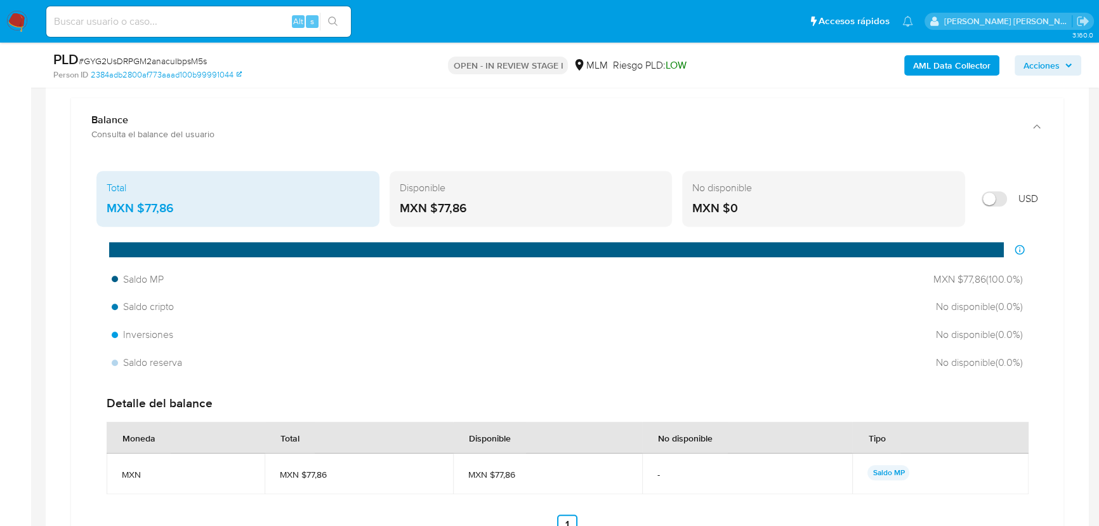
drag, startPoint x: 13, startPoint y: 248, endPoint x: 98, endPoint y: 326, distance: 115.5
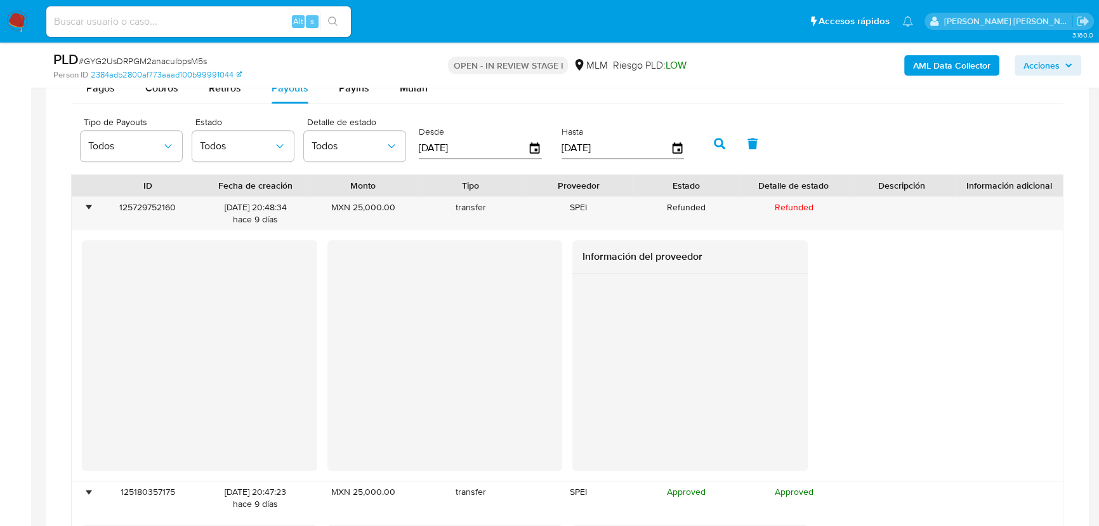
scroll to position [1441, 0]
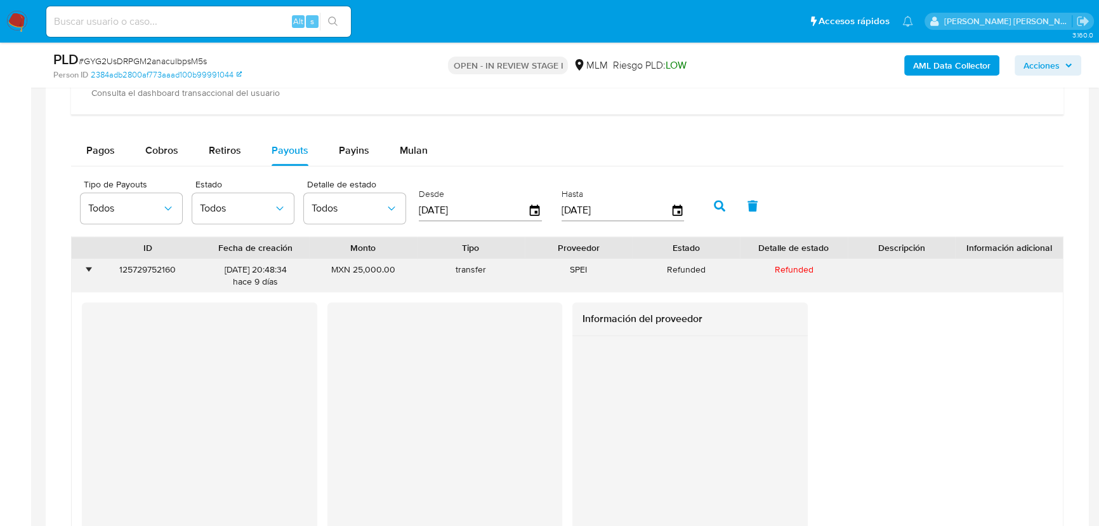
click at [89, 268] on div "•" at bounding box center [88, 269] width 3 height 12
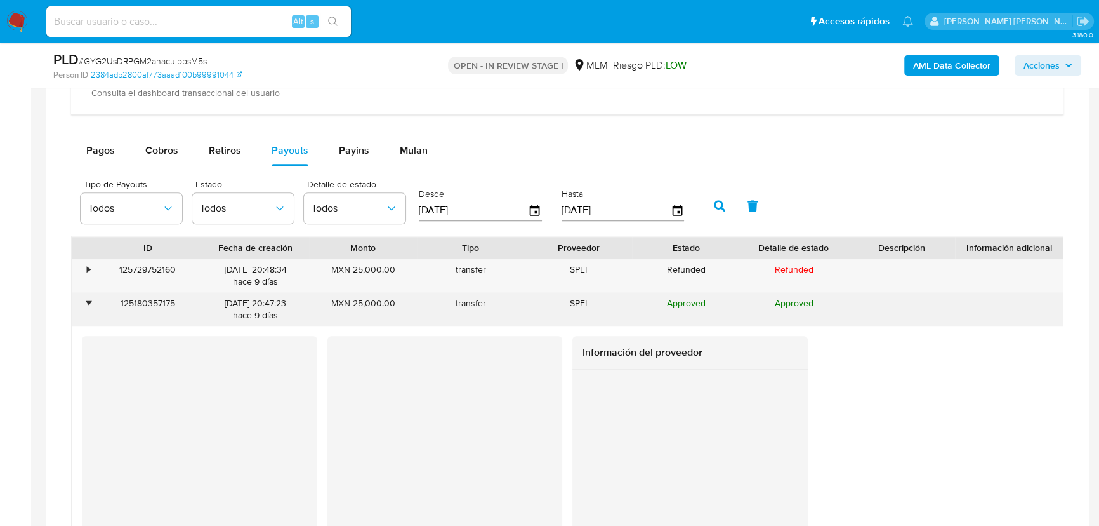
click at [88, 304] on div "•" at bounding box center [88, 303] width 3 height 12
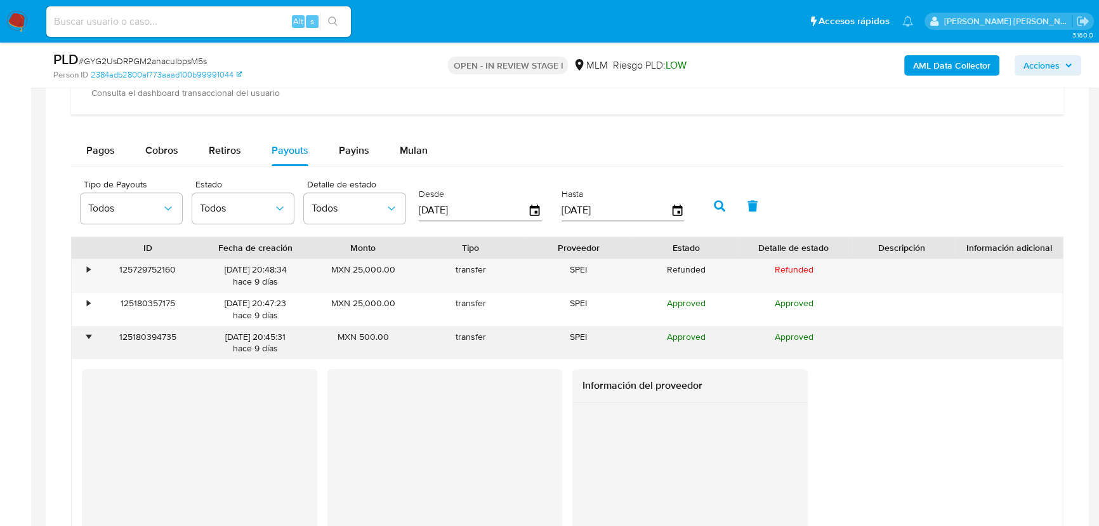
click at [88, 355] on div "•" at bounding box center [83, 342] width 22 height 33
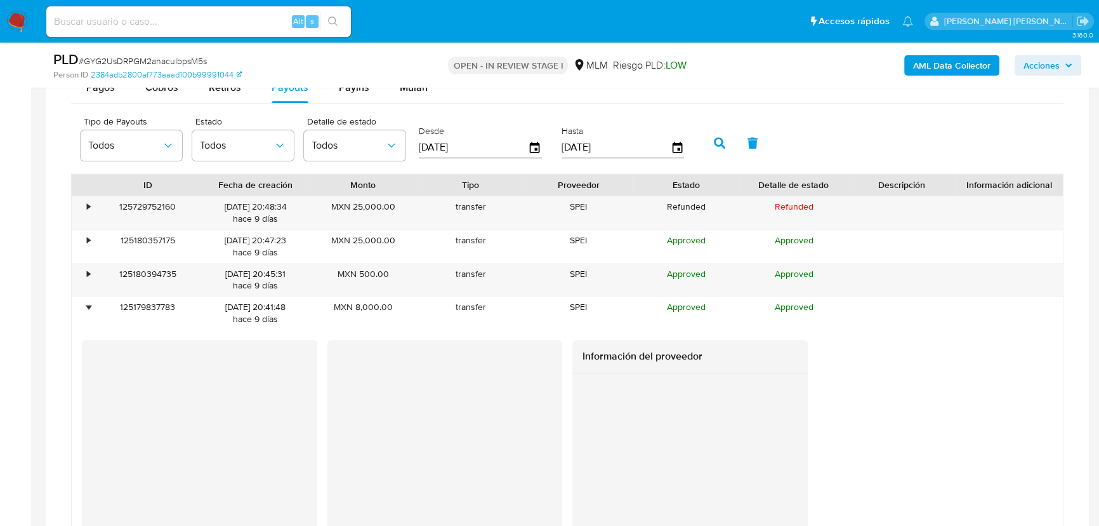
scroll to position [1672, 0]
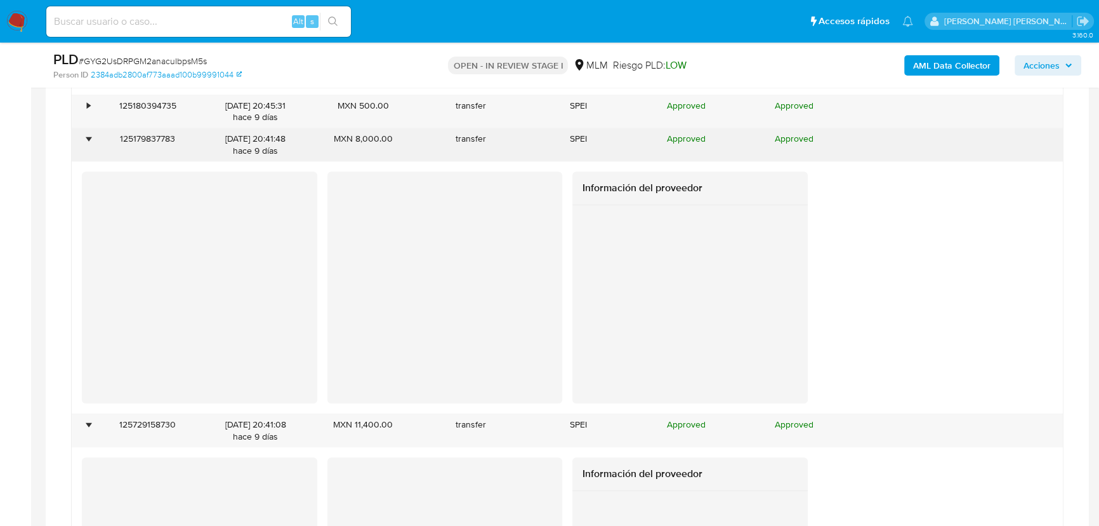
click at [89, 133] on div "•" at bounding box center [88, 139] width 3 height 12
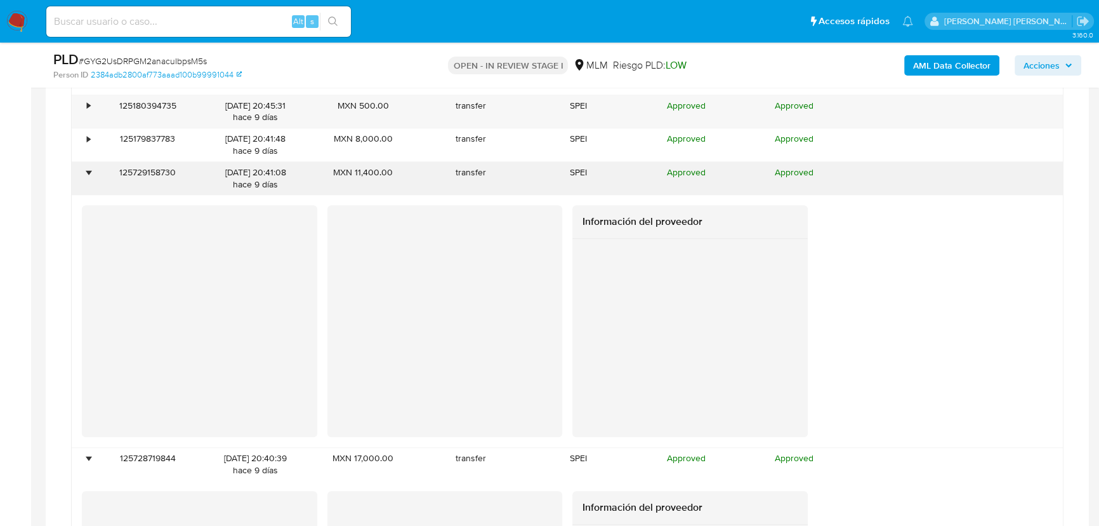
drag, startPoint x: 86, startPoint y: 167, endPoint x: 84, endPoint y: 175, distance: 7.7
click at [86, 167] on div "•" at bounding box center [83, 178] width 22 height 33
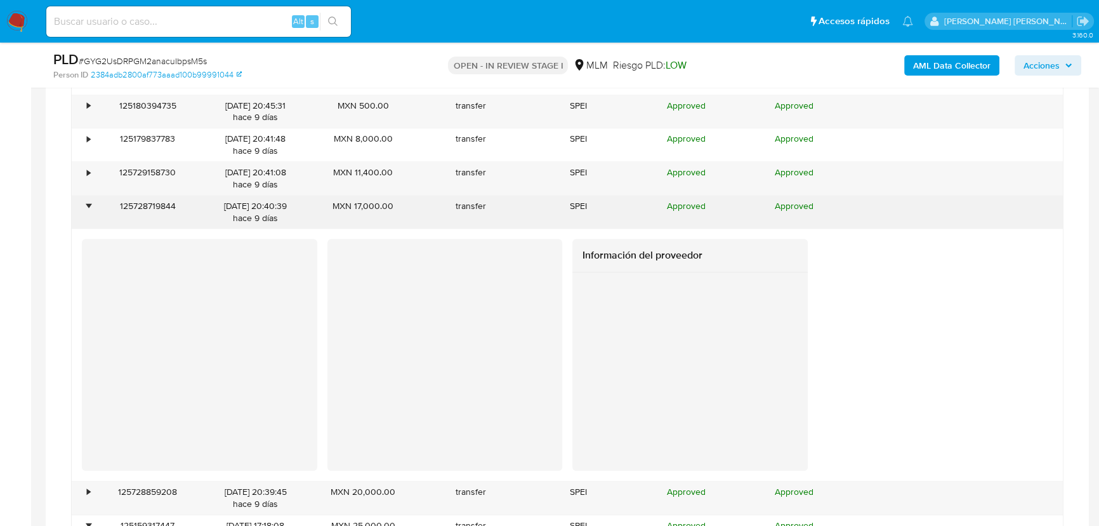
click at [88, 211] on div "•" at bounding box center [83, 212] width 22 height 33
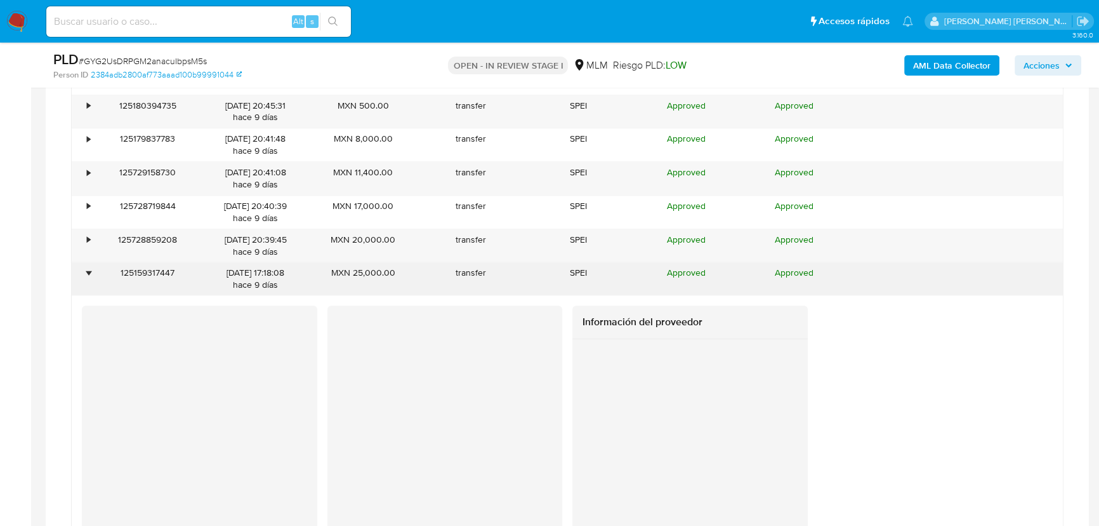
click at [88, 271] on div "•" at bounding box center [88, 273] width 3 height 12
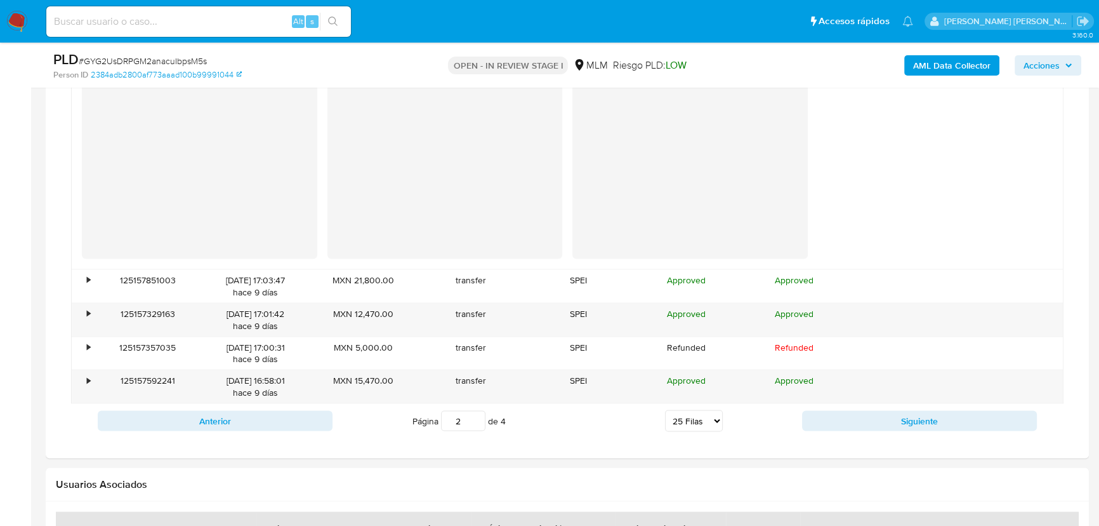
scroll to position [3172, 0]
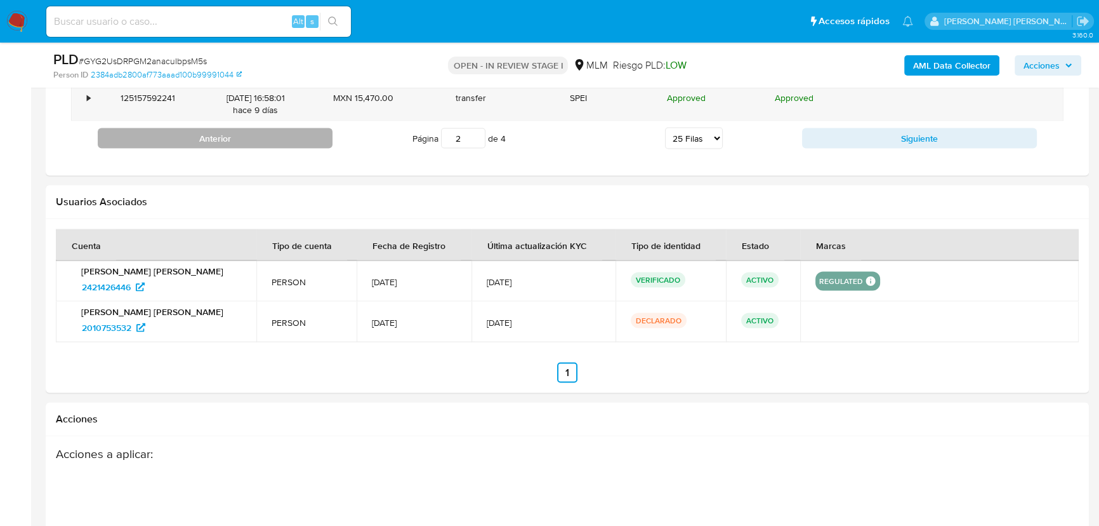
click at [295, 132] on button "Anterior" at bounding box center [215, 138] width 235 height 20
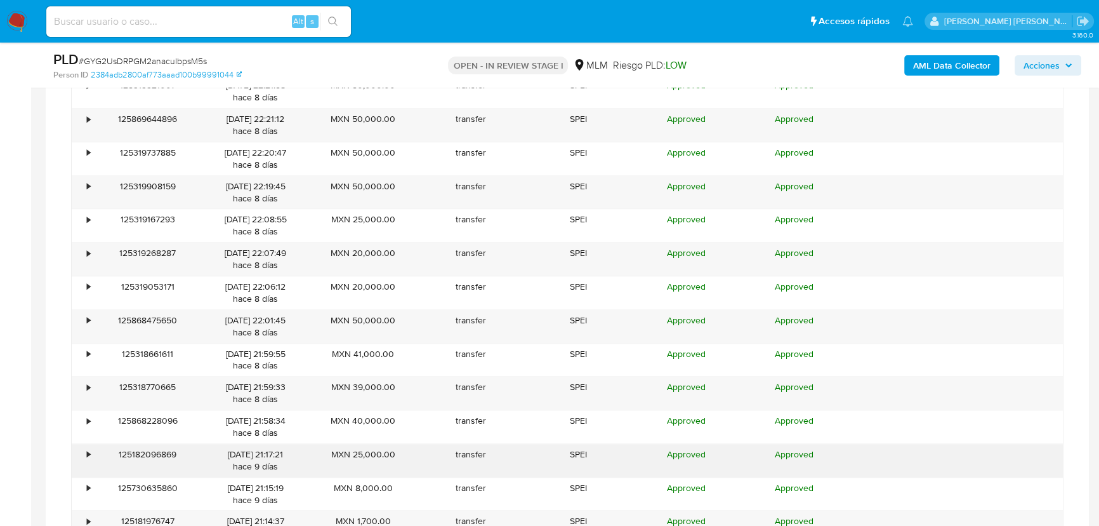
scroll to position [1746, 0]
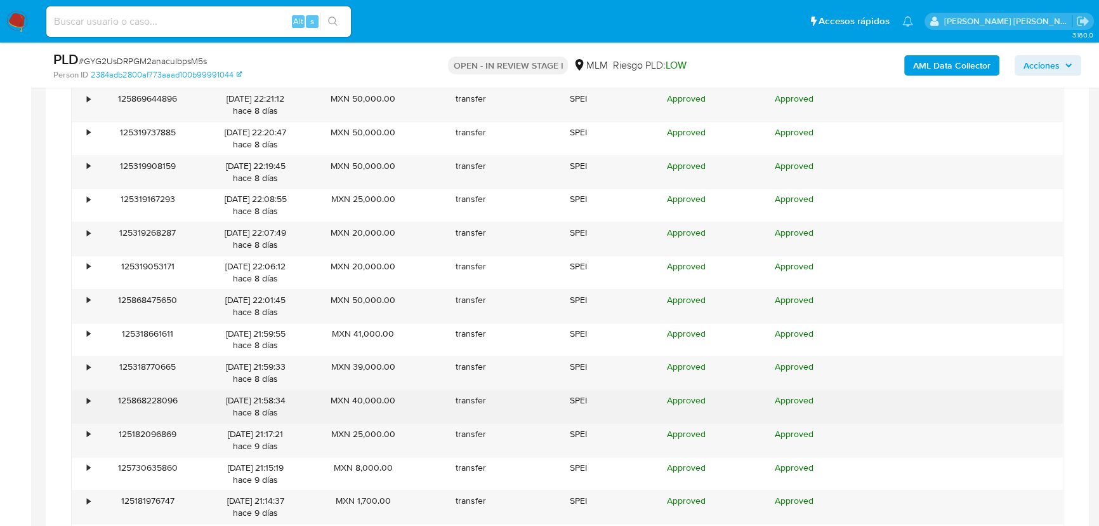
click at [90, 400] on div "•" at bounding box center [83, 406] width 22 height 33
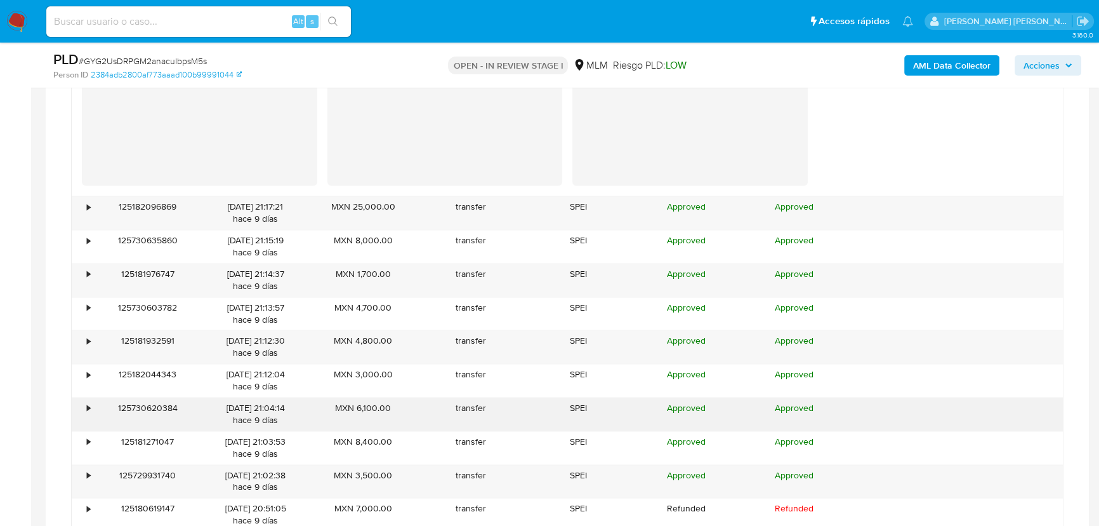
scroll to position [2323, 0]
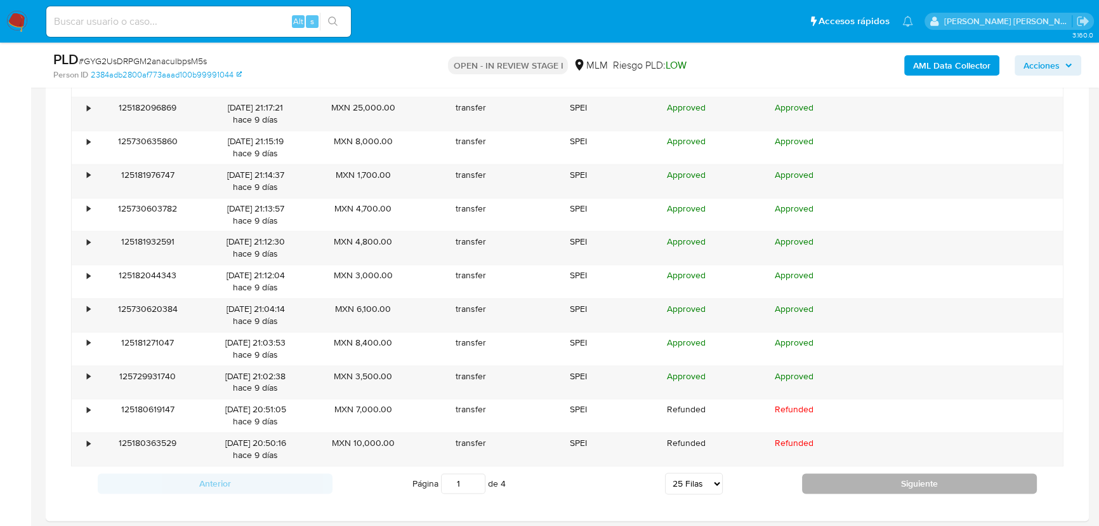
click at [932, 482] on button "Siguiente" at bounding box center [919, 483] width 235 height 20
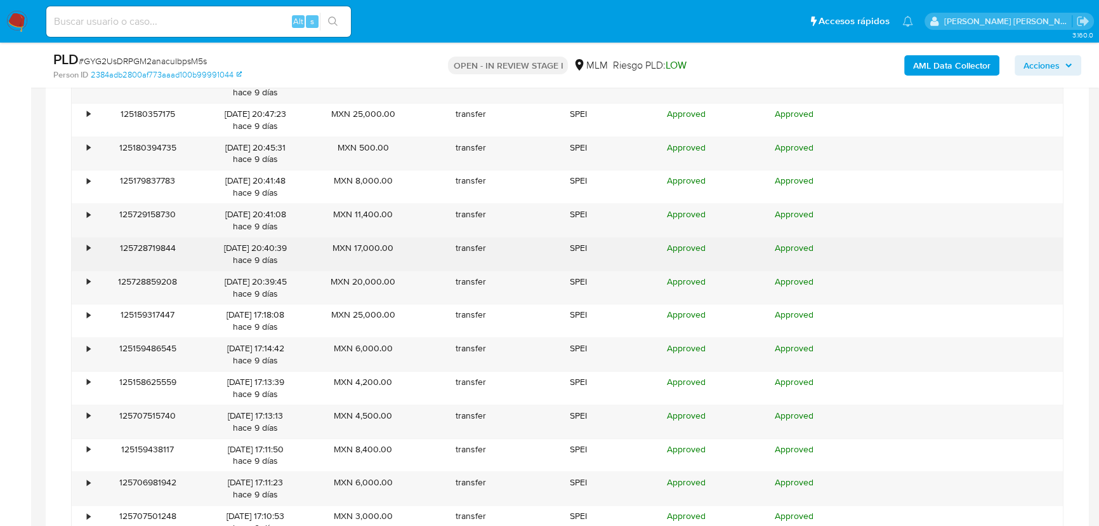
scroll to position [1514, 0]
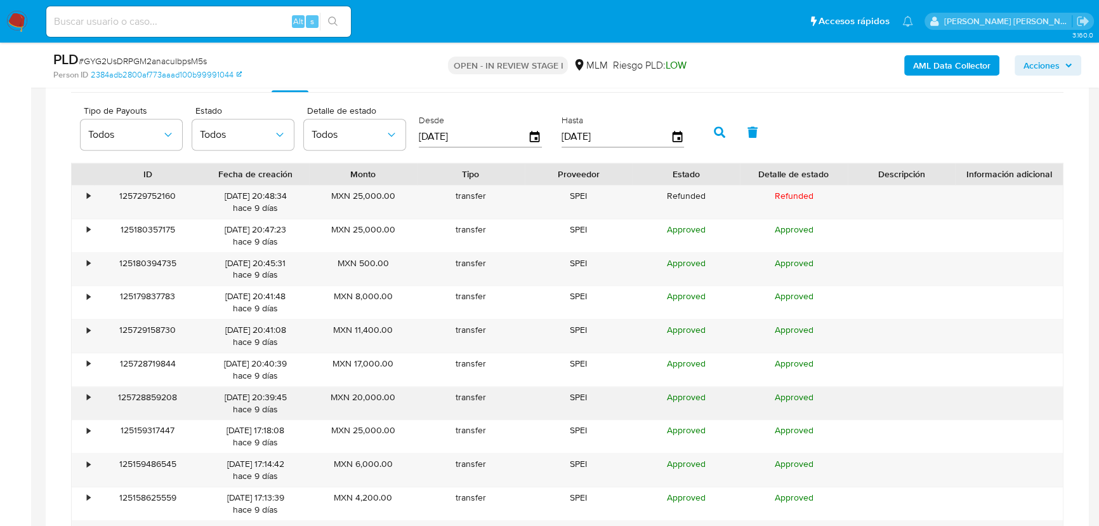
click at [258, 406] on div "10/09/2025 20:39:45 hace 9 días" at bounding box center [256, 403] width 90 height 24
click at [83, 394] on div "•" at bounding box center [83, 403] width 22 height 33
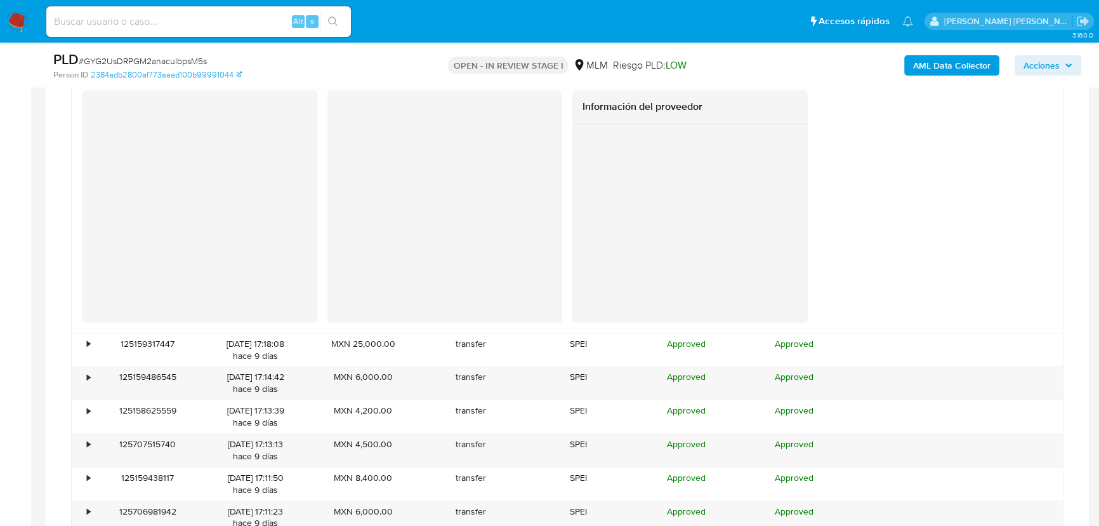
scroll to position [1918, 0]
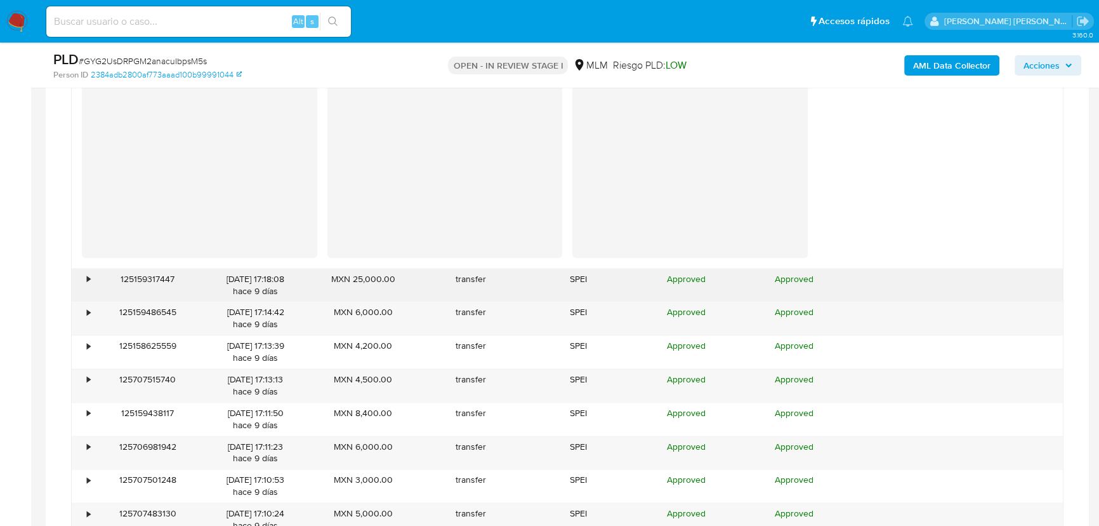
click at [93, 279] on div "•" at bounding box center [83, 284] width 22 height 33
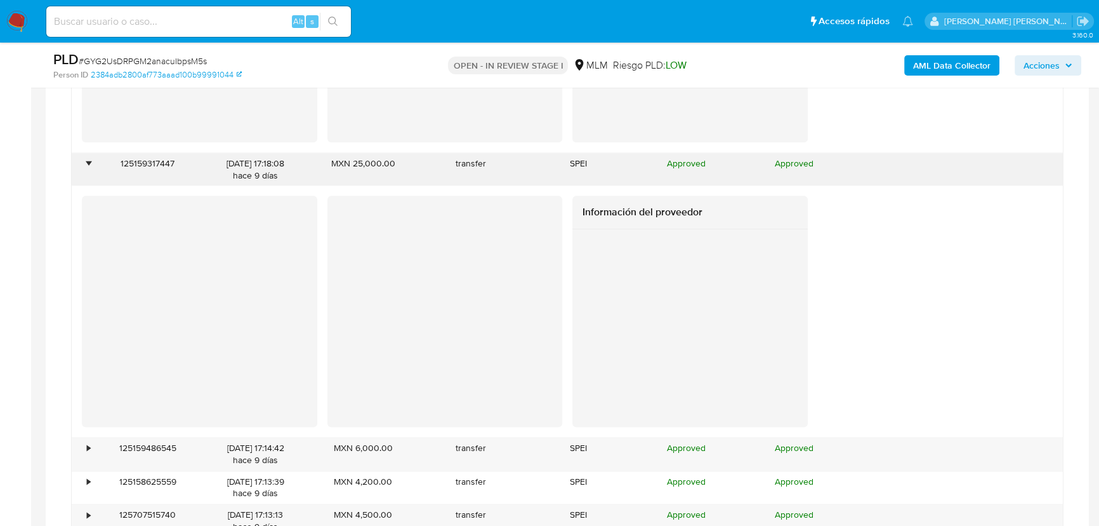
scroll to position [2265, 0]
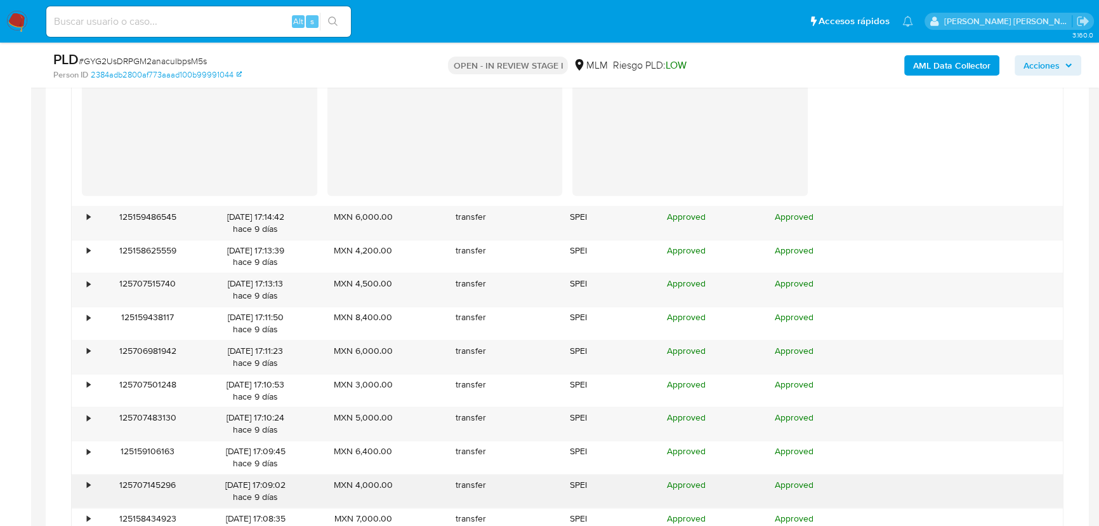
click at [94, 483] on div "125707145296" at bounding box center [148, 490] width 108 height 33
click at [91, 483] on div "•" at bounding box center [83, 490] width 22 height 33
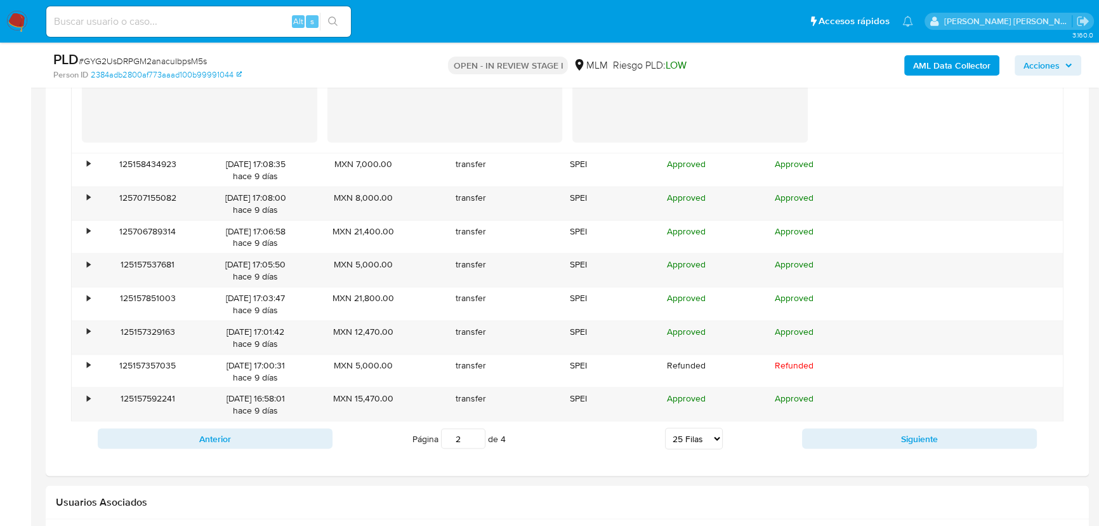
scroll to position [2900, 0]
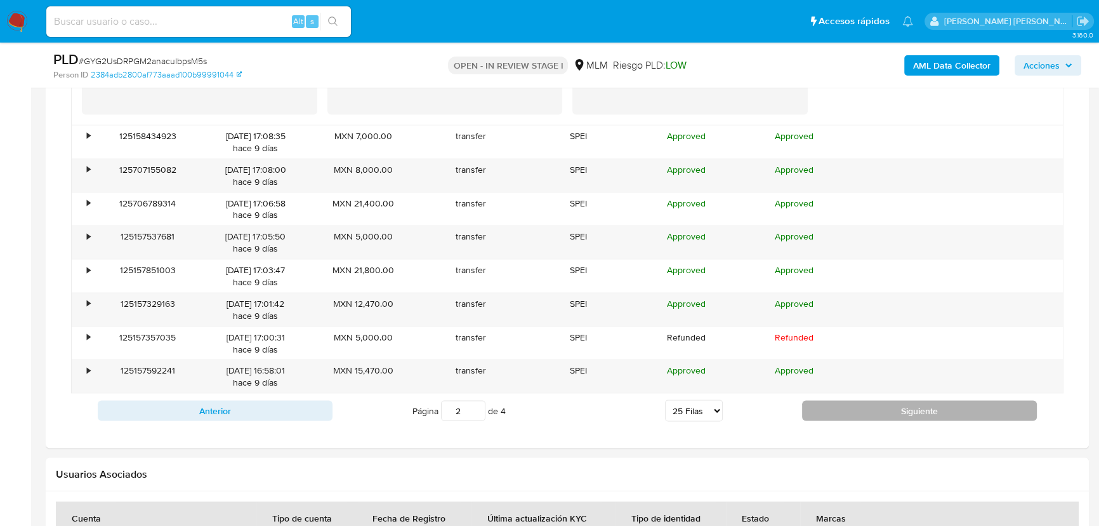
click at [892, 409] on button "Siguiente" at bounding box center [919, 410] width 235 height 20
type input "3"
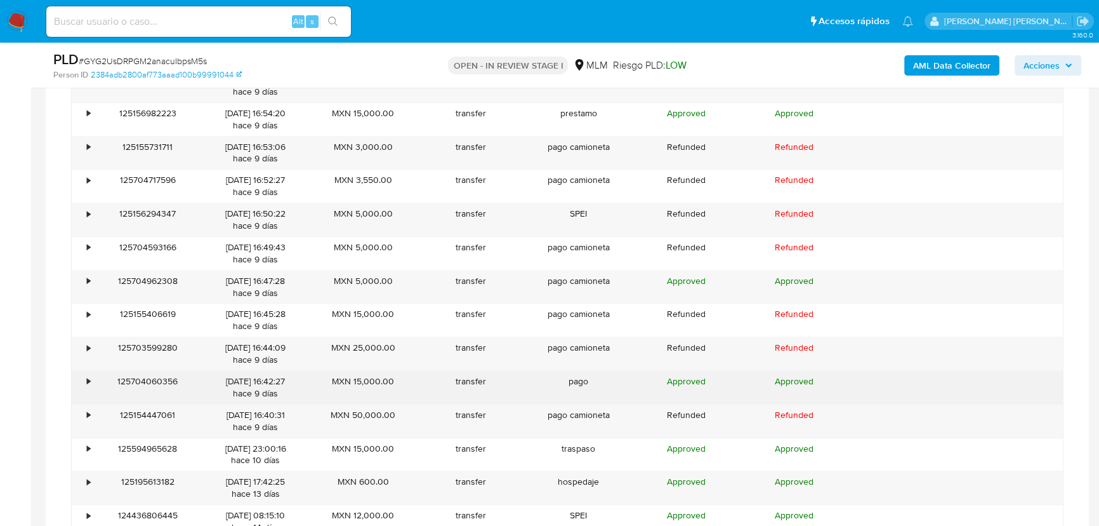
scroll to position [1514, 0]
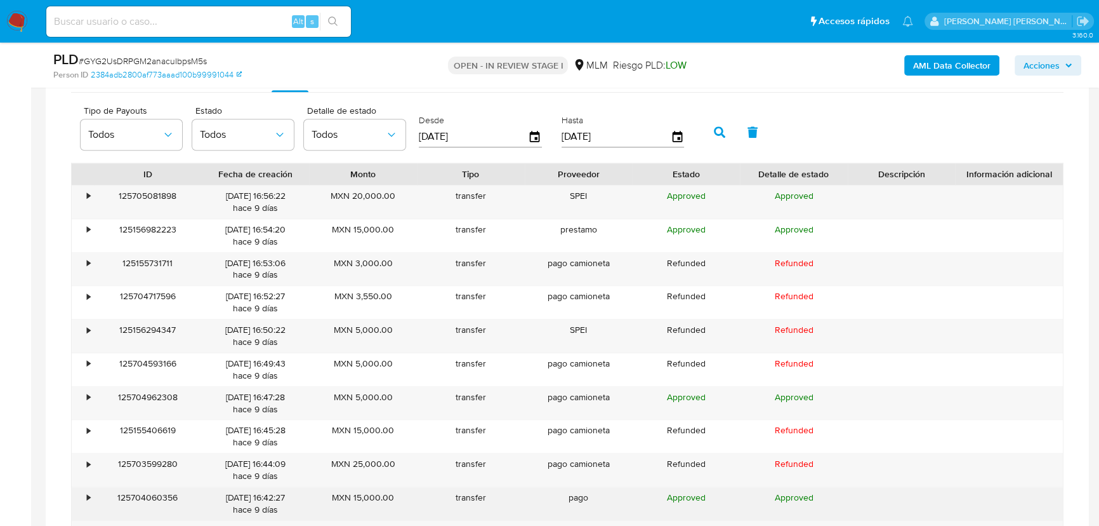
click at [234, 498] on div "10/09/2025 16:42:27 hace 9 días" at bounding box center [256, 503] width 90 height 24
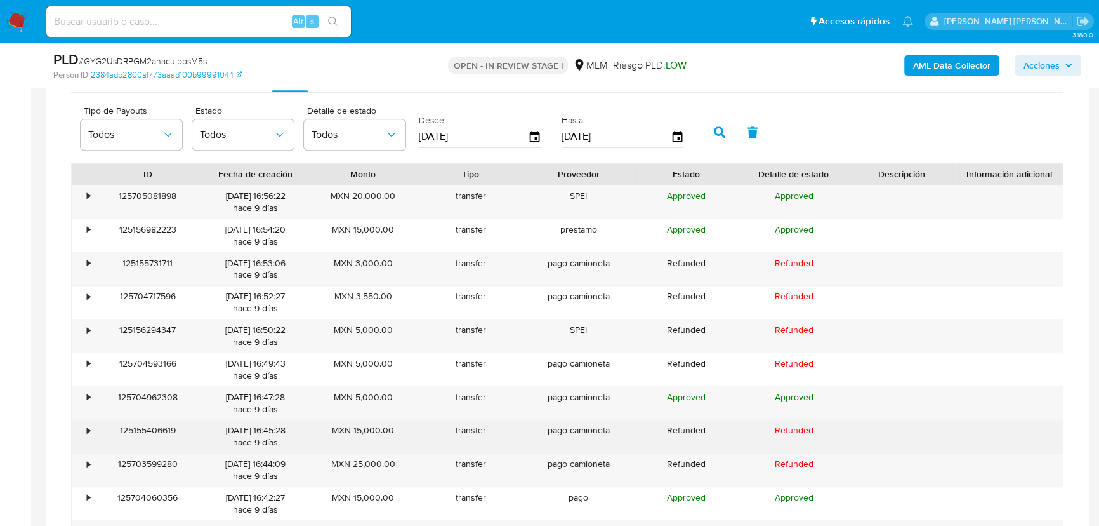
drag, startPoint x: 86, startPoint y: 498, endPoint x: 126, endPoint y: 437, distance: 72.7
click at [87, 496] on div "•" at bounding box center [88, 497] width 3 height 12
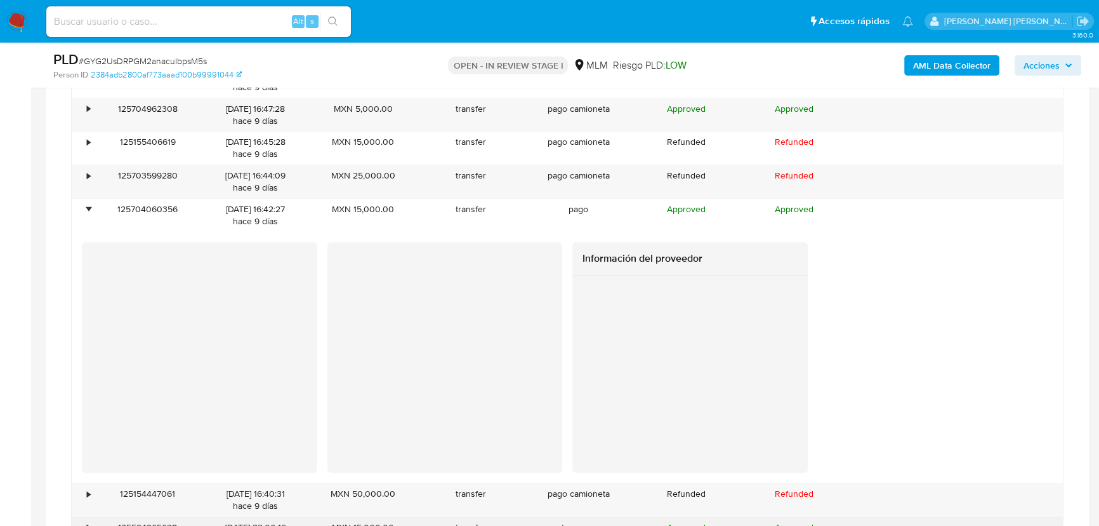
scroll to position [1976, 0]
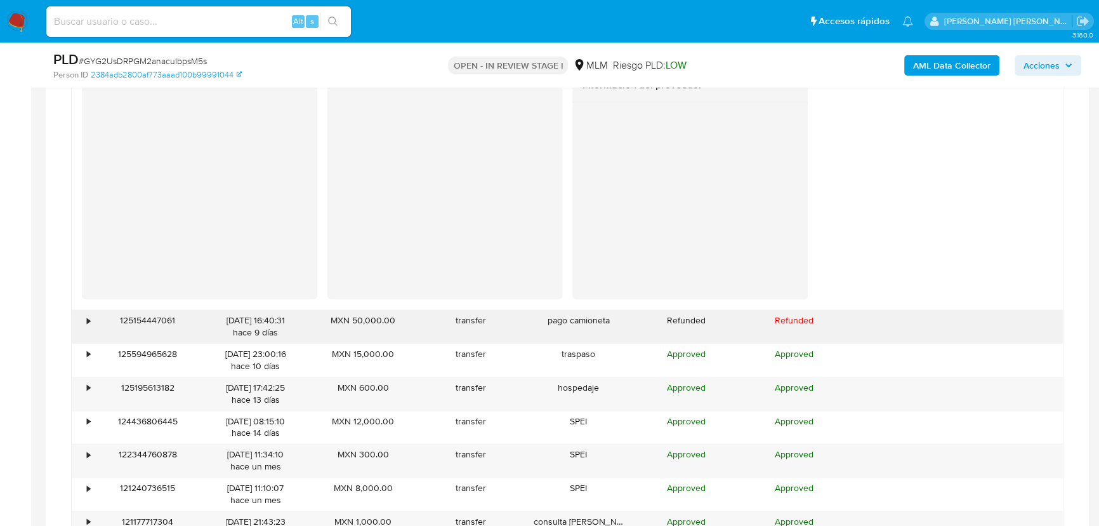
click at [229, 321] on div "10/09/2025 16:40:31 hace 9 días" at bounding box center [256, 326] width 90 height 24
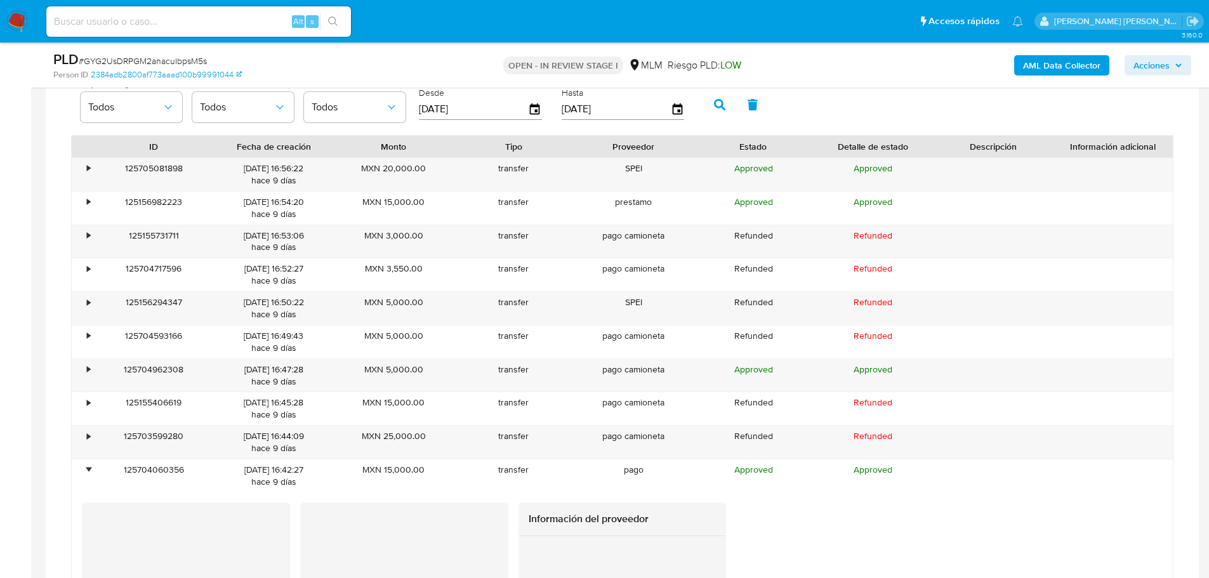
scroll to position [1532, 0]
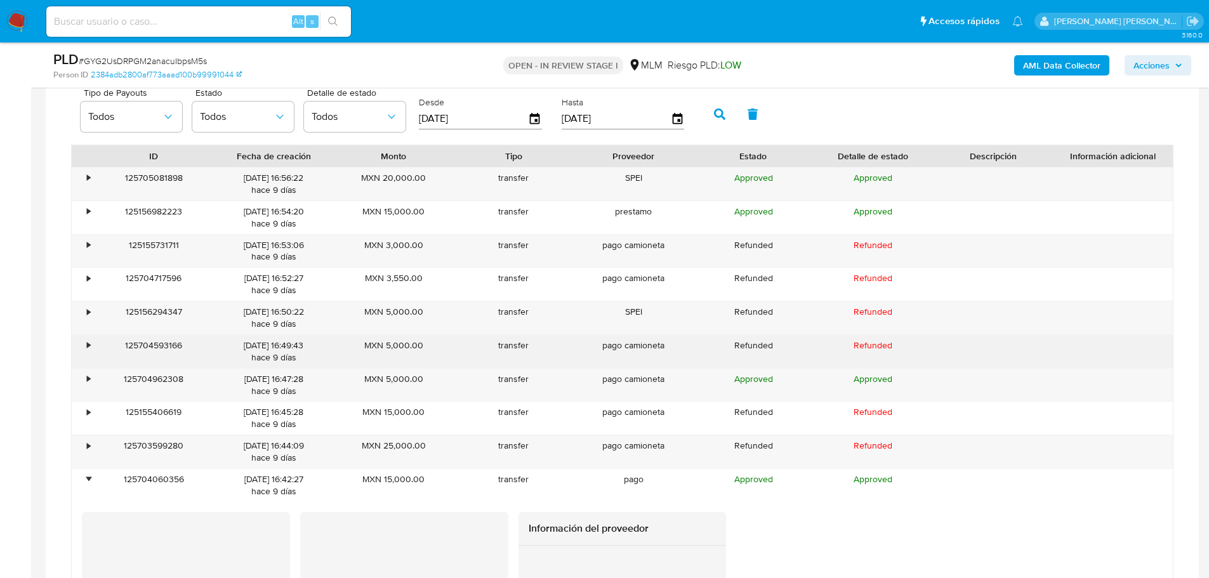
click at [103, 337] on div "125704593166" at bounding box center [154, 351] width 120 height 33
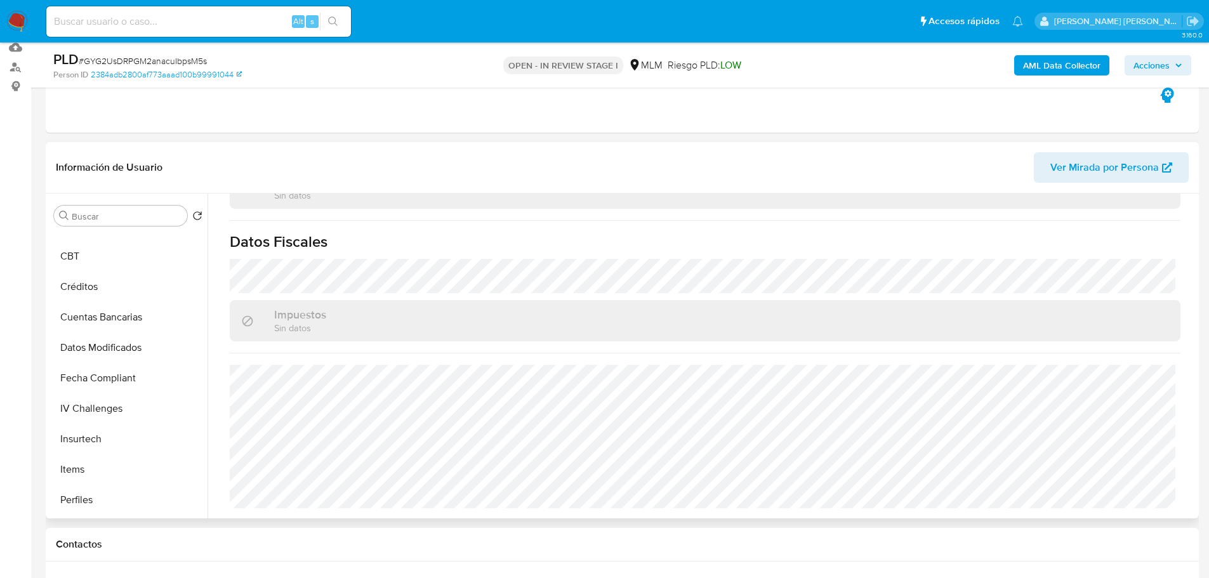
scroll to position [254, 0]
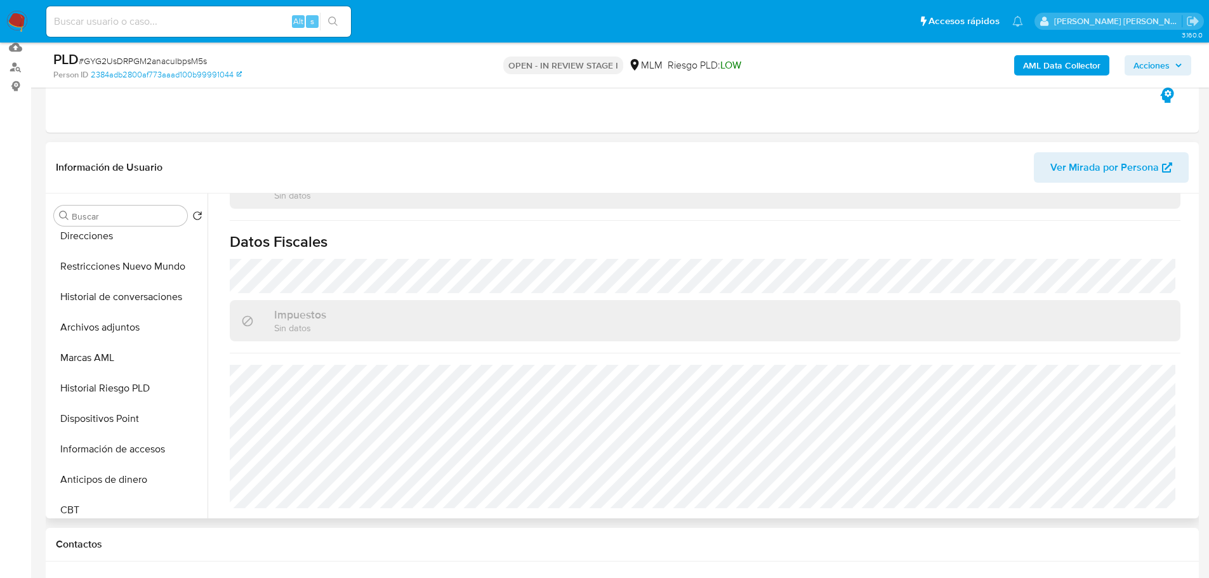
drag, startPoint x: 129, startPoint y: 331, endPoint x: 997, endPoint y: 257, distance: 871.4
click at [129, 331] on button "Archivos adjuntos" at bounding box center [128, 327] width 159 height 30
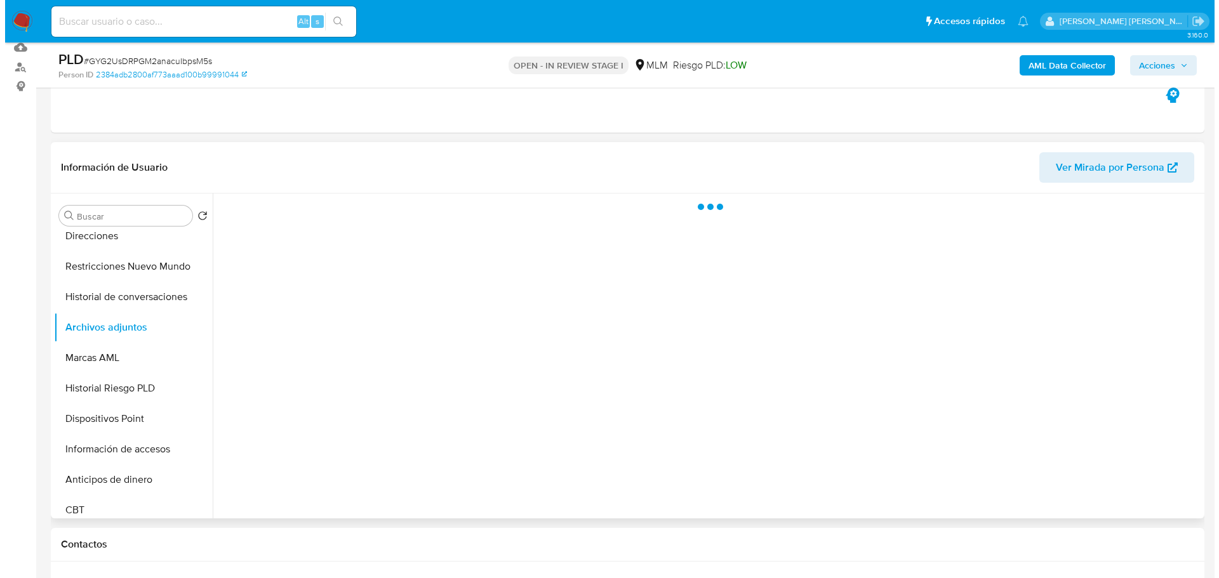
scroll to position [0, 0]
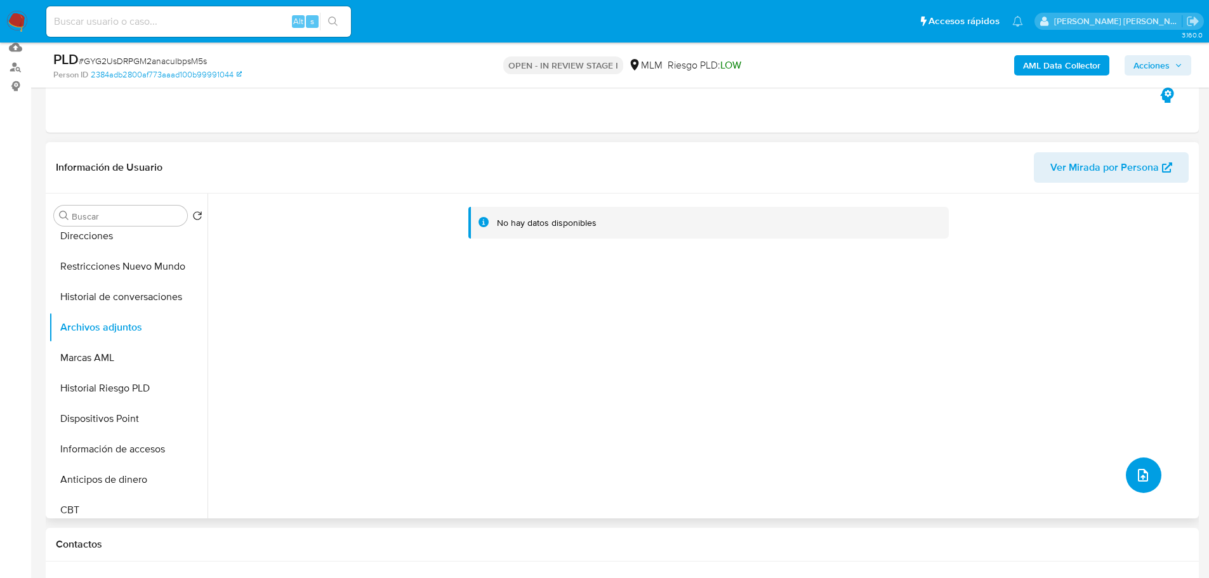
click at [1144, 477] on icon "upload-file" at bounding box center [1143, 475] width 15 height 15
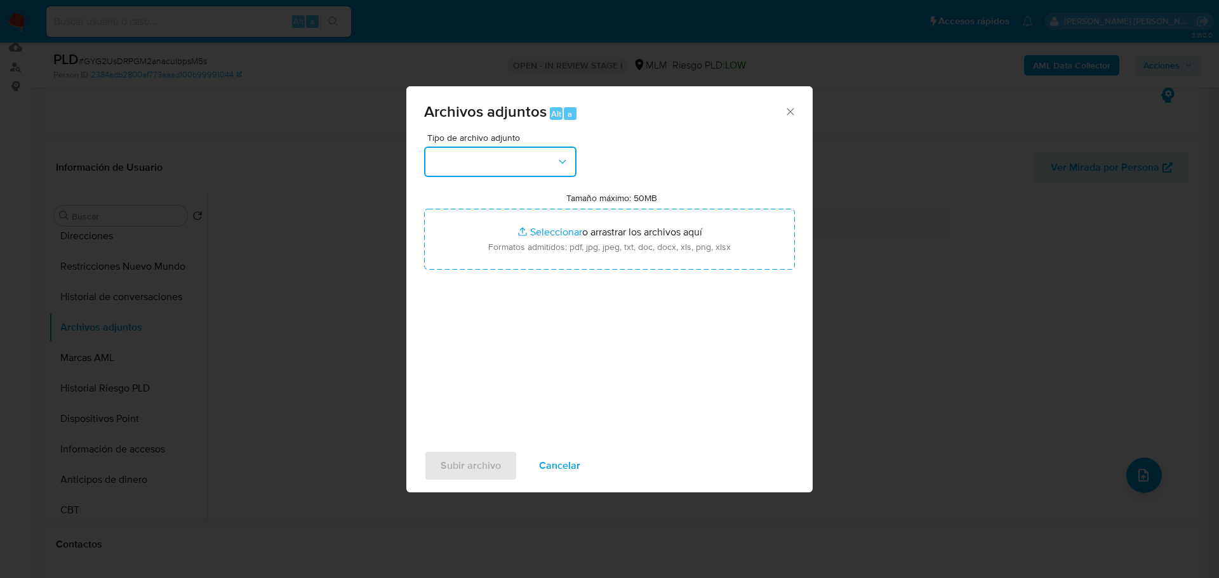
click at [492, 169] on button "button" at bounding box center [500, 162] width 152 height 30
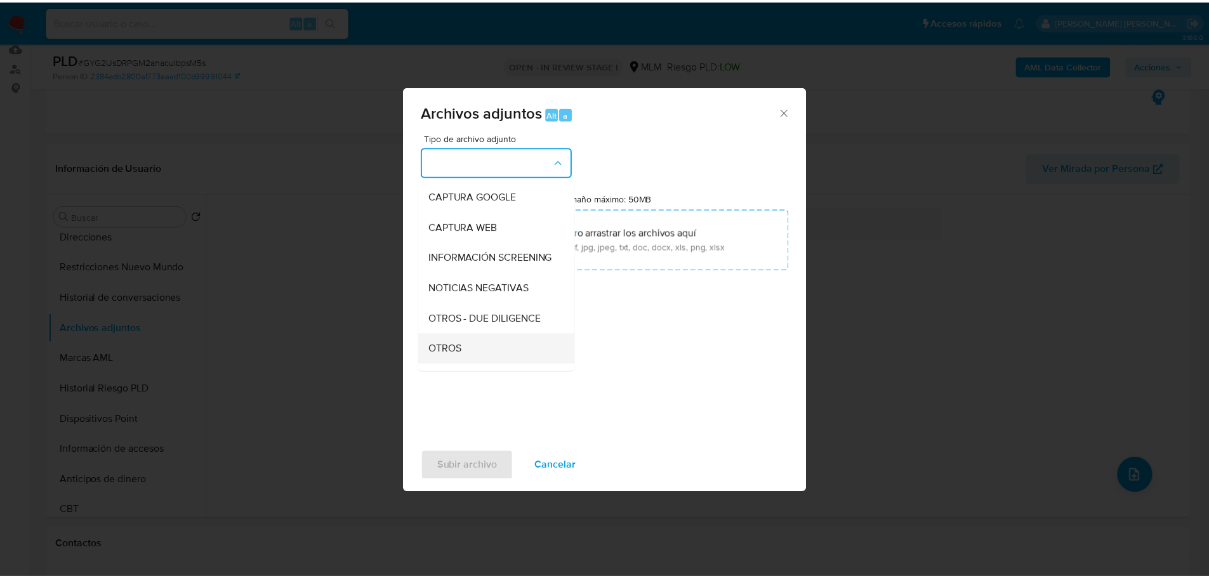
scroll to position [99, 0]
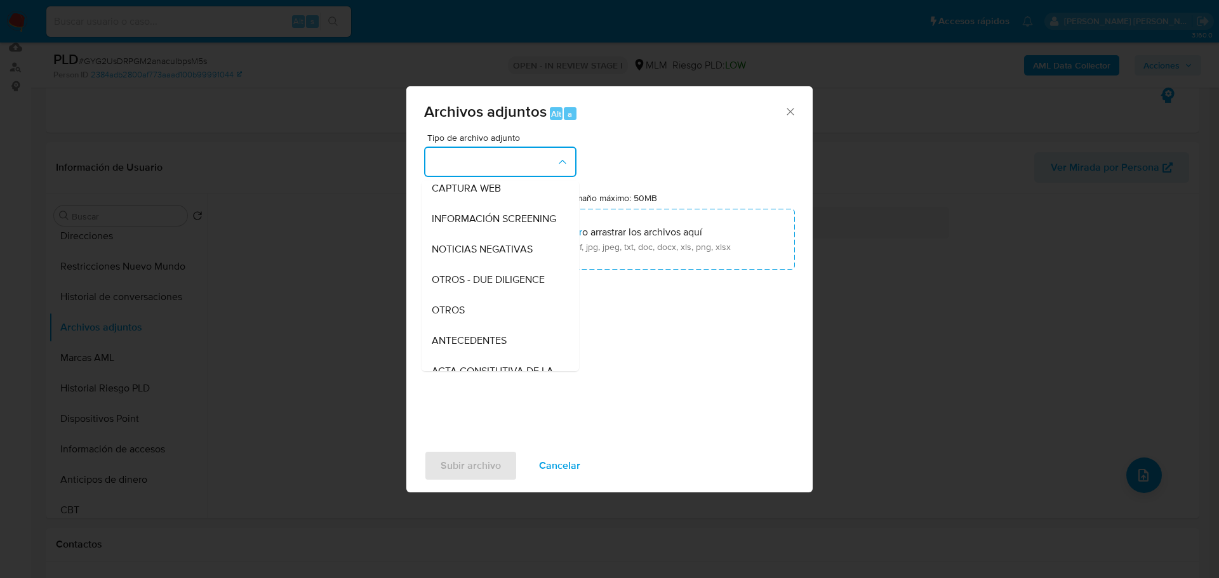
drag, startPoint x: 455, startPoint y: 332, endPoint x: 559, endPoint y: 408, distance: 128.6
click at [456, 326] on div "OTROS" at bounding box center [496, 310] width 129 height 30
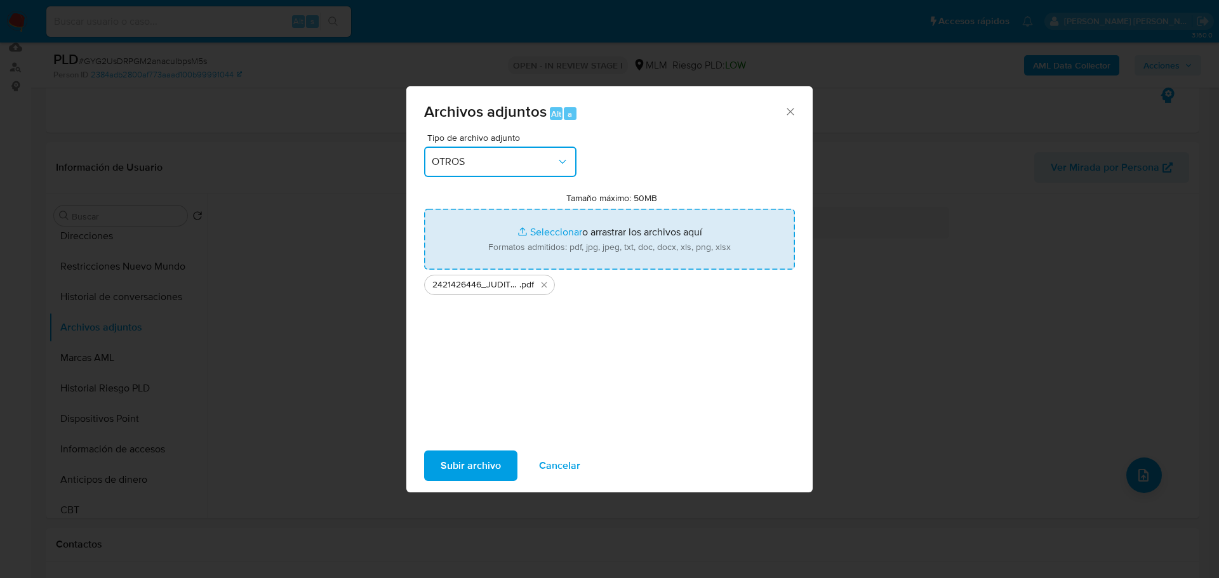
type input "C:\fakepath\2421426446_JUDITH ELIZABETH SALMERON BARAJAS_AGO25.xlsx"
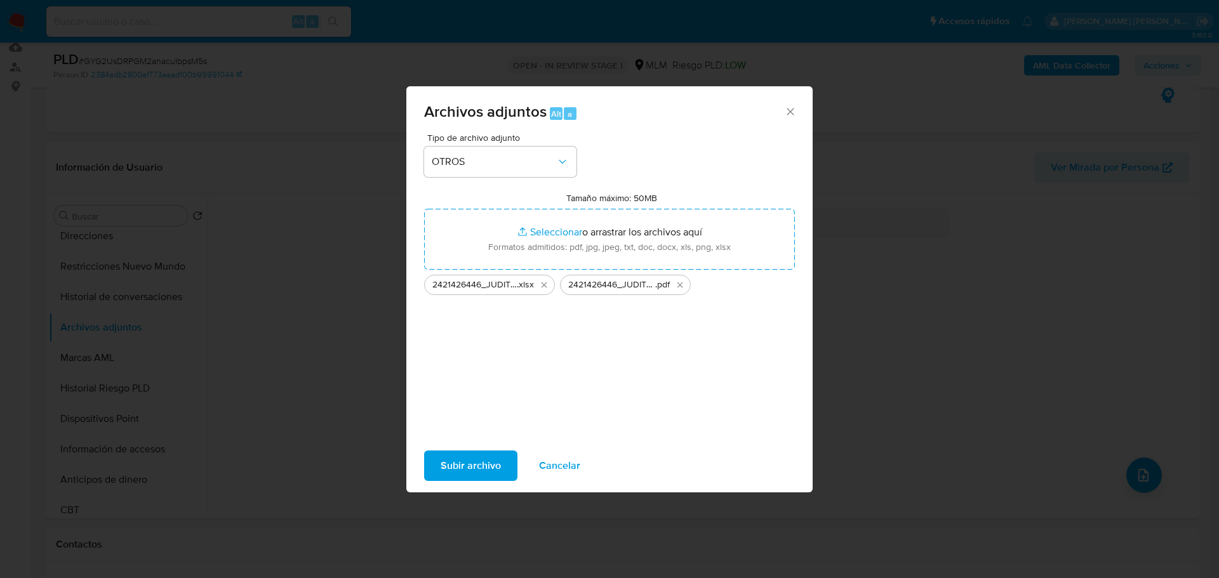
click at [461, 472] on span "Subir archivo" at bounding box center [471, 466] width 60 height 28
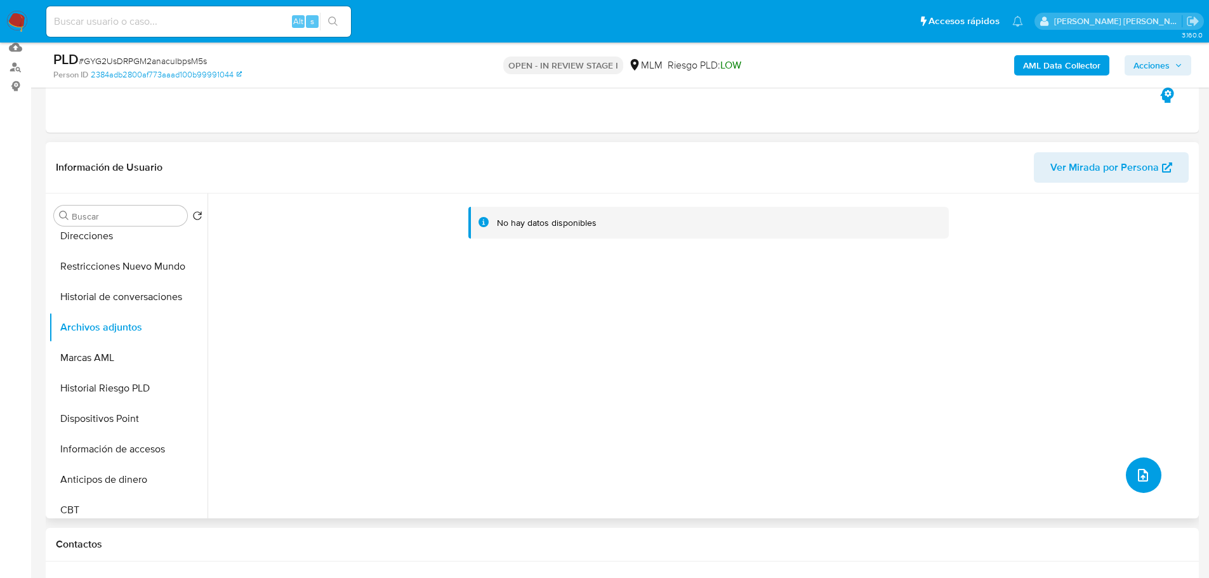
scroll to position [0, 0]
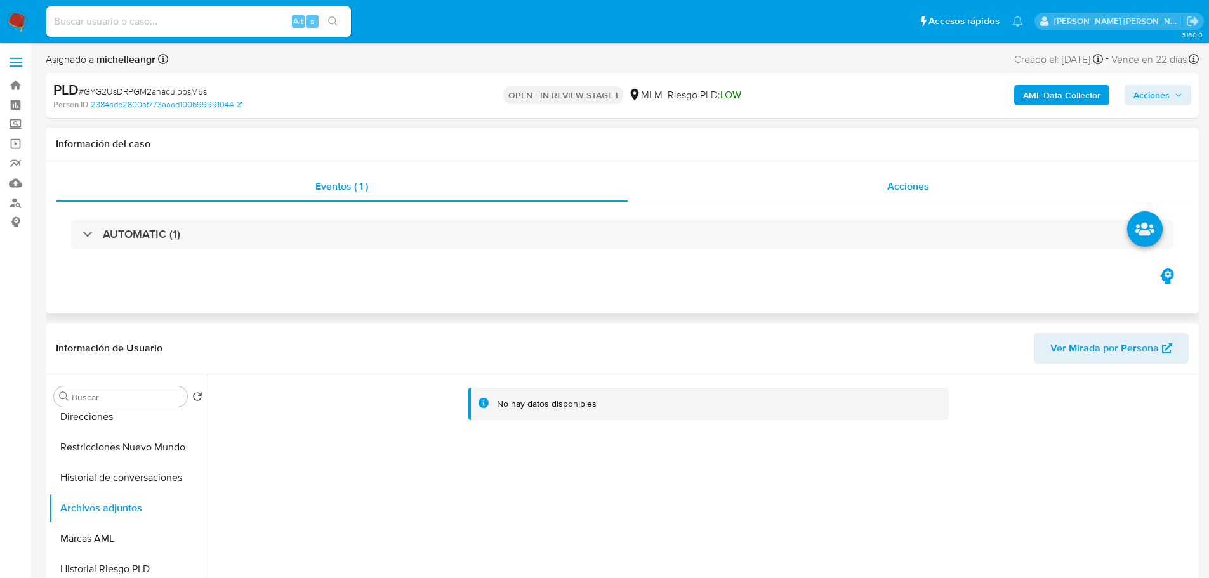
click at [925, 200] on div "Acciones" at bounding box center [908, 186] width 561 height 30
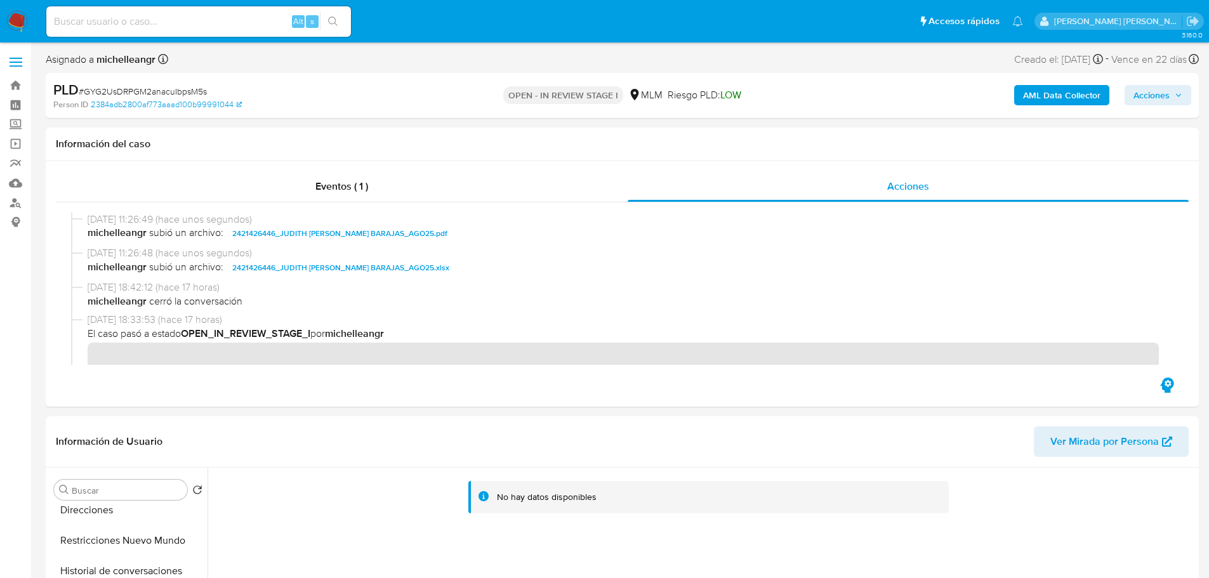
click at [1145, 96] on span "Acciones" at bounding box center [1152, 95] width 36 height 20
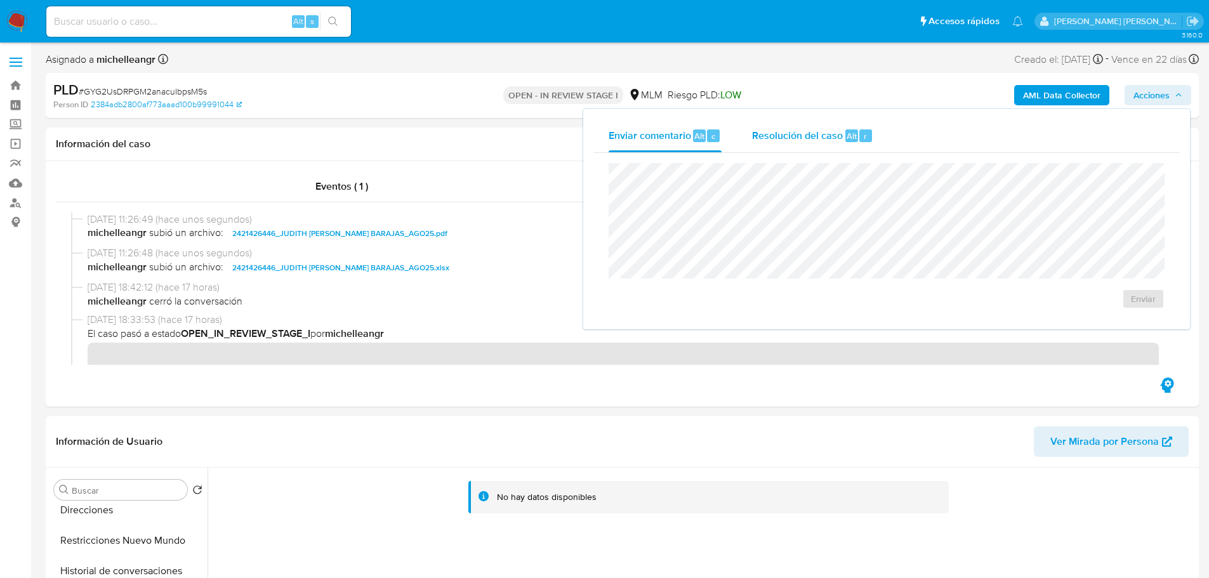
click at [767, 131] on span "Resolución del caso" at bounding box center [797, 135] width 91 height 15
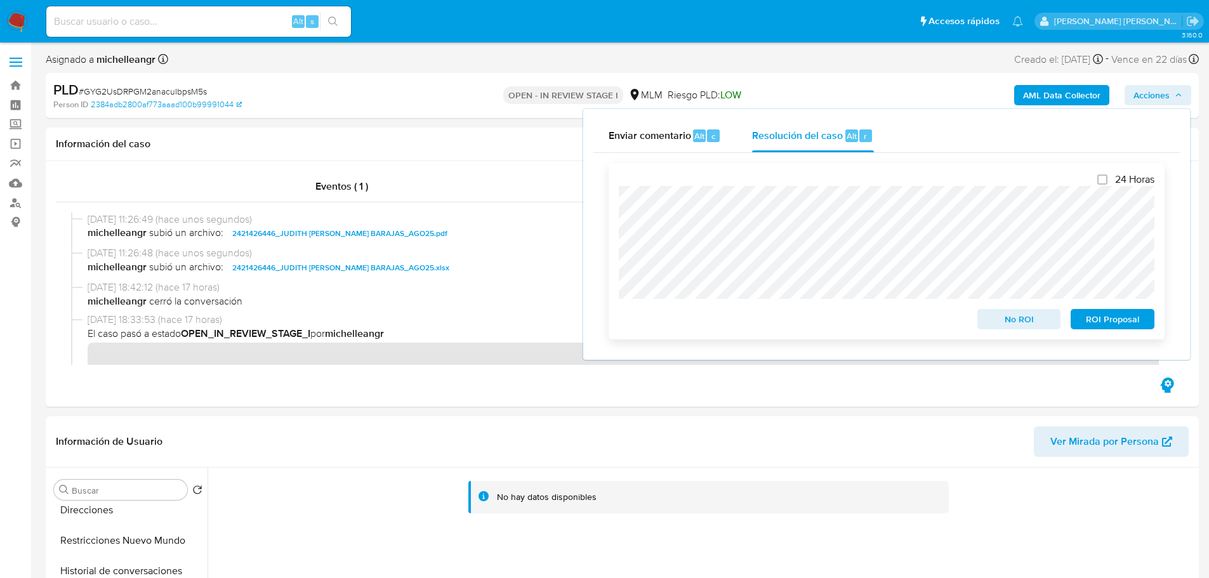
click at [1096, 322] on span "ROI Proposal" at bounding box center [1113, 319] width 66 height 18
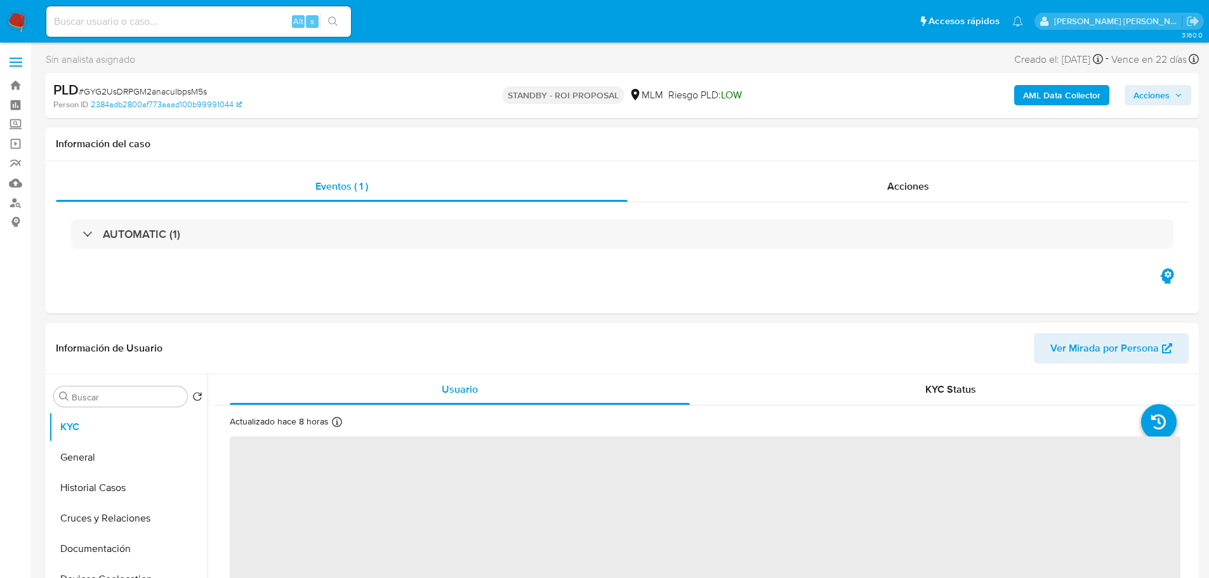
select select "10"
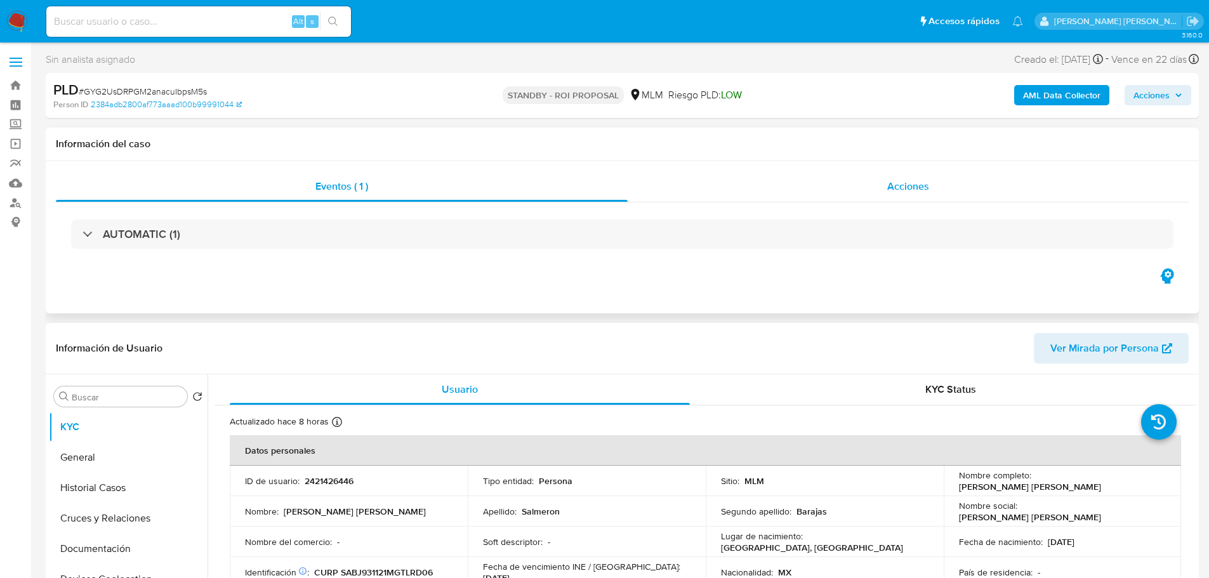
click at [914, 196] on div "Acciones" at bounding box center [908, 186] width 561 height 30
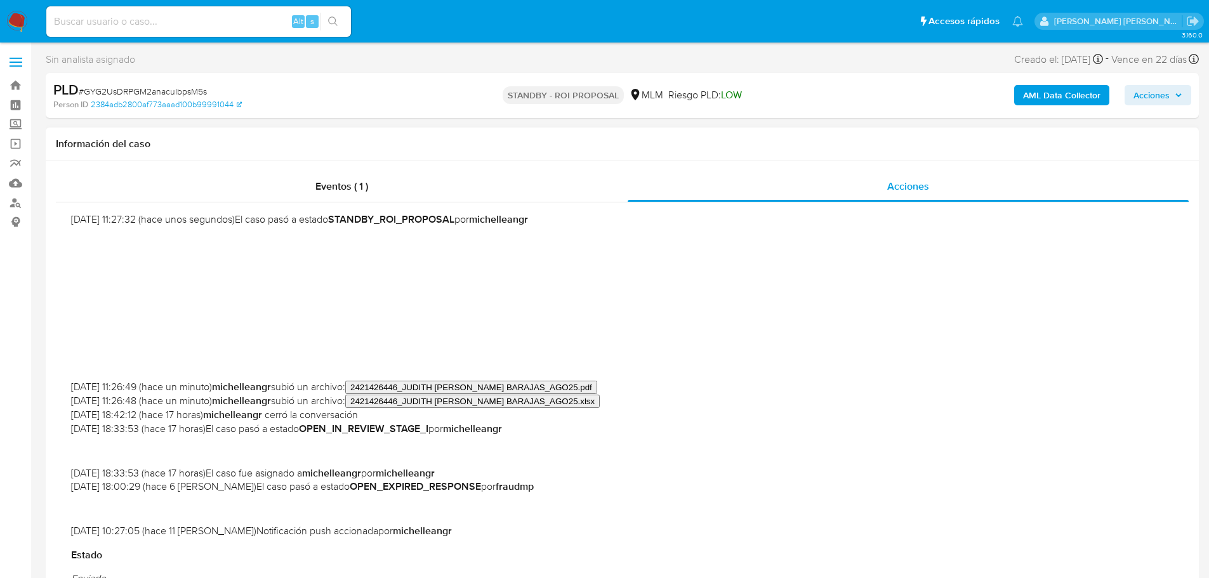
scroll to position [127, 0]
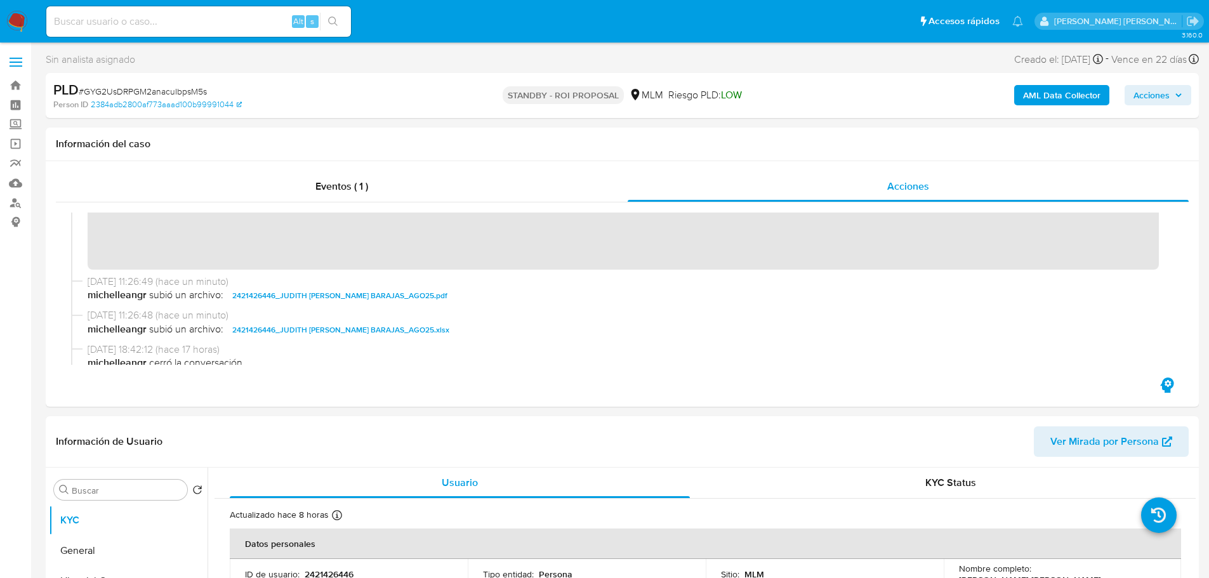
click at [17, 27] on img at bounding box center [17, 22] width 22 height 22
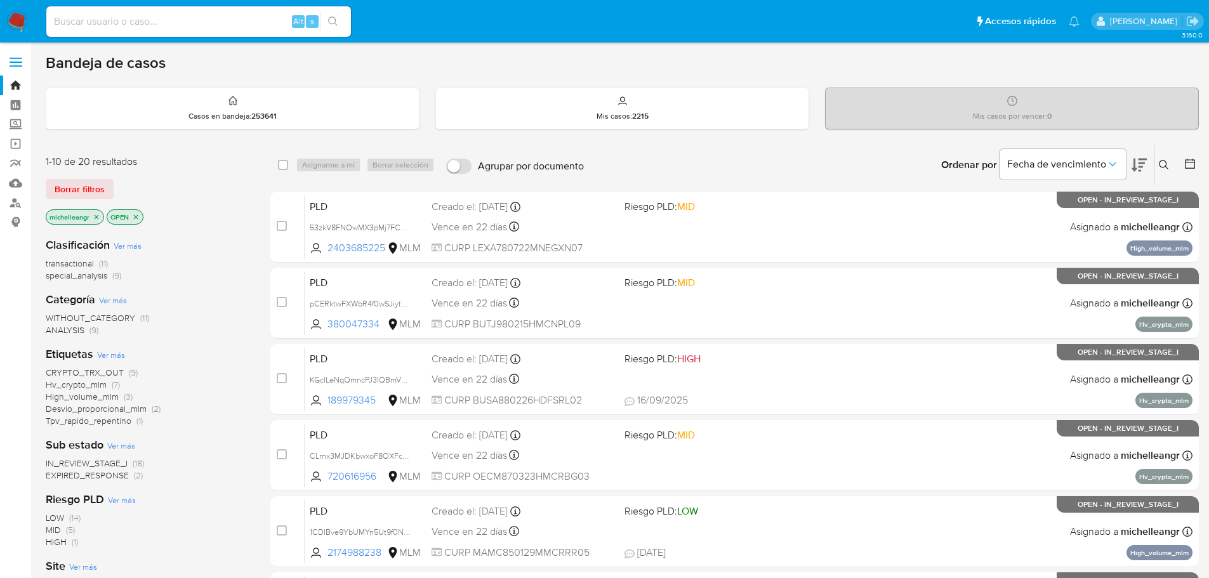
click at [110, 462] on span "IN_REVIEW_STAGE_I" at bounding box center [87, 463] width 82 height 13
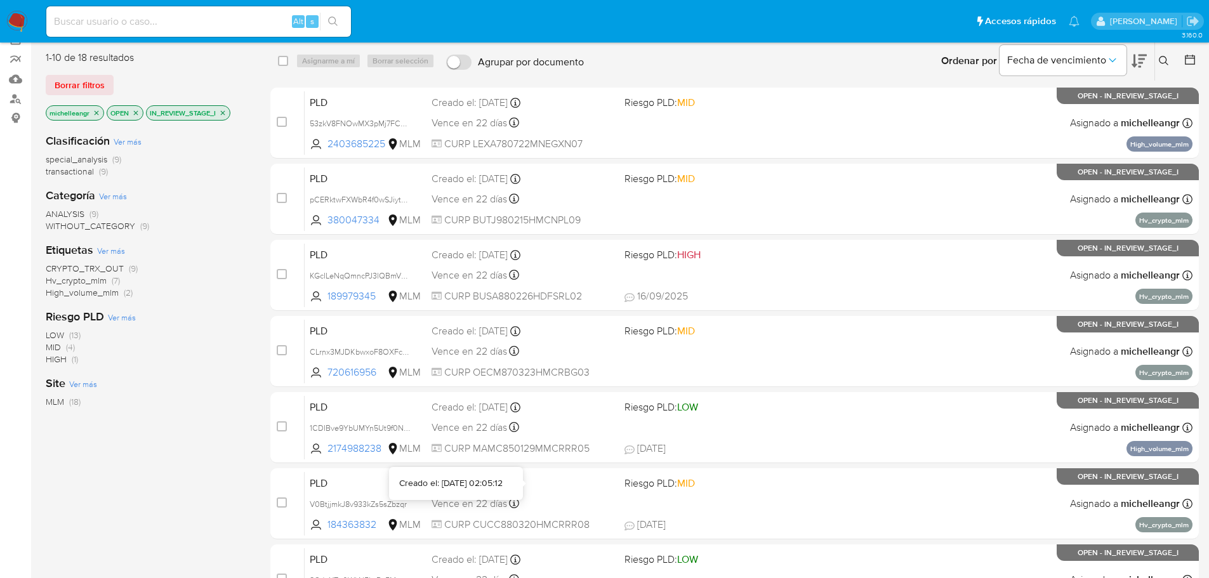
scroll to position [63, 0]
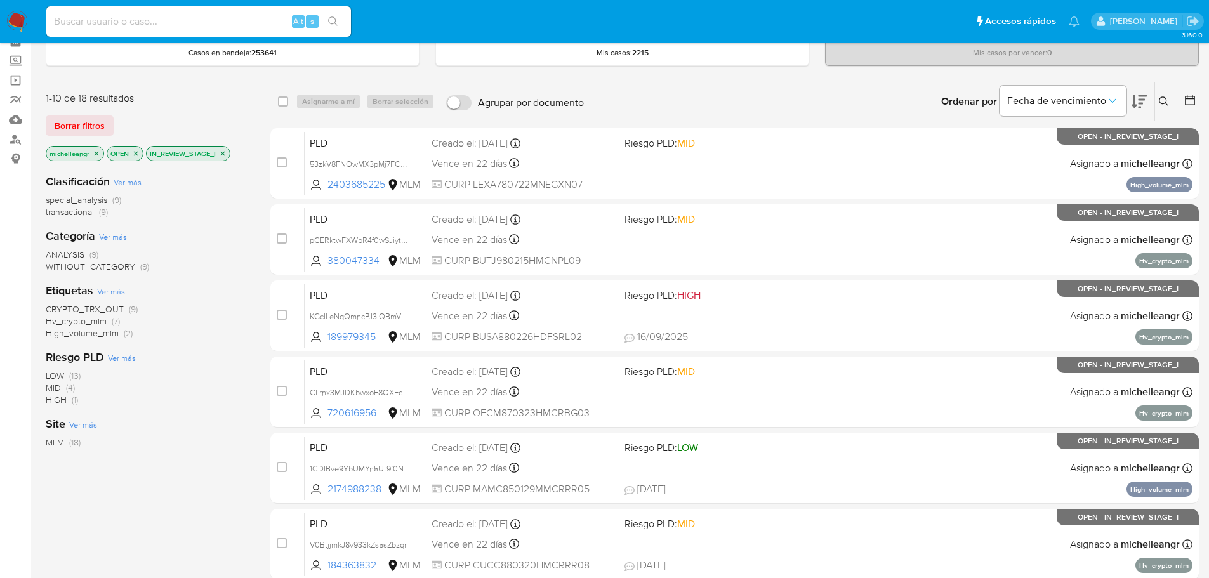
click at [83, 333] on span "High_volume_mlm" at bounding box center [82, 333] width 73 height 13
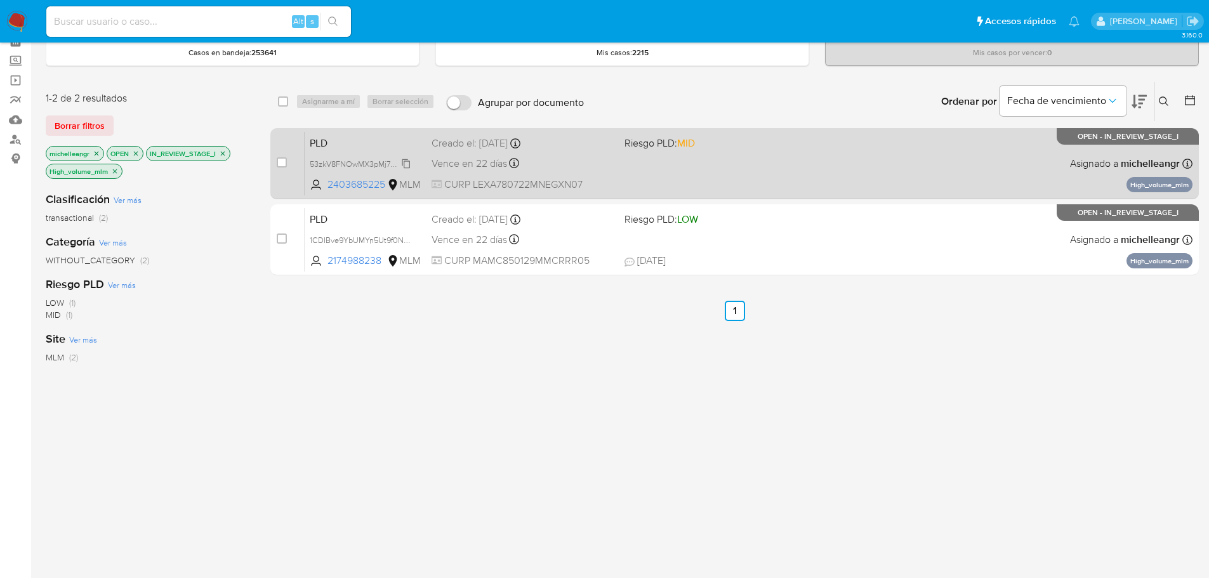
click at [406, 161] on span "53zkV8FNOwMX3pMj7FCCQEBX" at bounding box center [368, 163] width 117 height 14
click at [326, 142] on span "PLD" at bounding box center [366, 142] width 112 height 17
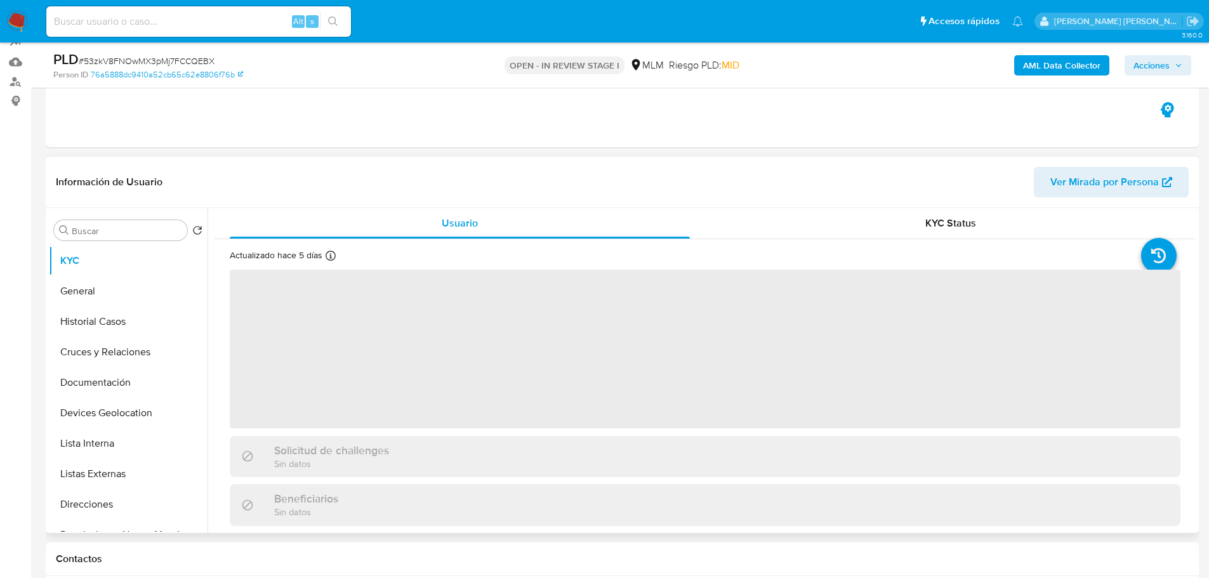
select select "10"
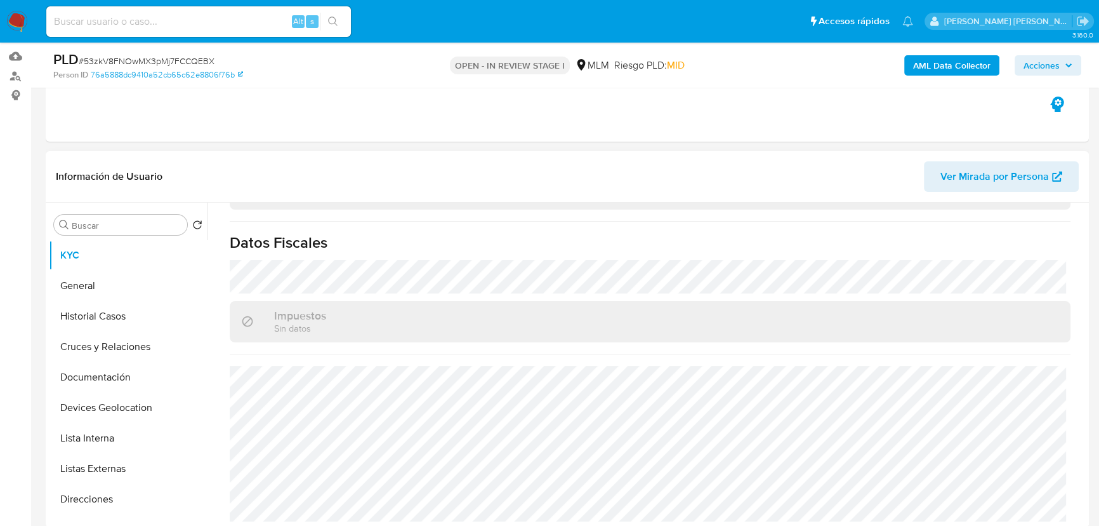
scroll to position [415, 0]
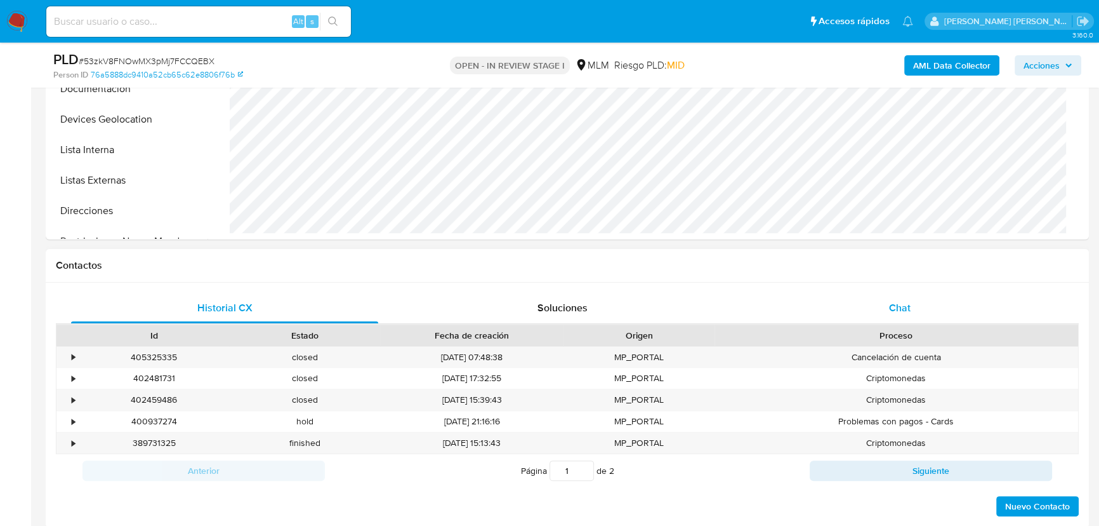
click at [891, 307] on span "Chat" at bounding box center [900, 307] width 22 height 15
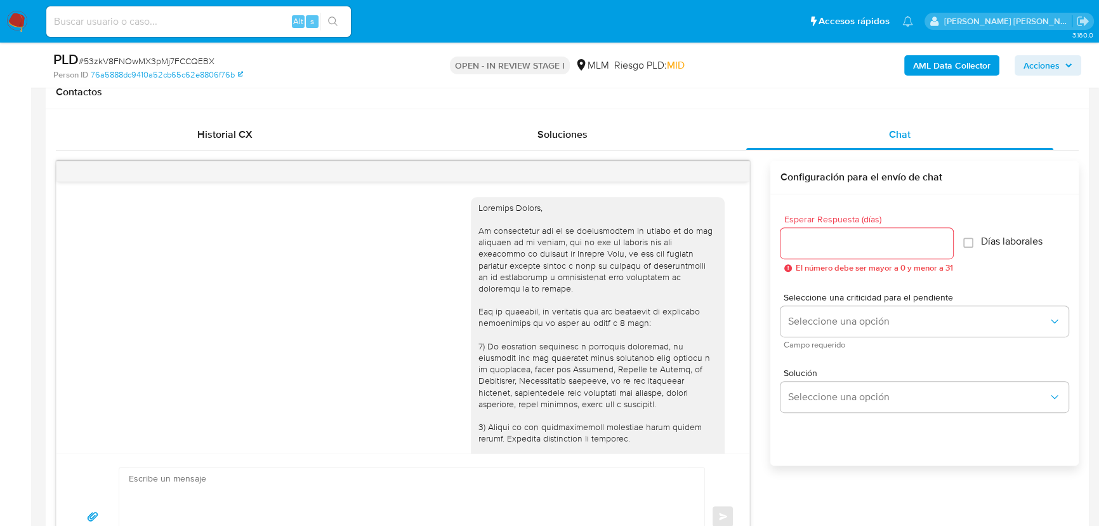
scroll to position [205, 0]
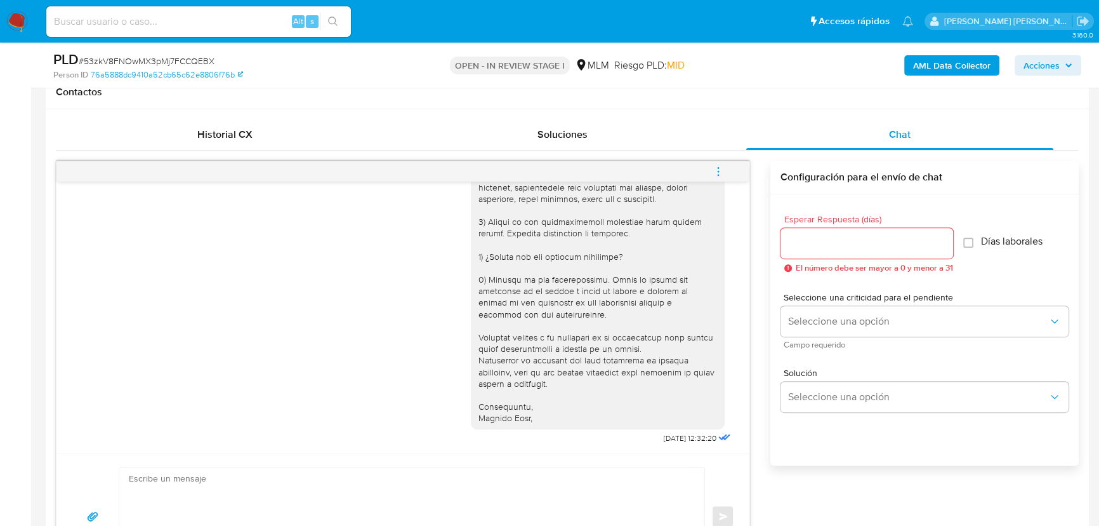
click at [722, 168] on icon "menu-action" at bounding box center [718, 171] width 11 height 11
click at [643, 151] on li "Cerrar conversación" at bounding box center [633, 146] width 130 height 23
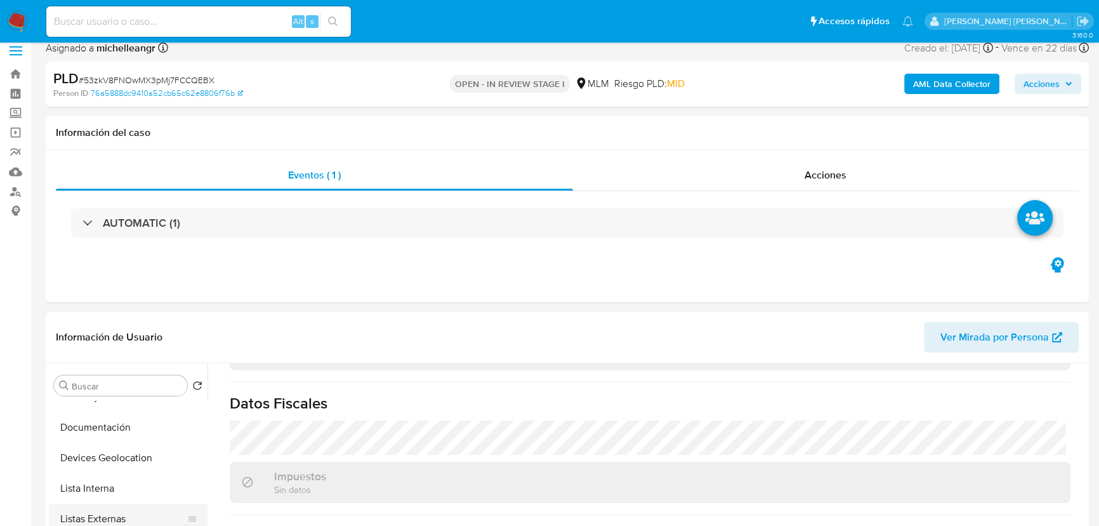
scroll to position [173, 0]
click at [129, 466] on button "Listas Externas" at bounding box center [123, 456] width 149 height 30
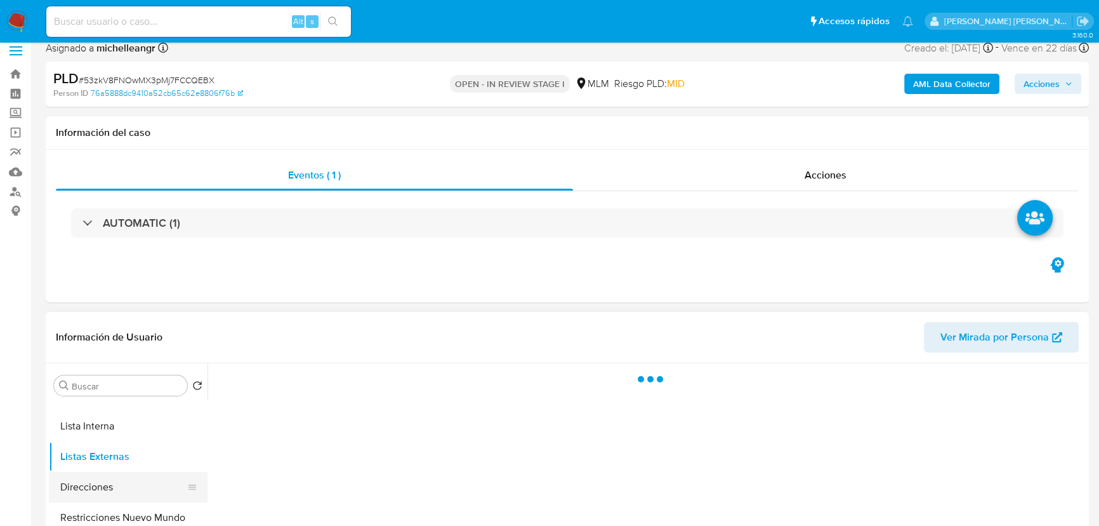
click at [126, 491] on button "Direcciones" at bounding box center [123, 487] width 149 height 30
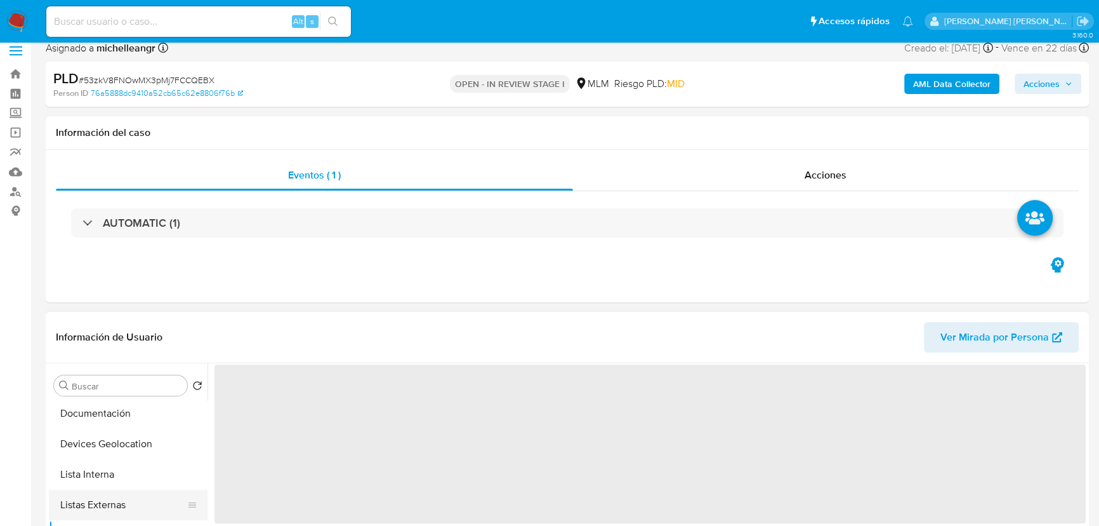
scroll to position [57, 0]
drag, startPoint x: 124, startPoint y: 460, endPoint x: 122, endPoint y: 467, distance: 7.2
click at [123, 460] on button "Cruces y Relaciones" at bounding box center [128, 450] width 159 height 30
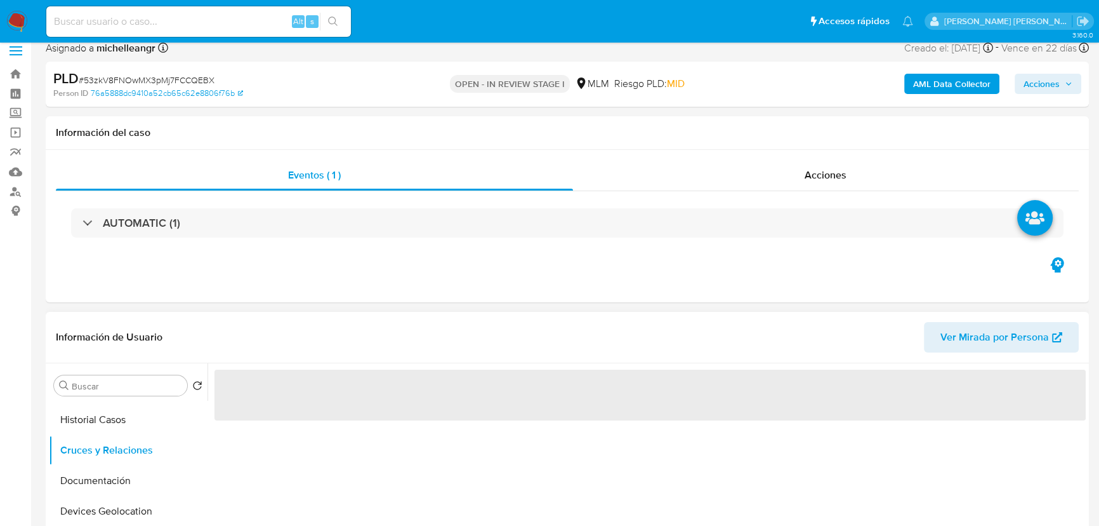
drag, startPoint x: 127, startPoint y: 483, endPoint x: 465, endPoint y: 330, distance: 370.7
click at [127, 482] on button "Documentación" at bounding box center [128, 480] width 159 height 30
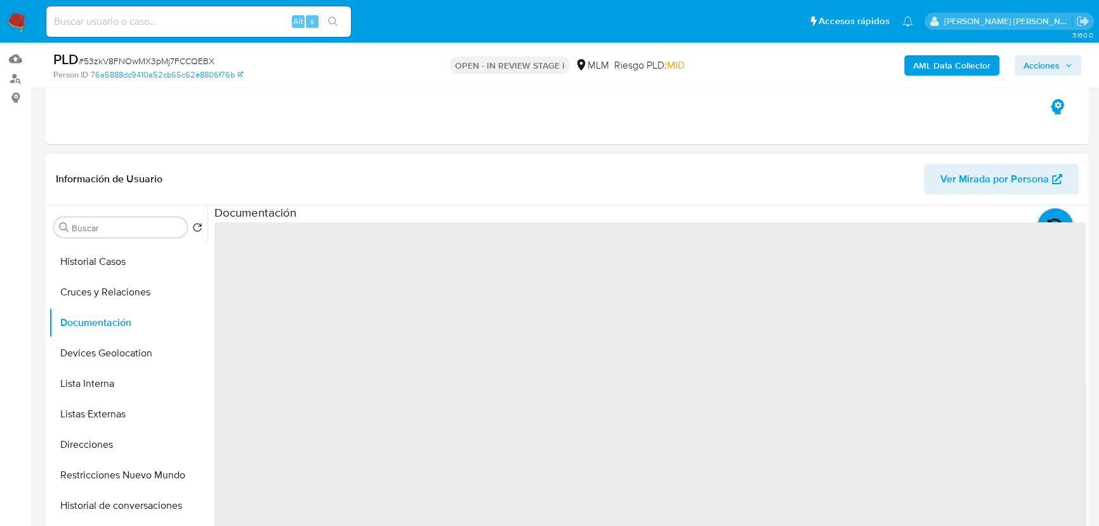
scroll to position [127, 0]
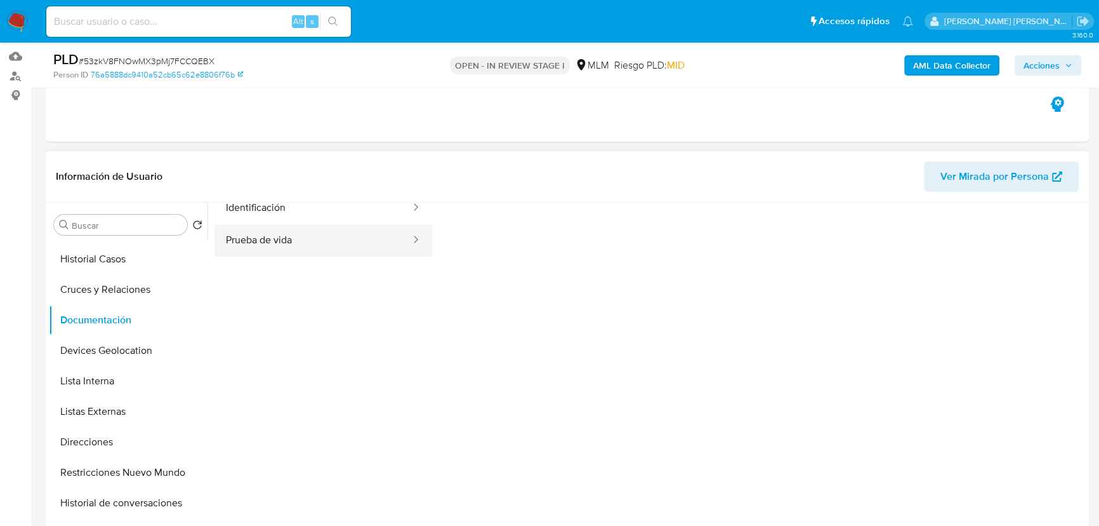
click at [328, 240] on button "Prueba de vida" at bounding box center [313, 240] width 197 height 32
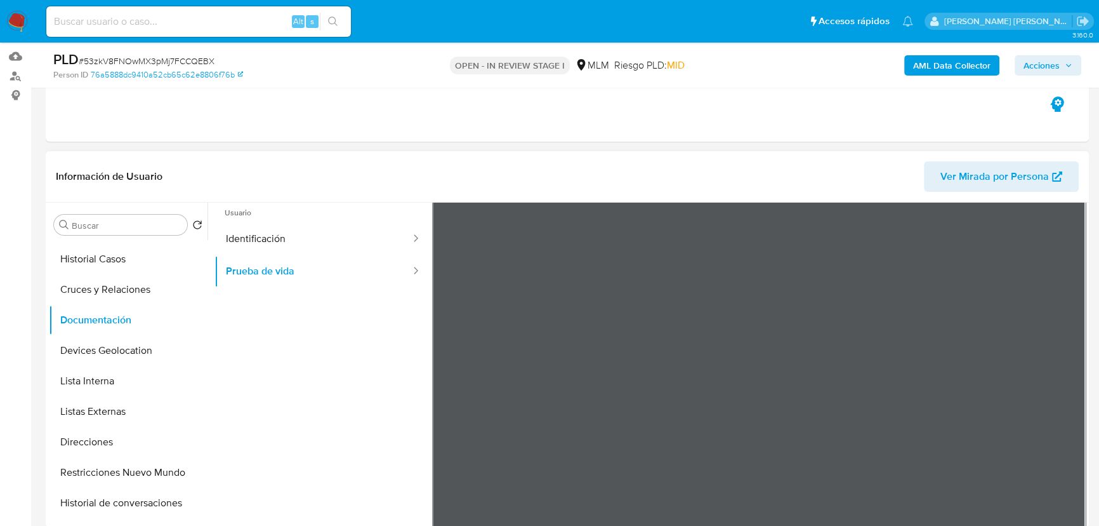
scroll to position [0, 0]
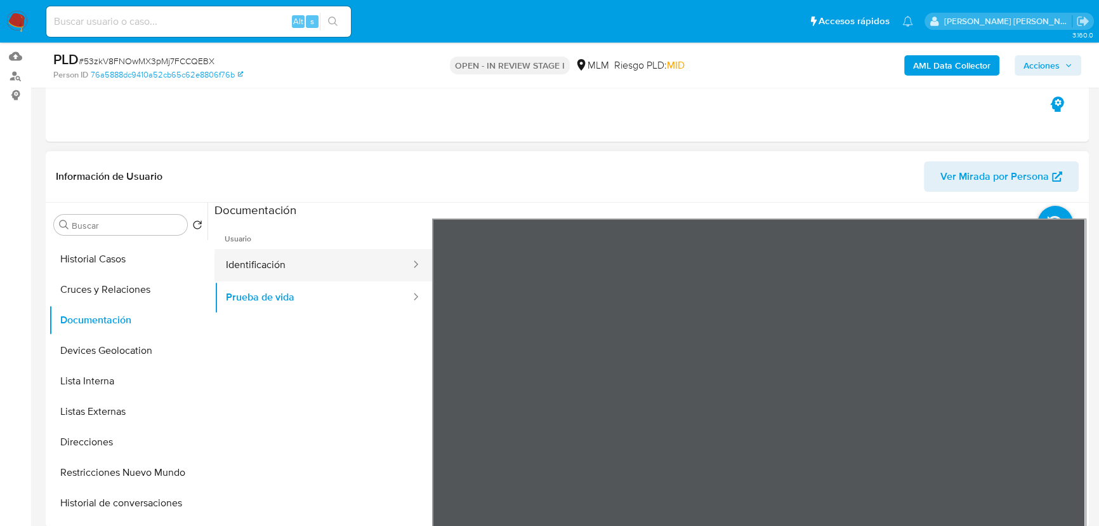
click at [349, 259] on button "Identificación" at bounding box center [313, 265] width 197 height 32
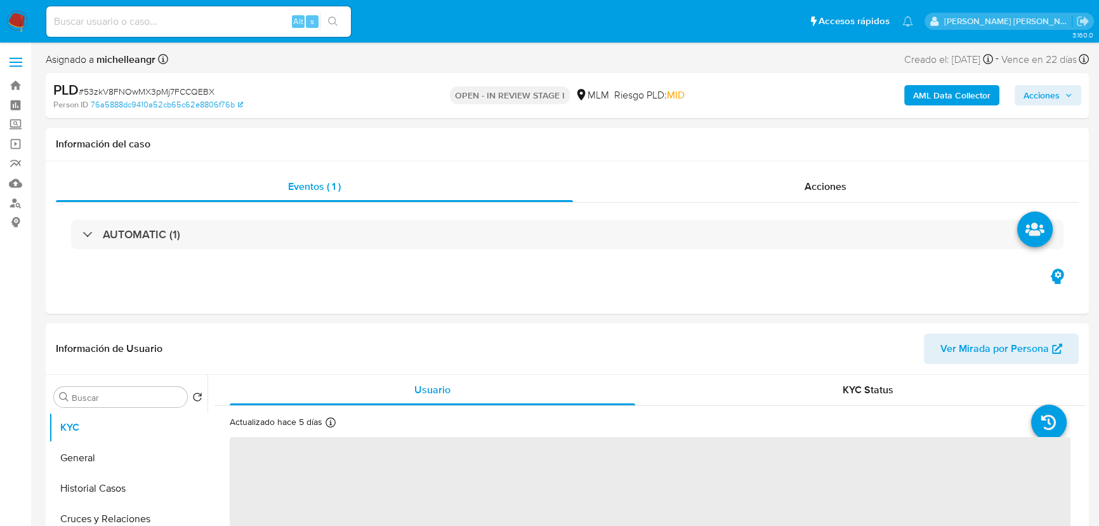
select select "10"
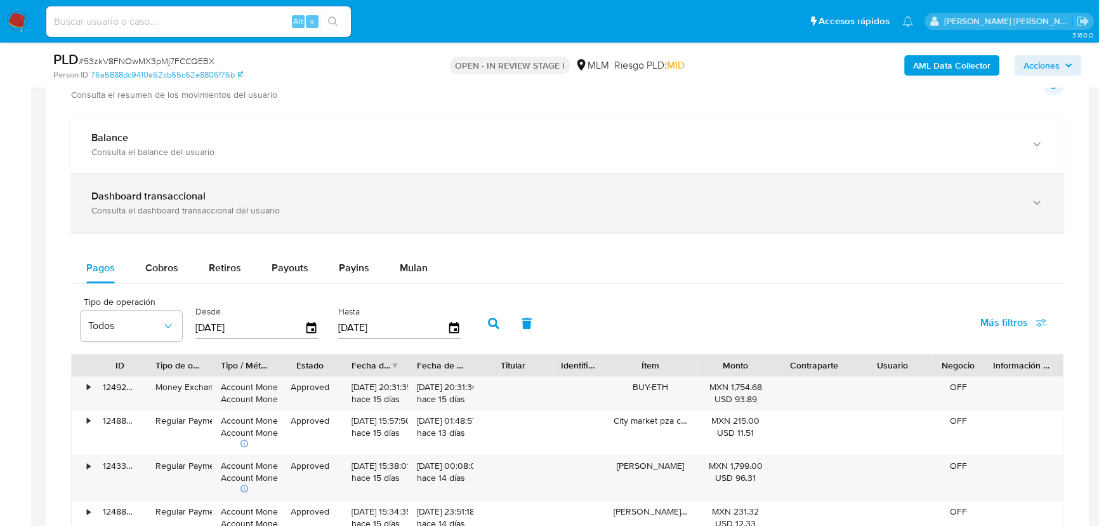
scroll to position [807, 0]
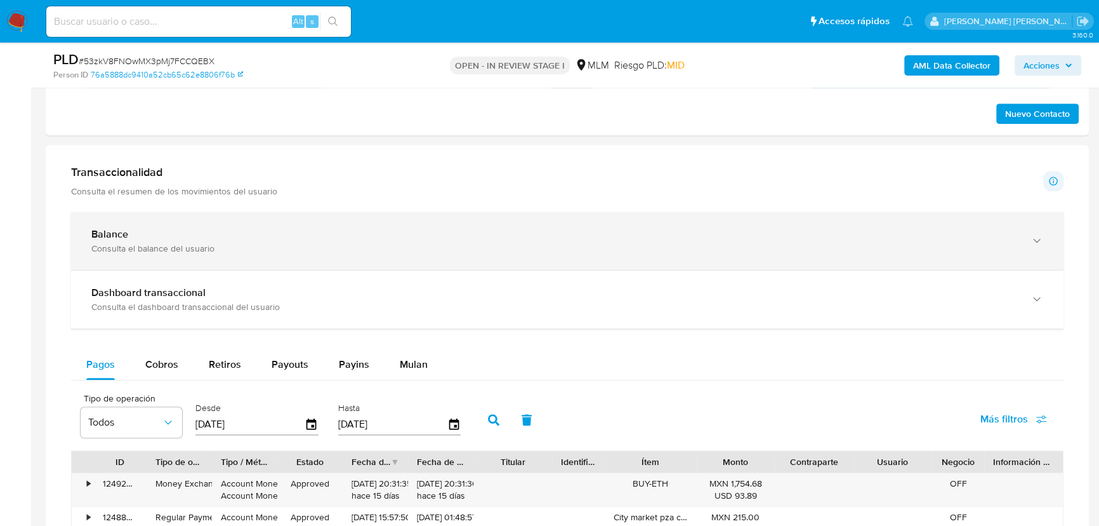
click at [230, 242] on div "Consulta el balance del usuario" at bounding box center [554, 247] width 927 height 11
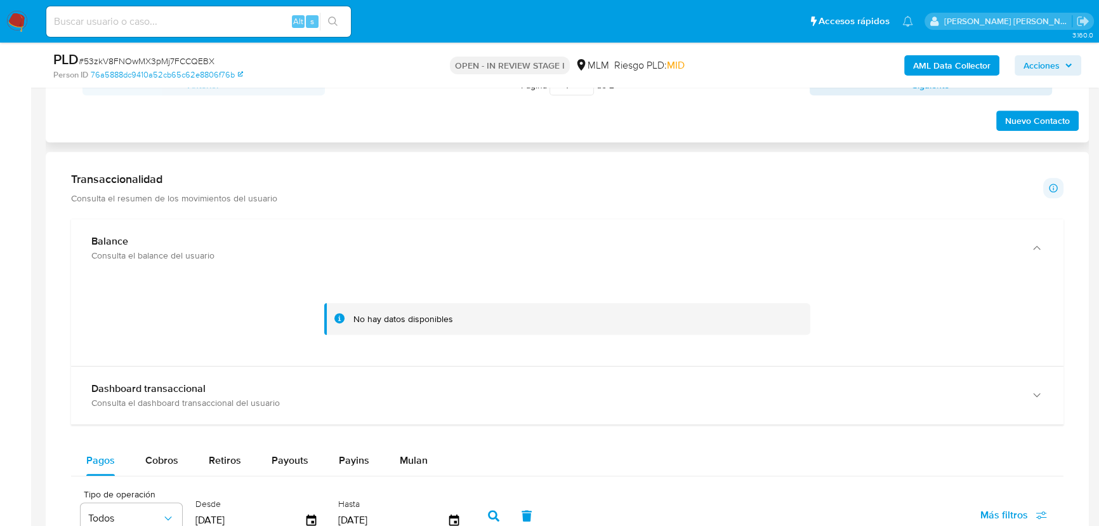
scroll to position [635, 0]
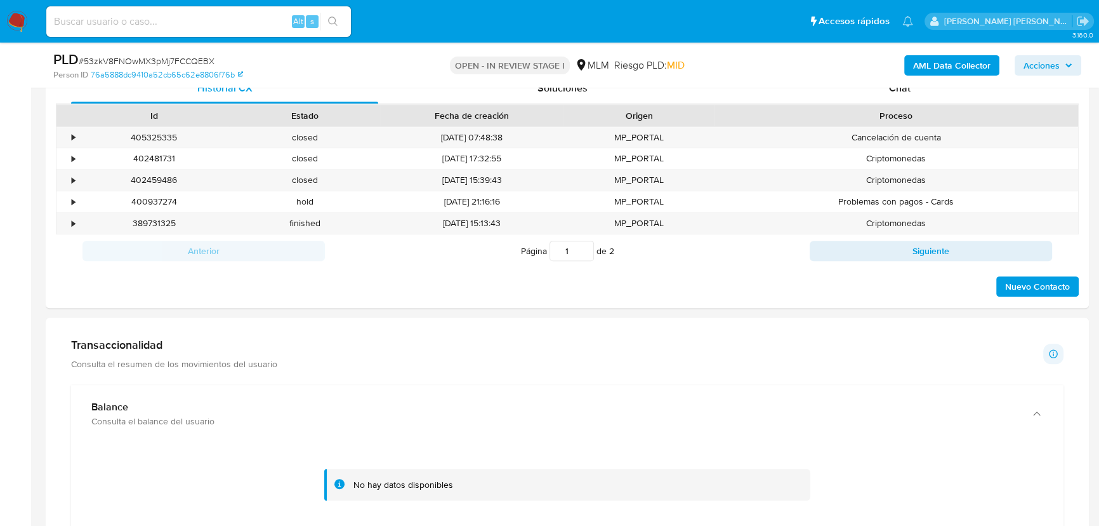
click at [900, 87] on div "PLD # 53zkV8FNOwMX3pMj7FCCQEBX Person ID 76a5888dc9410a52cb65c62e8806f76b OPEN …" at bounding box center [568, 65] width 1044 height 45
click at [900, 93] on span "Chat" at bounding box center [900, 88] width 22 height 15
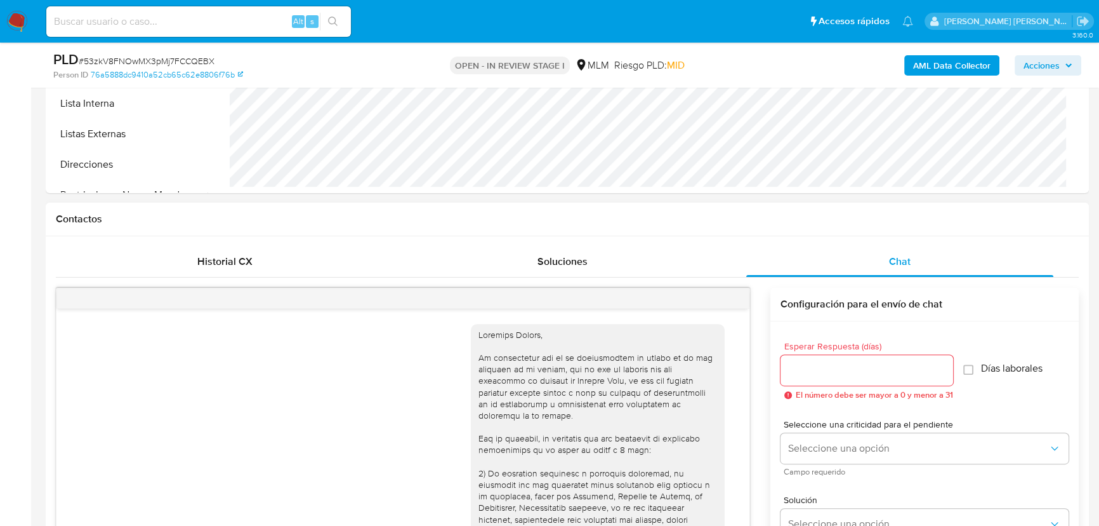
scroll to position [205, 0]
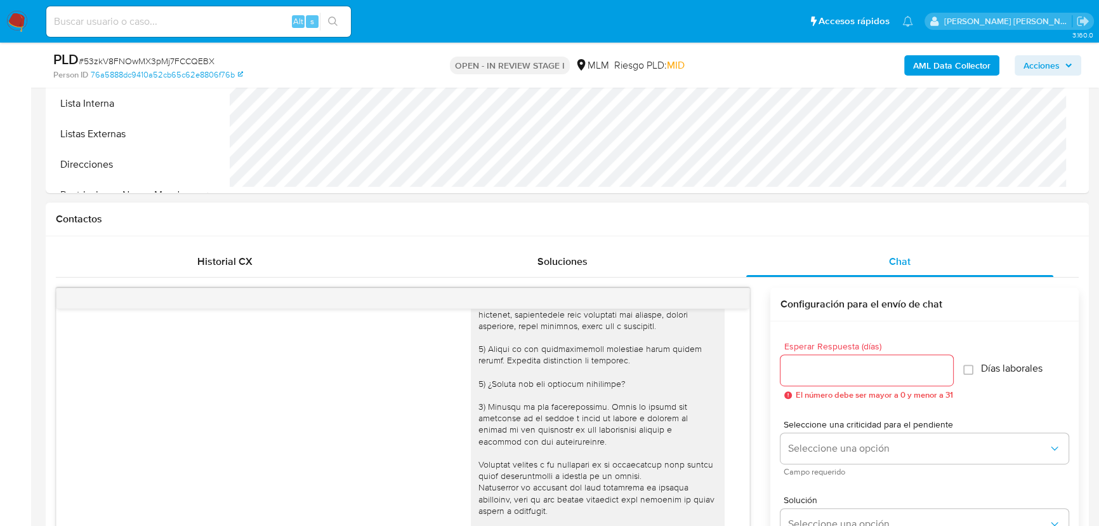
click at [726, 298] on div at bounding box center [402, 298] width 693 height 20
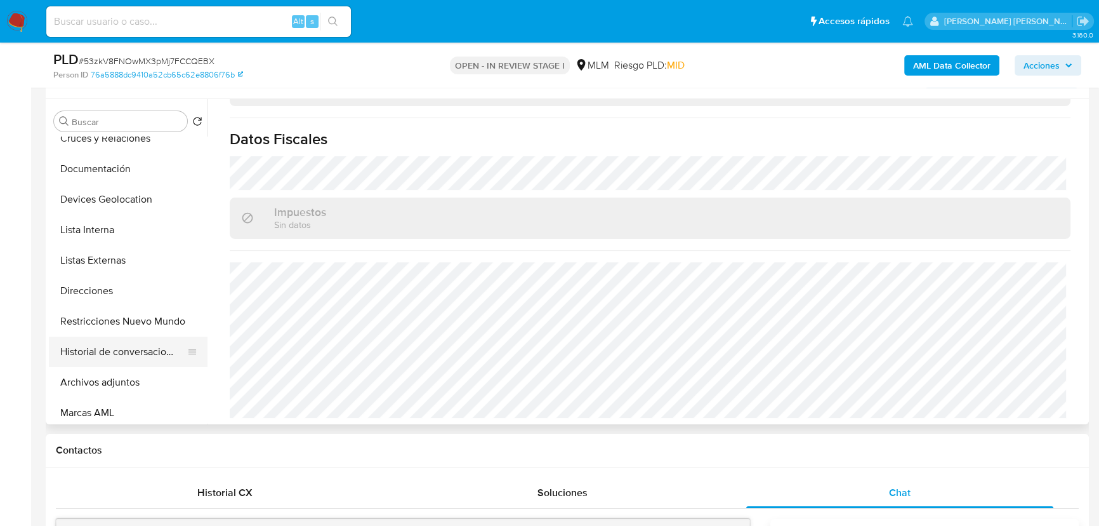
scroll to position [173, 0]
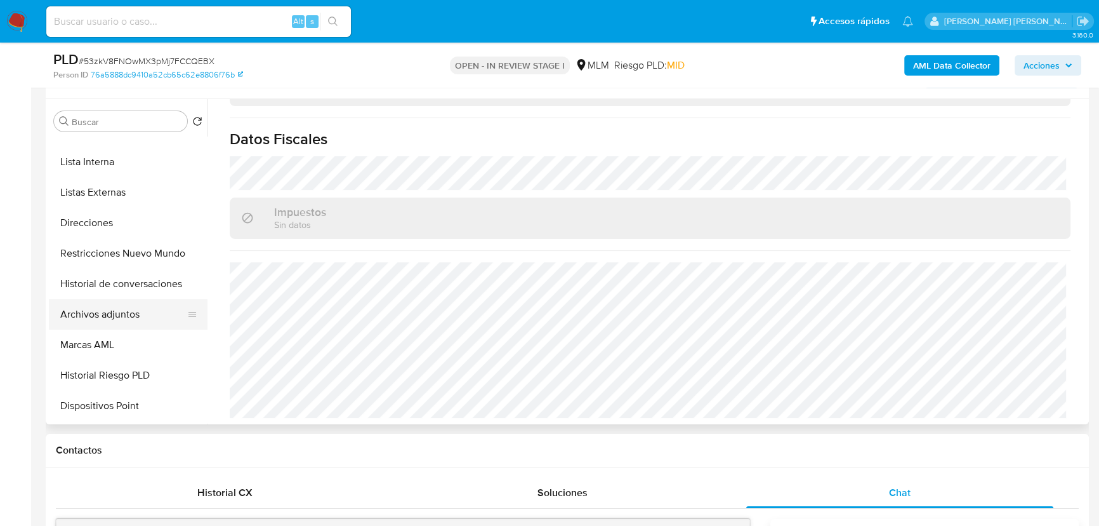
click at [126, 312] on button "Archivos adjuntos" at bounding box center [123, 314] width 149 height 30
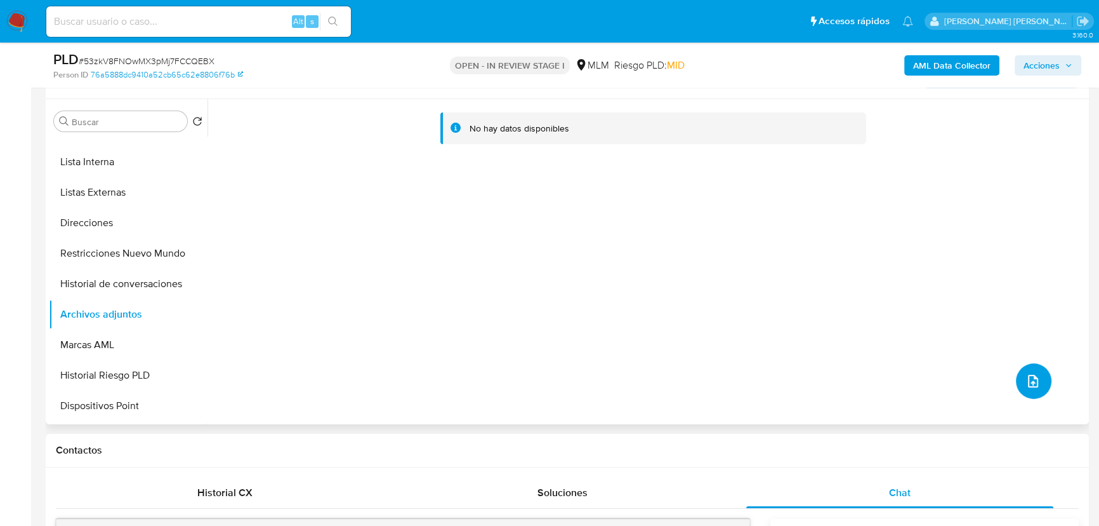
click at [1026, 374] on icon "upload-file" at bounding box center [1033, 380] width 15 height 15
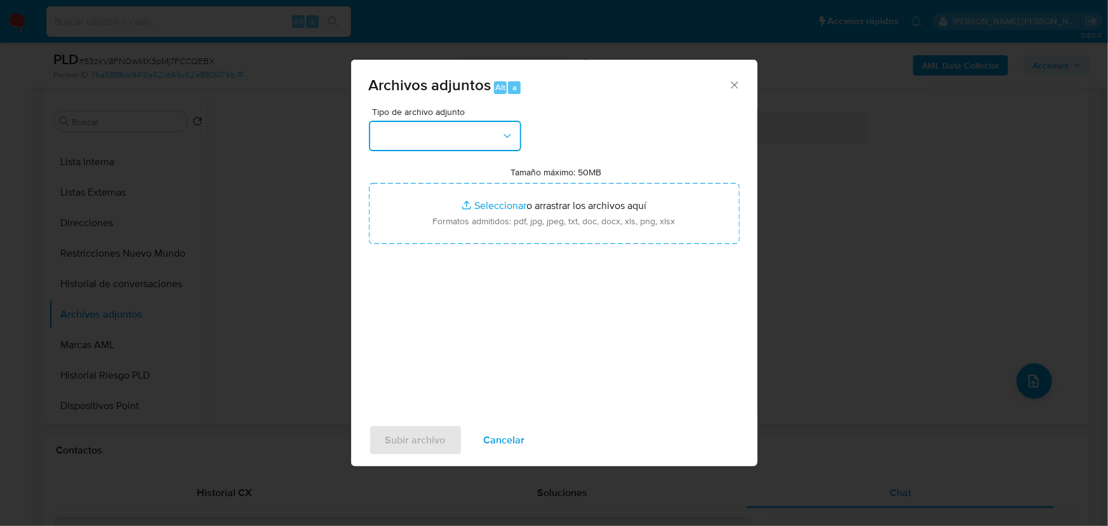
click at [441, 136] on button "button" at bounding box center [445, 136] width 152 height 30
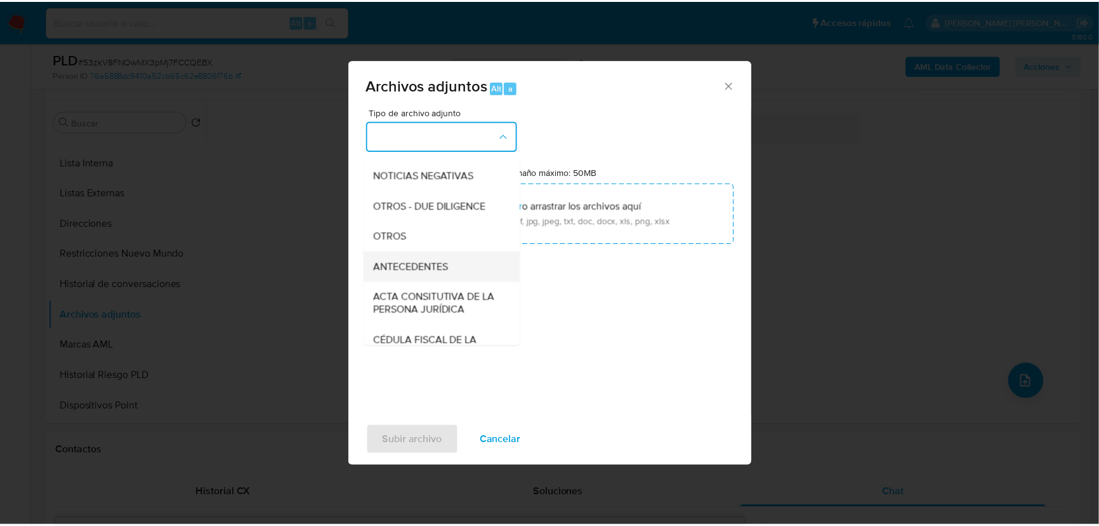
scroll to position [151, 0]
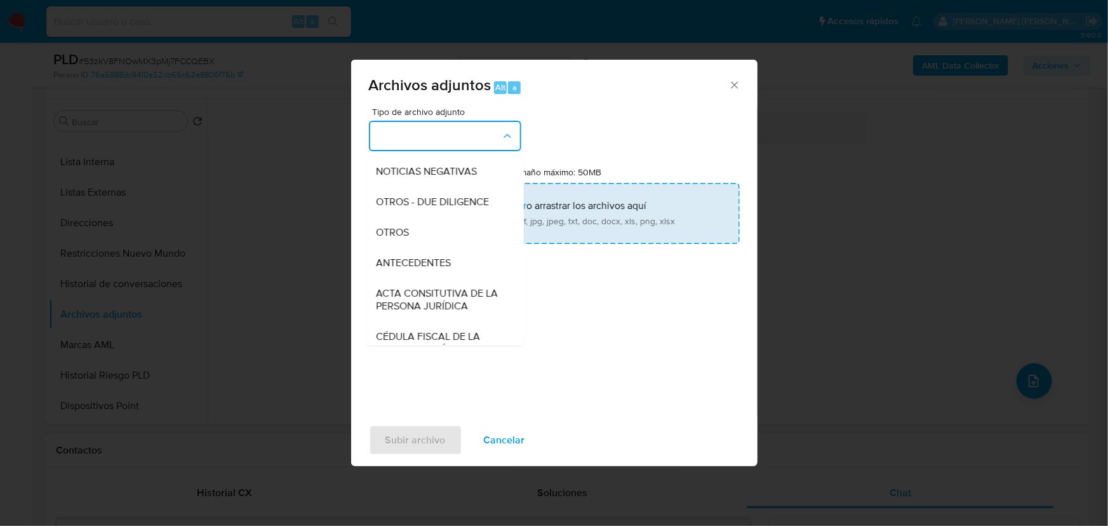
click at [406, 239] on span "OTROS" at bounding box center [392, 232] width 33 height 13
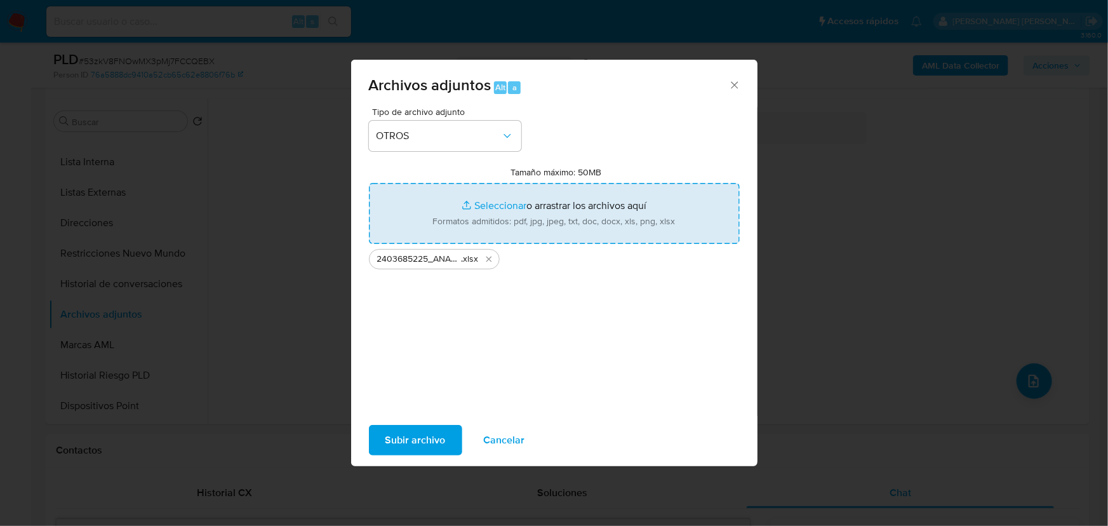
type input "C:\fakepath\2403685225_ANALIA EVA LEGRAND_AGO25.pdf"
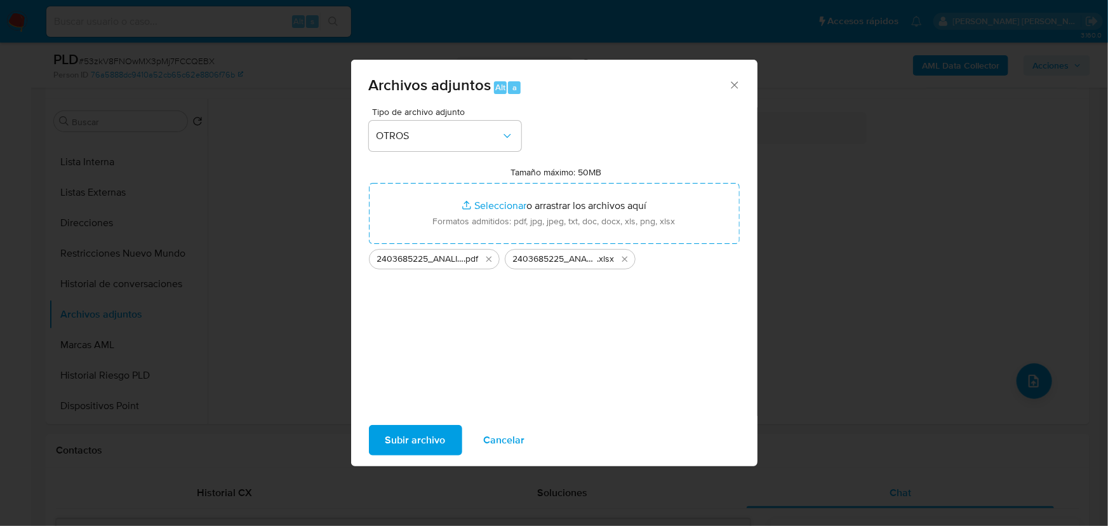
click at [413, 438] on span "Subir archivo" at bounding box center [415, 440] width 60 height 28
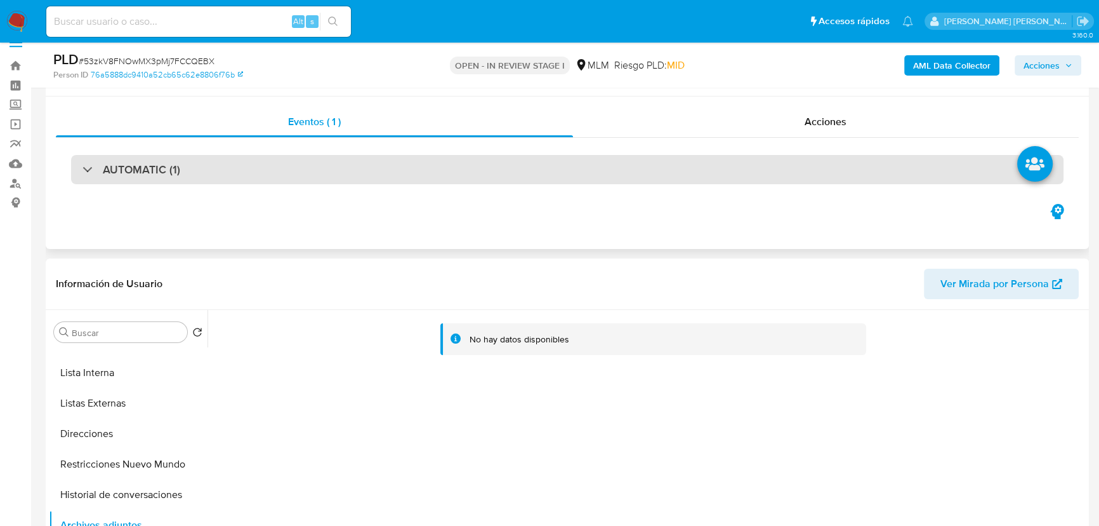
scroll to position [0, 0]
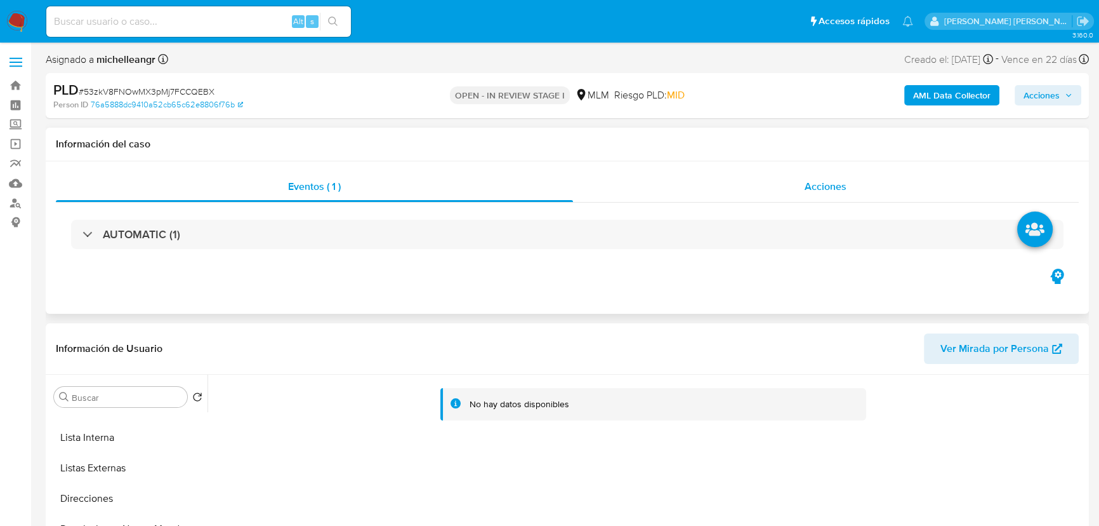
click at [838, 189] on span "Acciones" at bounding box center [826, 186] width 42 height 15
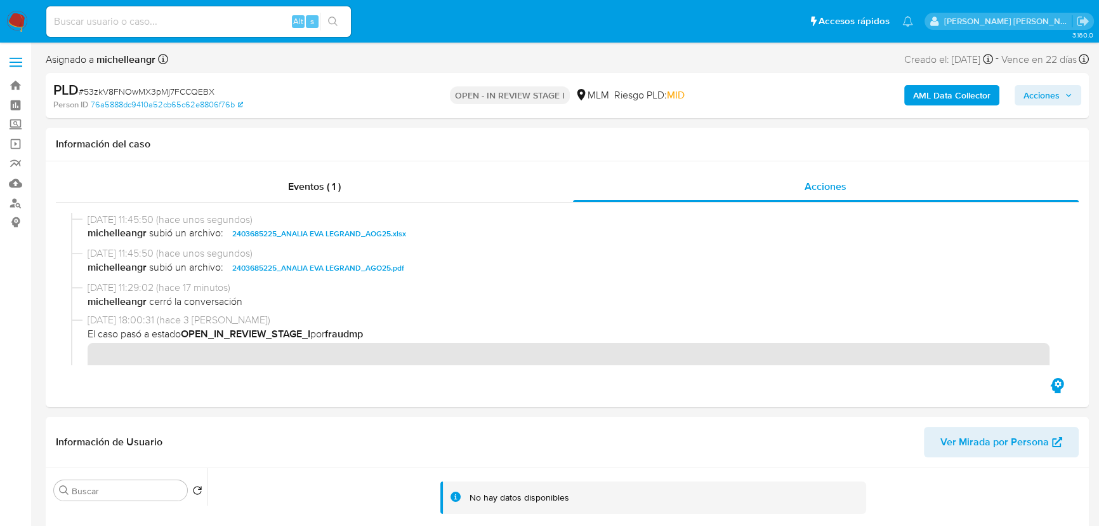
click at [1035, 102] on span "Acciones" at bounding box center [1042, 95] width 36 height 20
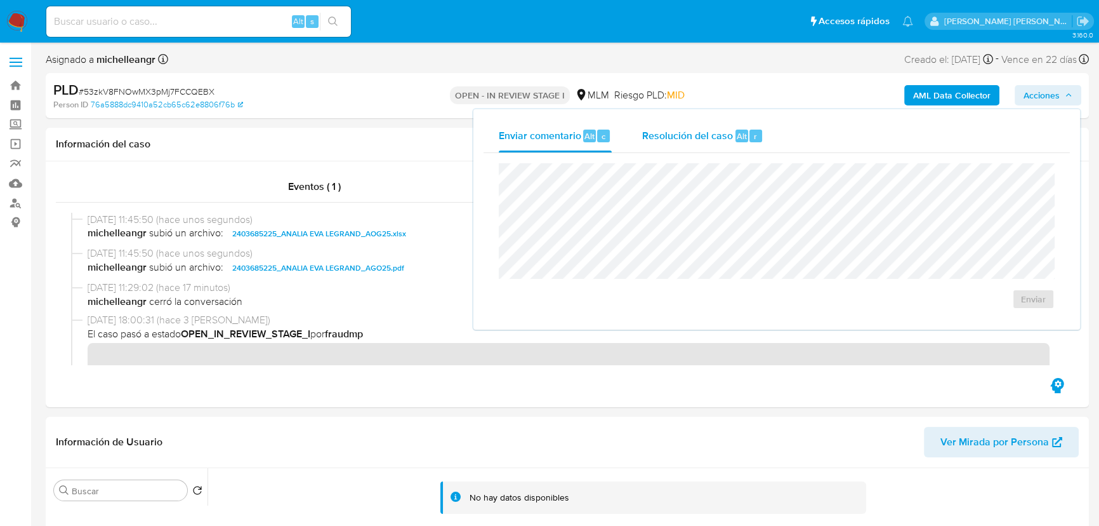
click at [689, 139] on span "Resolución del caso" at bounding box center [687, 135] width 91 height 15
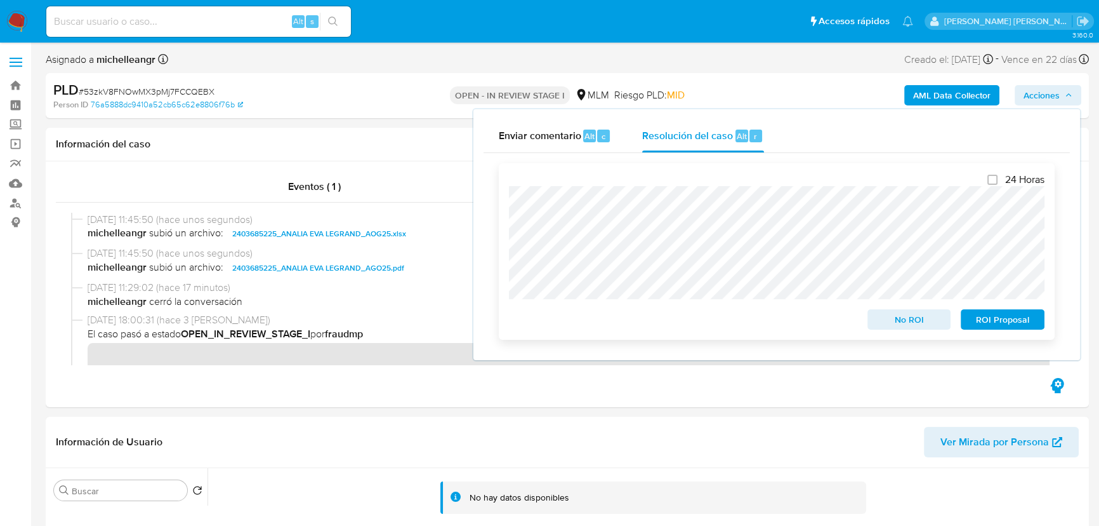
click at [1009, 321] on span "ROI Proposal" at bounding box center [1003, 319] width 66 height 18
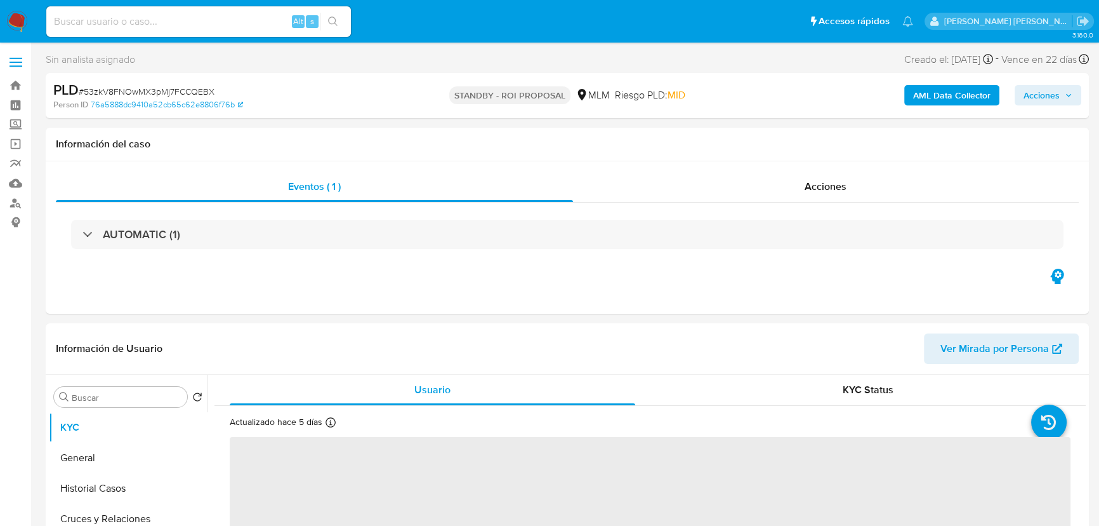
select select "10"
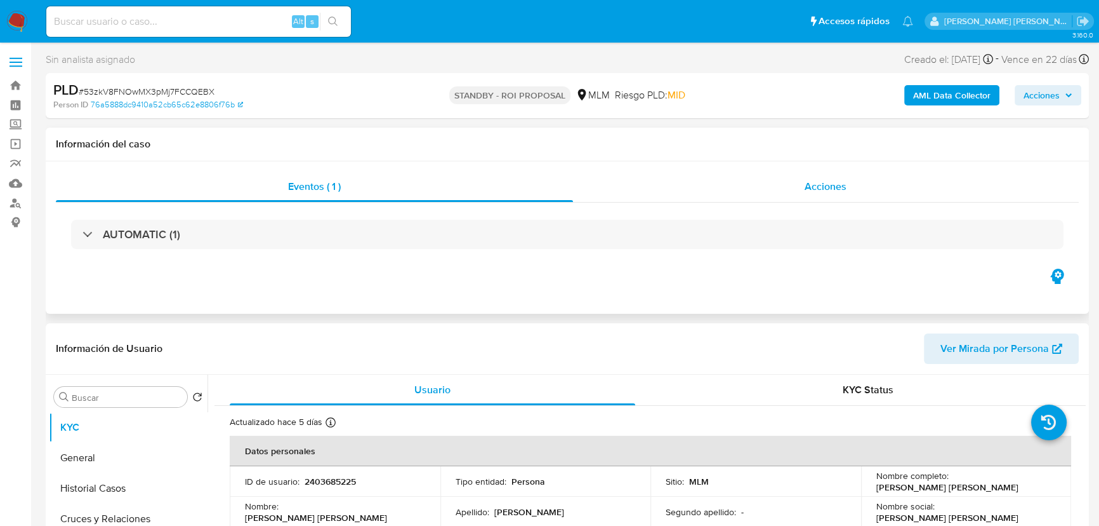
click at [842, 192] on span "Acciones" at bounding box center [826, 186] width 42 height 15
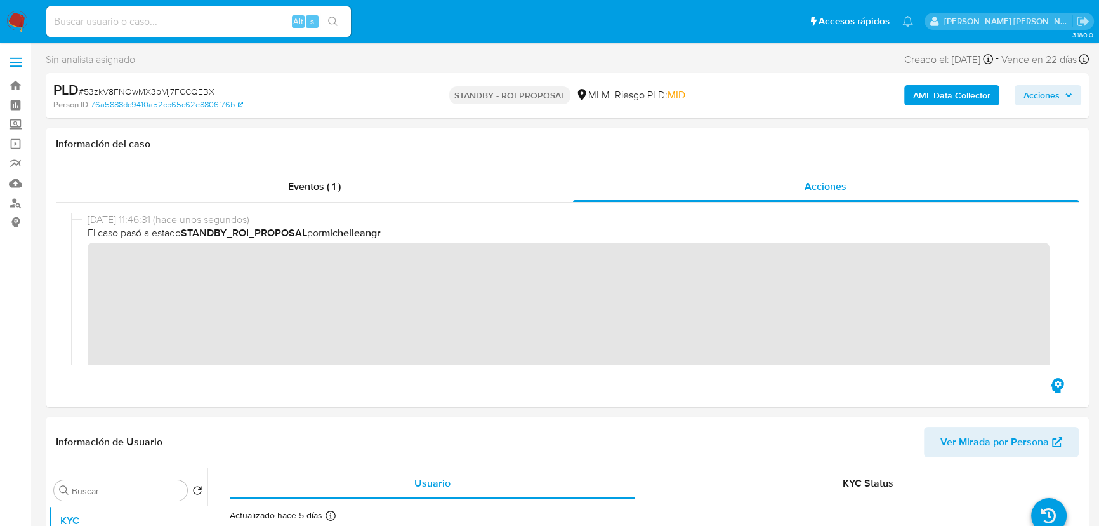
click at [16, 20] on img at bounding box center [17, 22] width 22 height 22
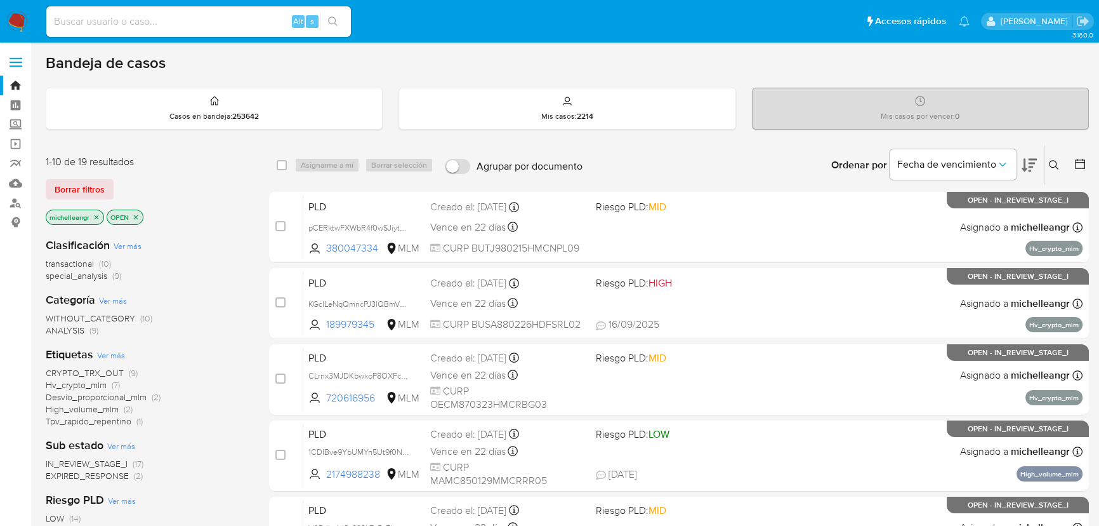
click at [93, 214] on icon "close-filter" at bounding box center [97, 217] width 8 height 8
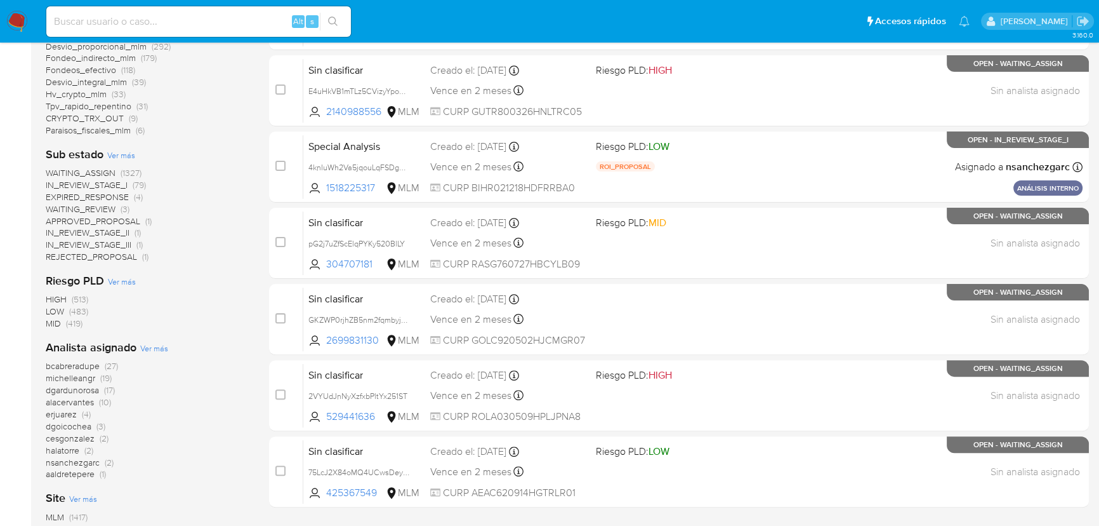
scroll to position [461, 0]
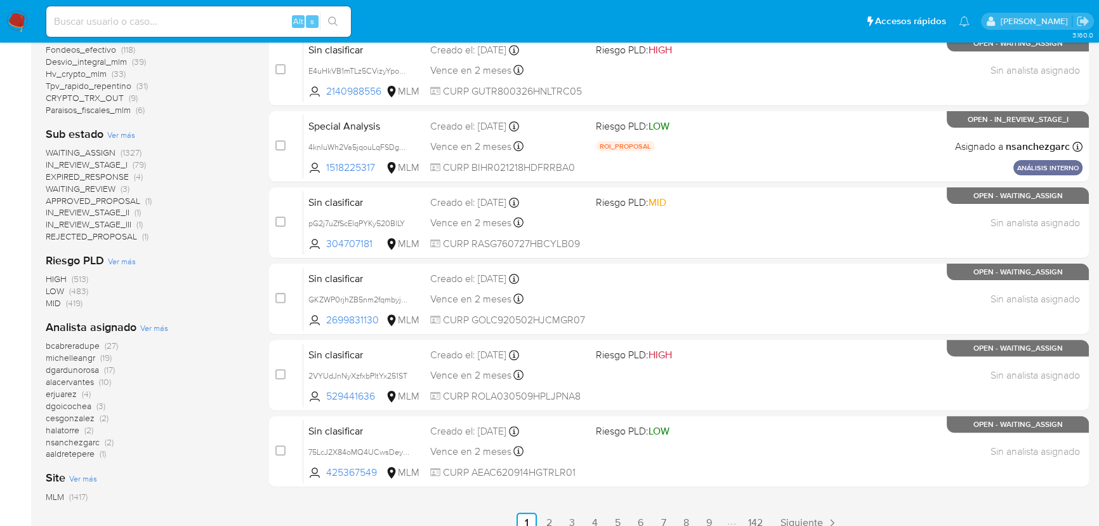
click at [76, 371] on span "dgardunorosa" at bounding box center [72, 369] width 53 height 13
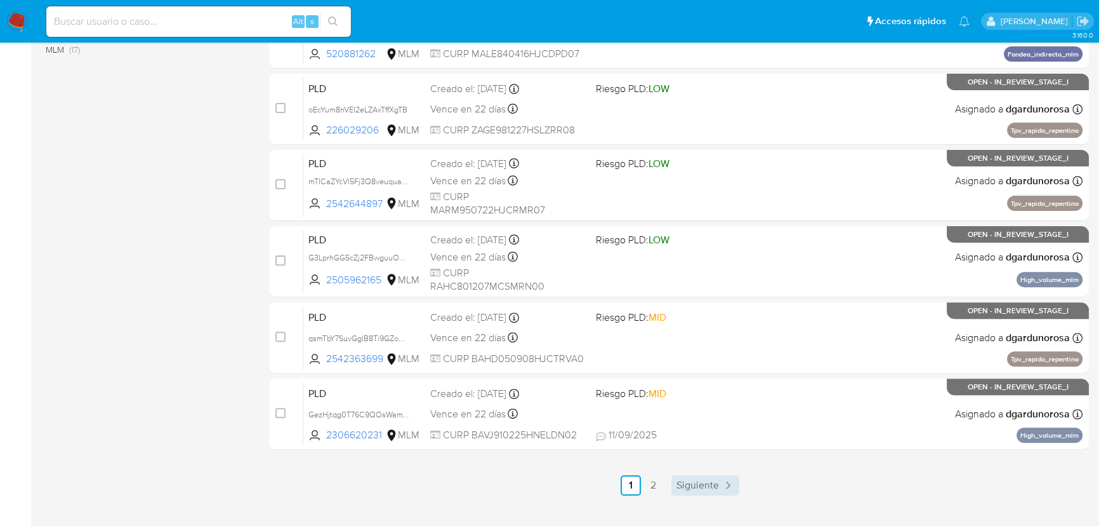
scroll to position [519, 0]
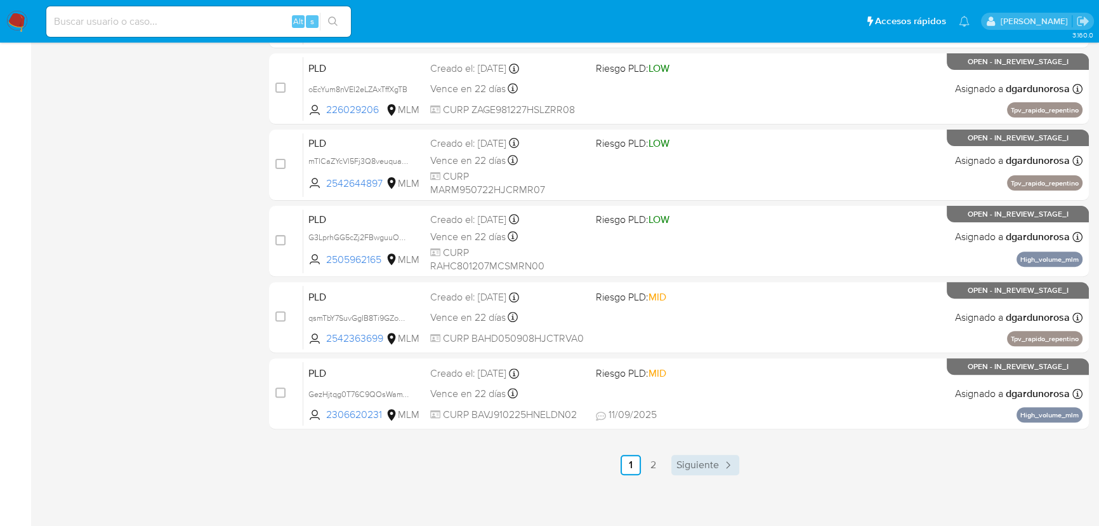
click at [693, 473] on link "Siguiente" at bounding box center [706, 464] width 68 height 20
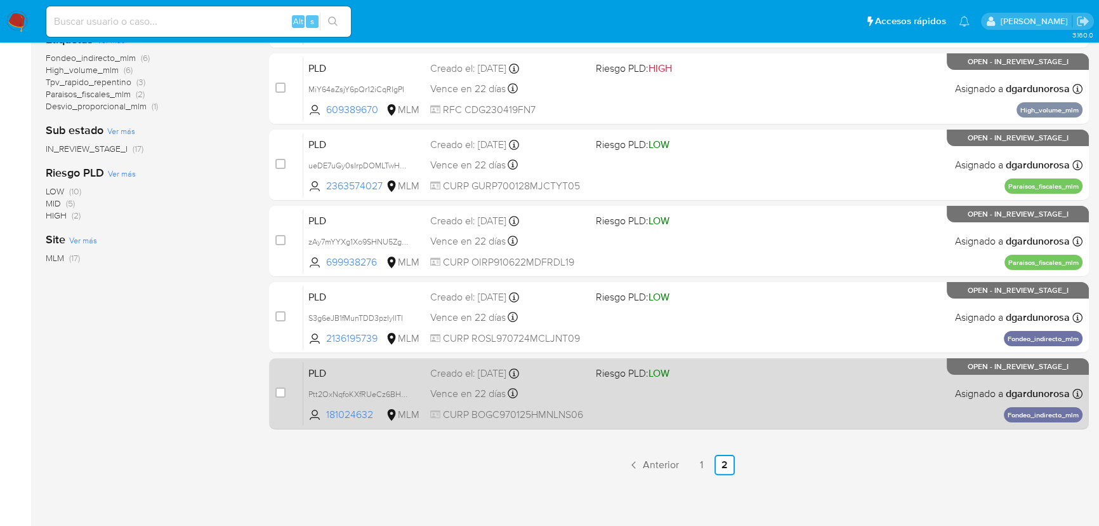
scroll to position [292, 0]
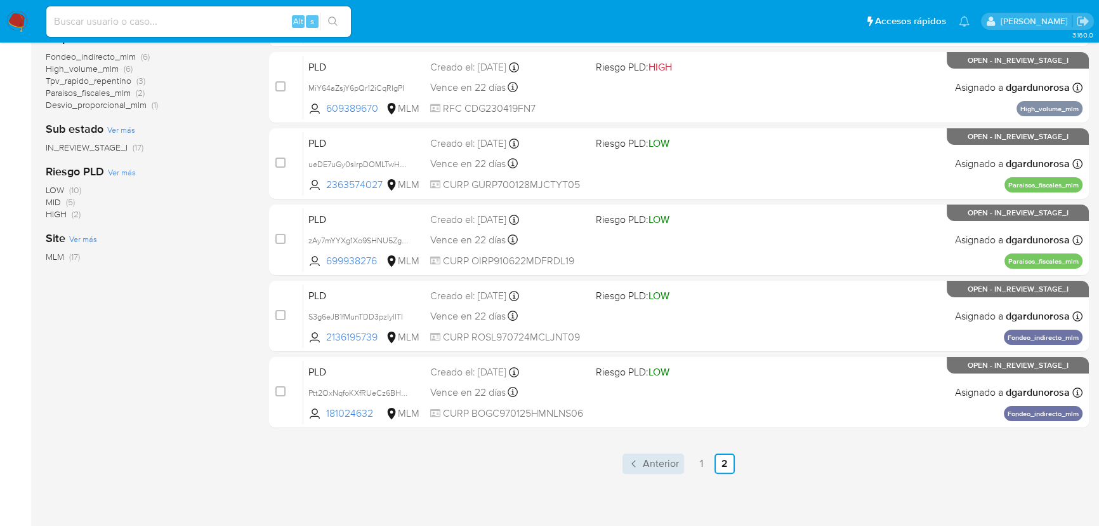
click at [652, 466] on span "Anterior" at bounding box center [661, 463] width 36 height 10
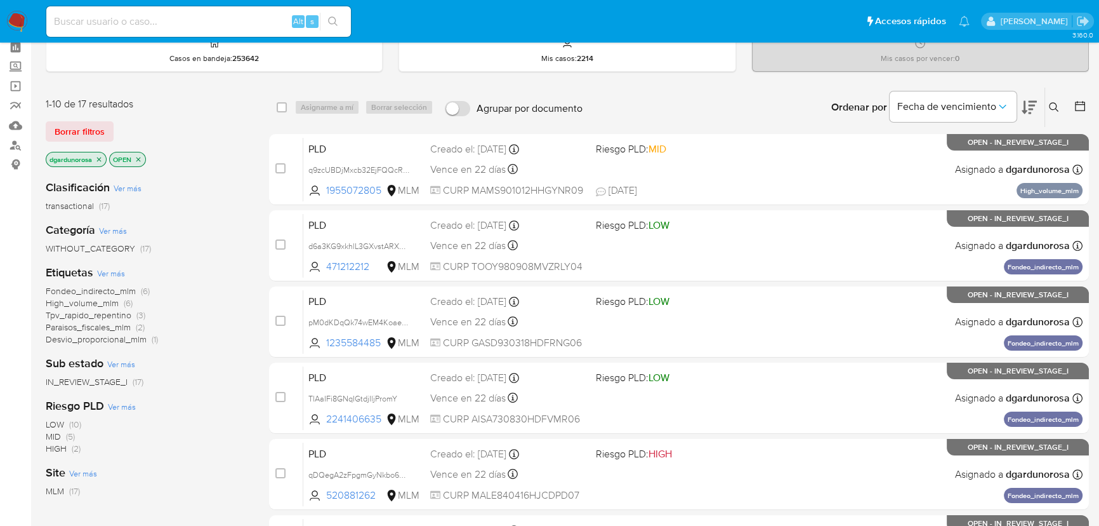
scroll to position [57, 0]
click at [120, 387] on div "Clasificación Ver más transactional (17) Categoría Ver más WITHOUT_CATEGORY (17…" at bounding box center [147, 386] width 203 height 432
click at [121, 381] on span "IN_REVIEW_STAGE_I" at bounding box center [87, 382] width 82 height 13
